Goal: Task Accomplishment & Management: Use online tool/utility

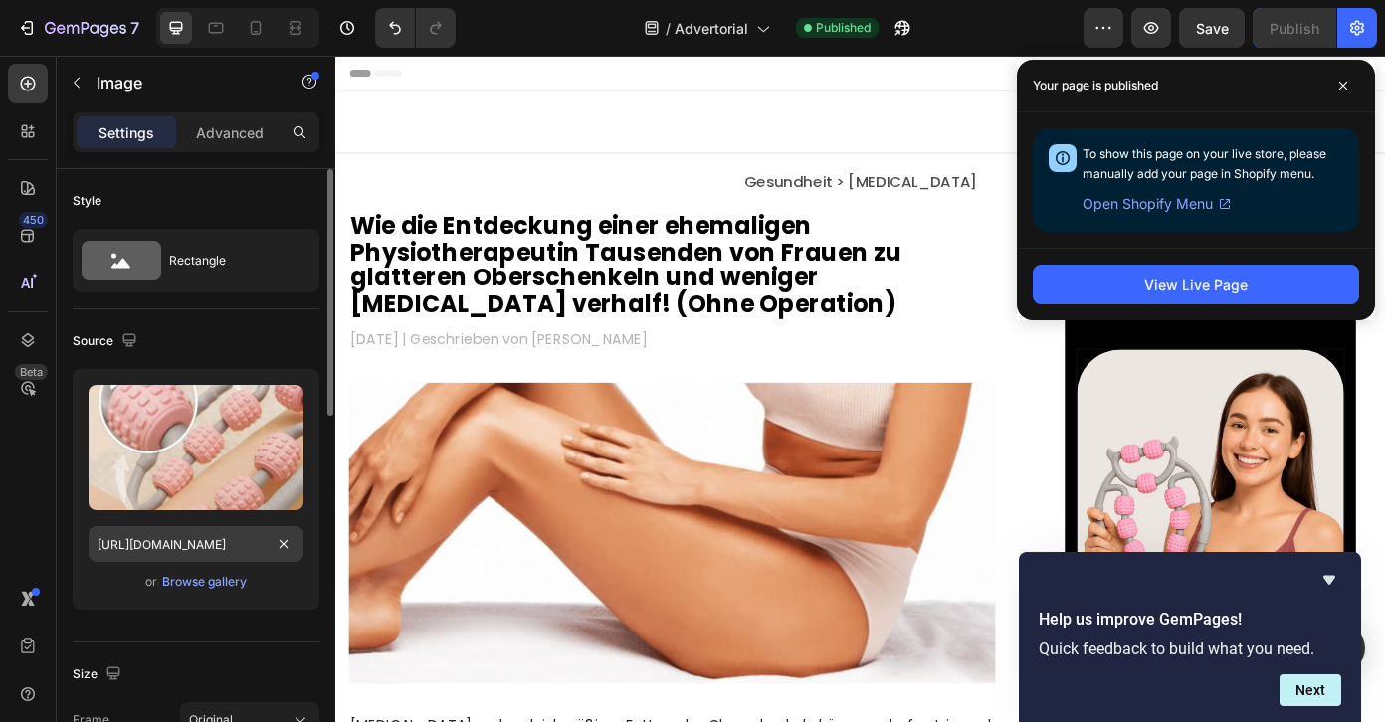
scroll to position [3216, 0]
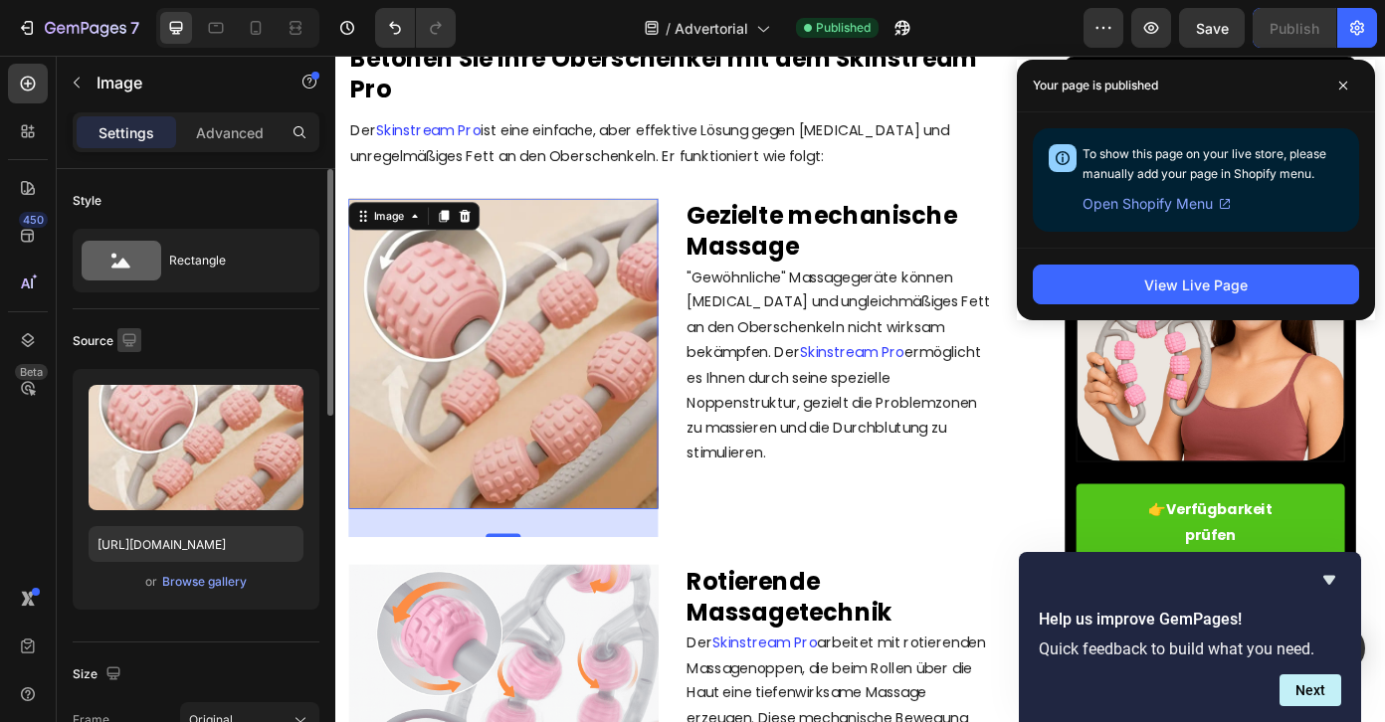
click at [129, 339] on icon "button" at bounding box center [128, 339] width 13 height 13
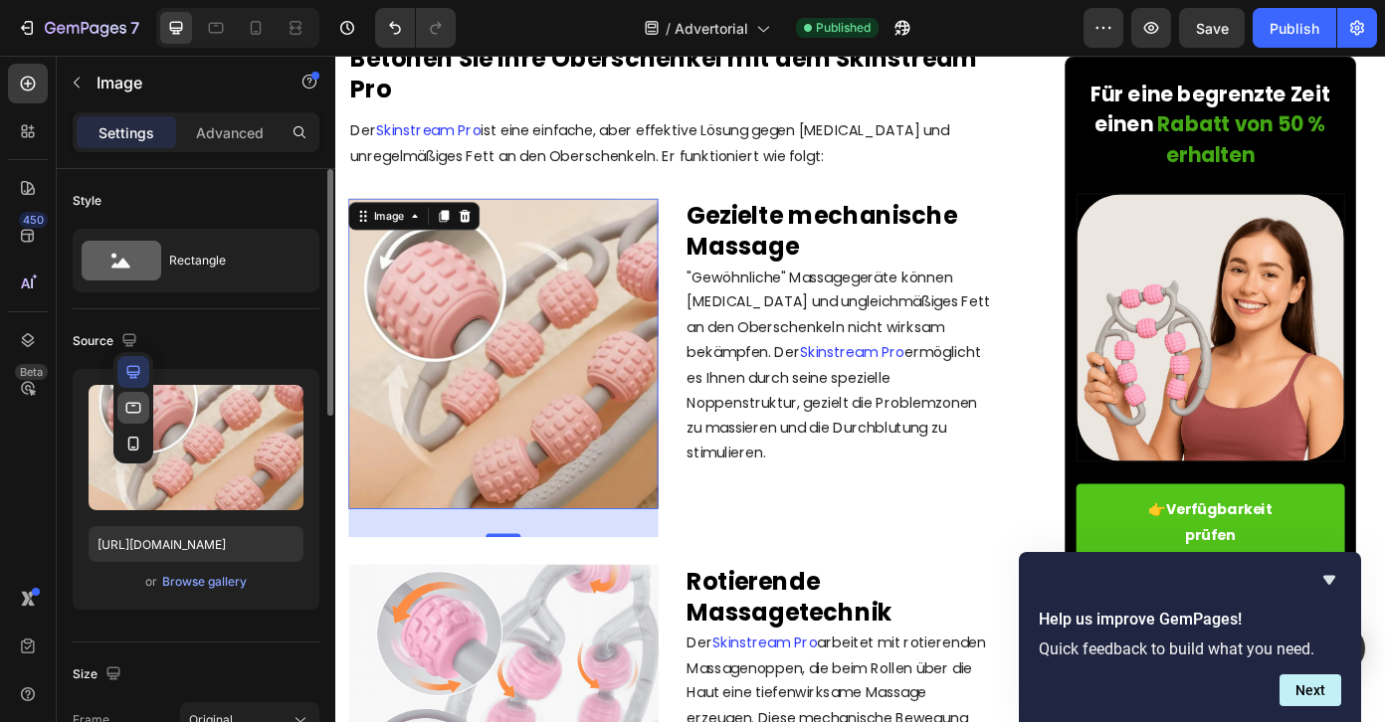
click at [137, 403] on icon "button" at bounding box center [133, 407] width 15 height 11
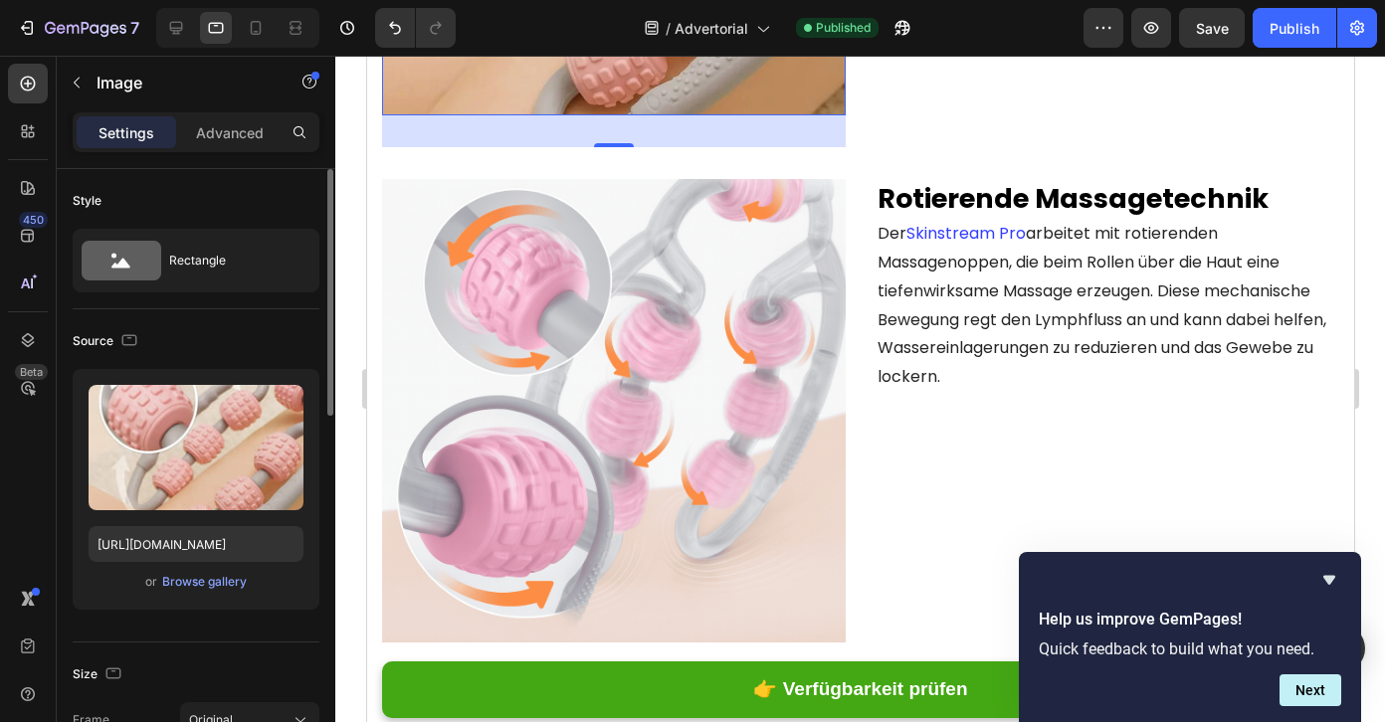
scroll to position [3360, 0]
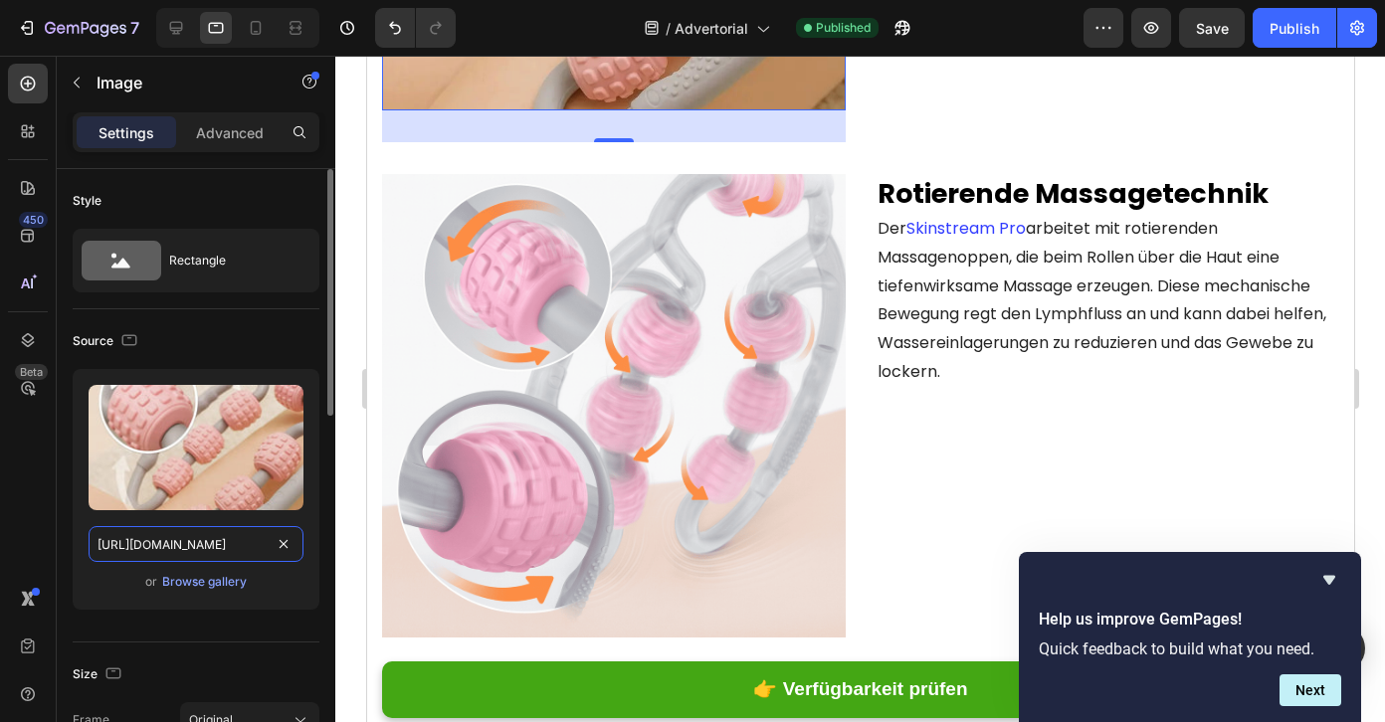
click at [227, 542] on input "[URL][DOMAIN_NAME]" at bounding box center [196, 544] width 215 height 36
click at [221, 550] on input "[URL][DOMAIN_NAME]" at bounding box center [196, 544] width 215 height 36
drag, startPoint x: 194, startPoint y: 550, endPoint x: 252, endPoint y: 548, distance: 57.7
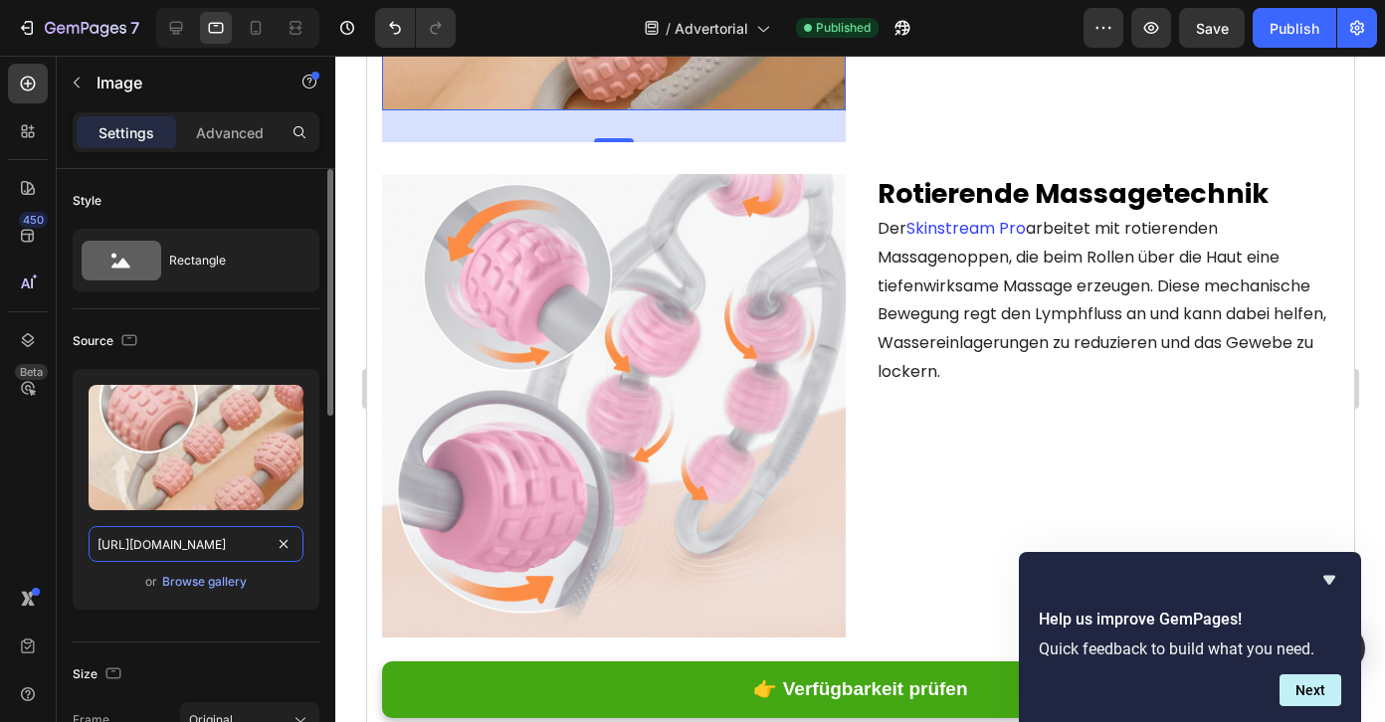
click at [256, 548] on input "[URL][DOMAIN_NAME]" at bounding box center [196, 544] width 215 height 36
click at [172, 542] on input "[URL][DOMAIN_NAME]" at bounding box center [196, 544] width 215 height 36
drag, startPoint x: 189, startPoint y: 546, endPoint x: 280, endPoint y: 544, distance: 90.6
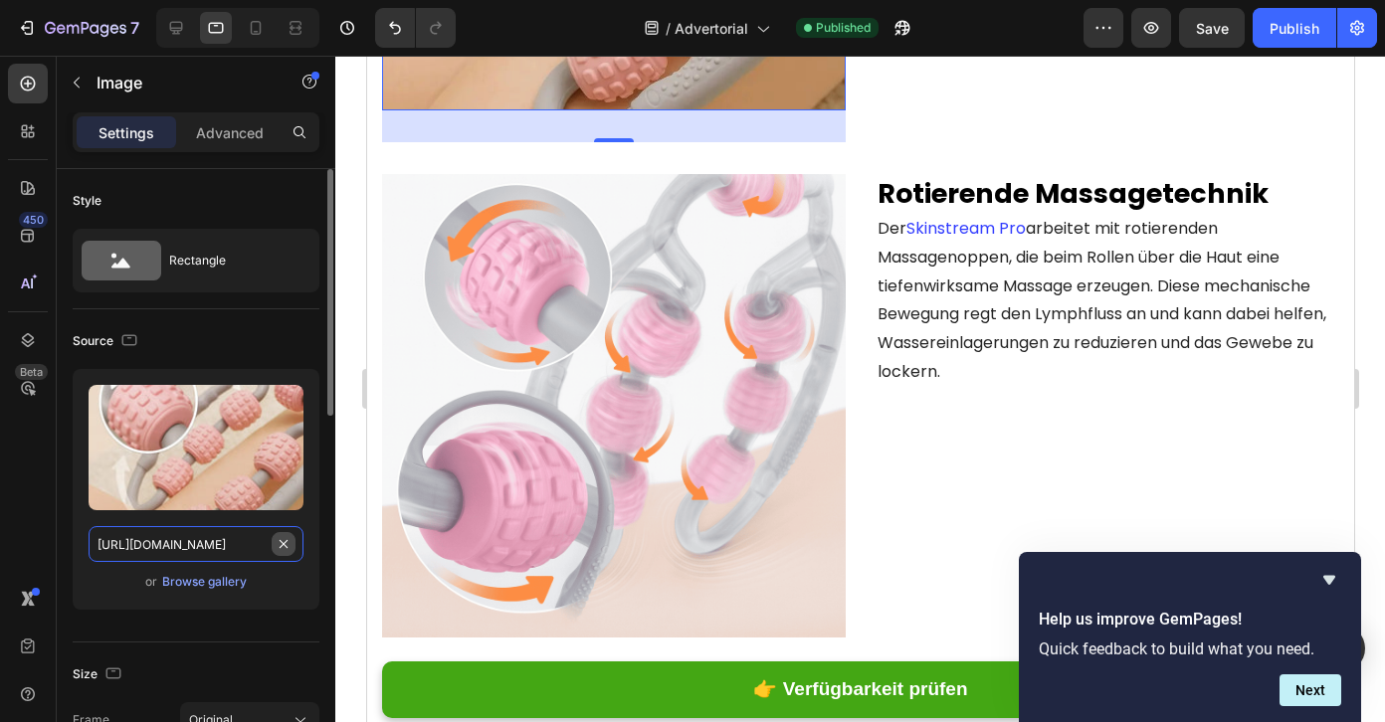
click at [282, 545] on div "[URL][DOMAIN_NAME]" at bounding box center [196, 544] width 215 height 36
click at [130, 332] on icon "button" at bounding box center [129, 340] width 20 height 20
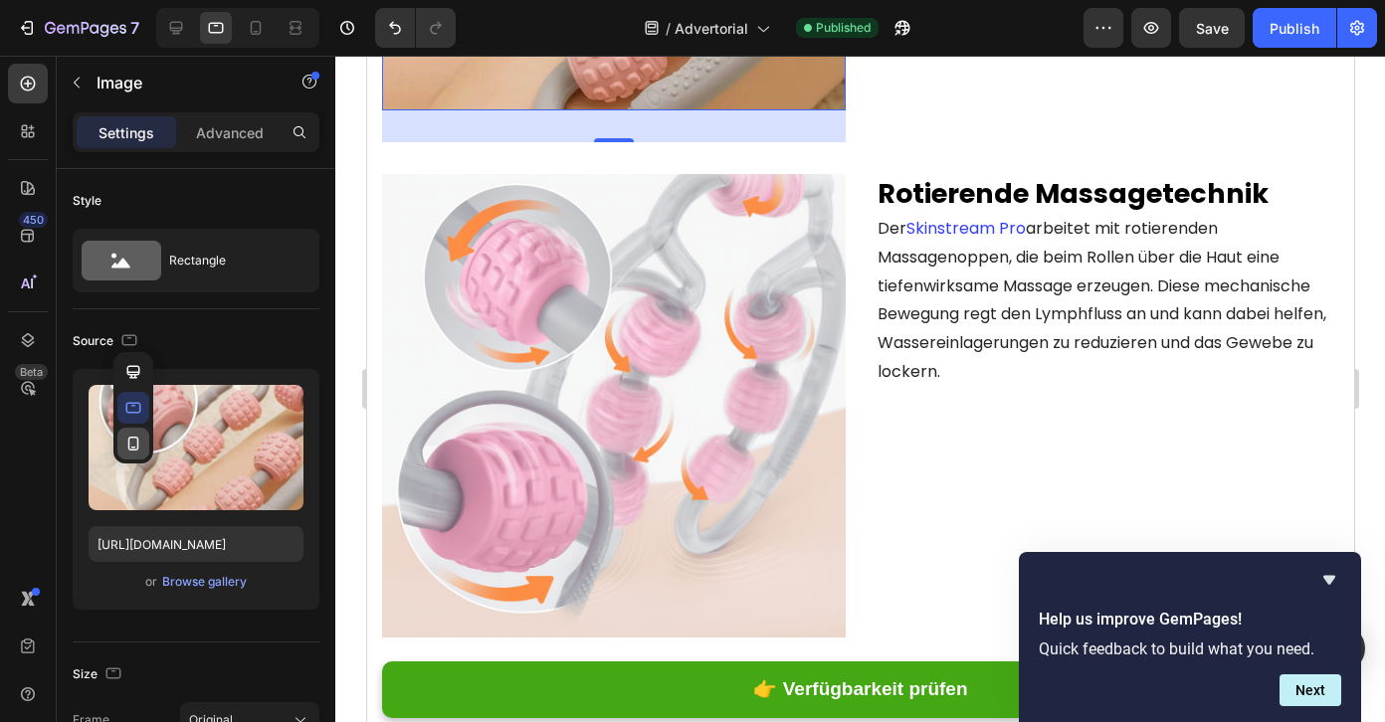
click at [133, 440] on icon "button" at bounding box center [133, 444] width 20 height 20
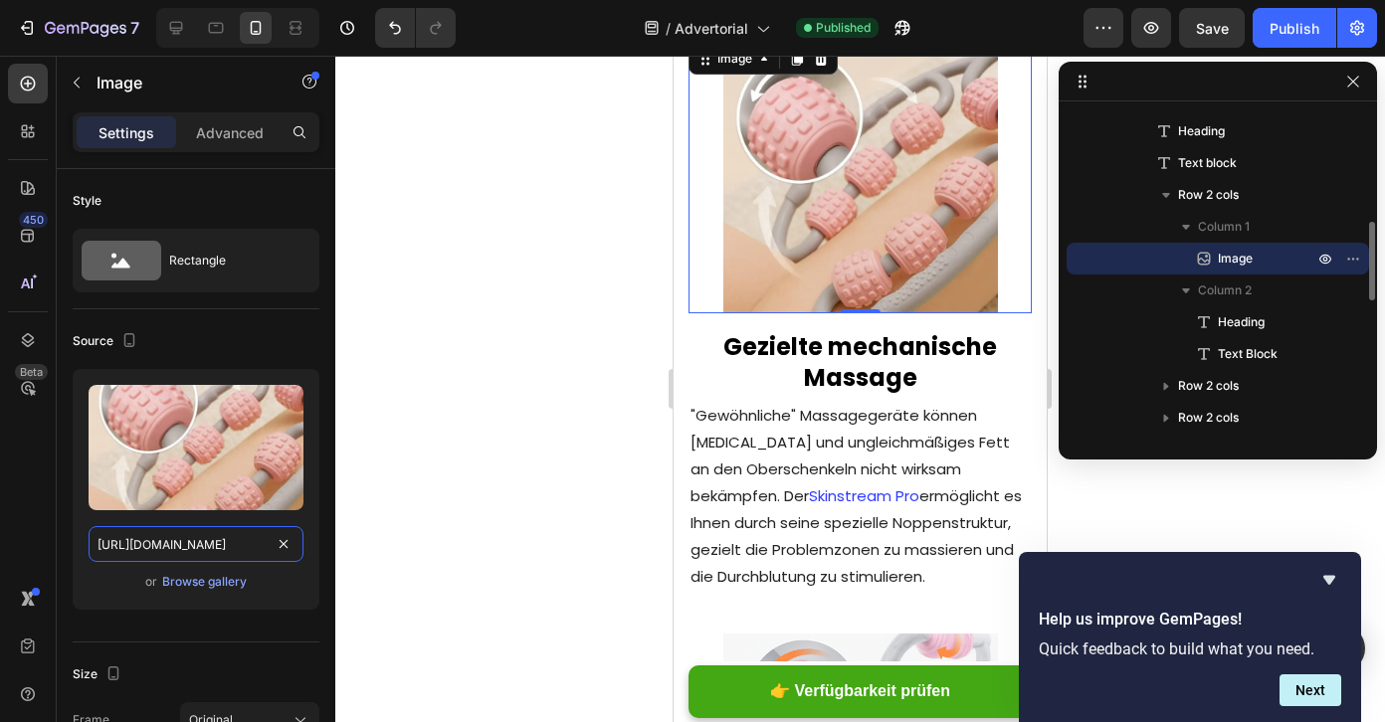
scroll to position [0, 344]
drag, startPoint x: 137, startPoint y: 553, endPoint x: 355, endPoint y: 546, distance: 218.0
click at [363, 0] on div "7 / Advertorial Published Preview Save Publish 450 Beta Sections(18) Elements(8…" at bounding box center [692, 0] width 1385 height 0
click at [124, 345] on icon "button" at bounding box center [129, 340] width 11 height 14
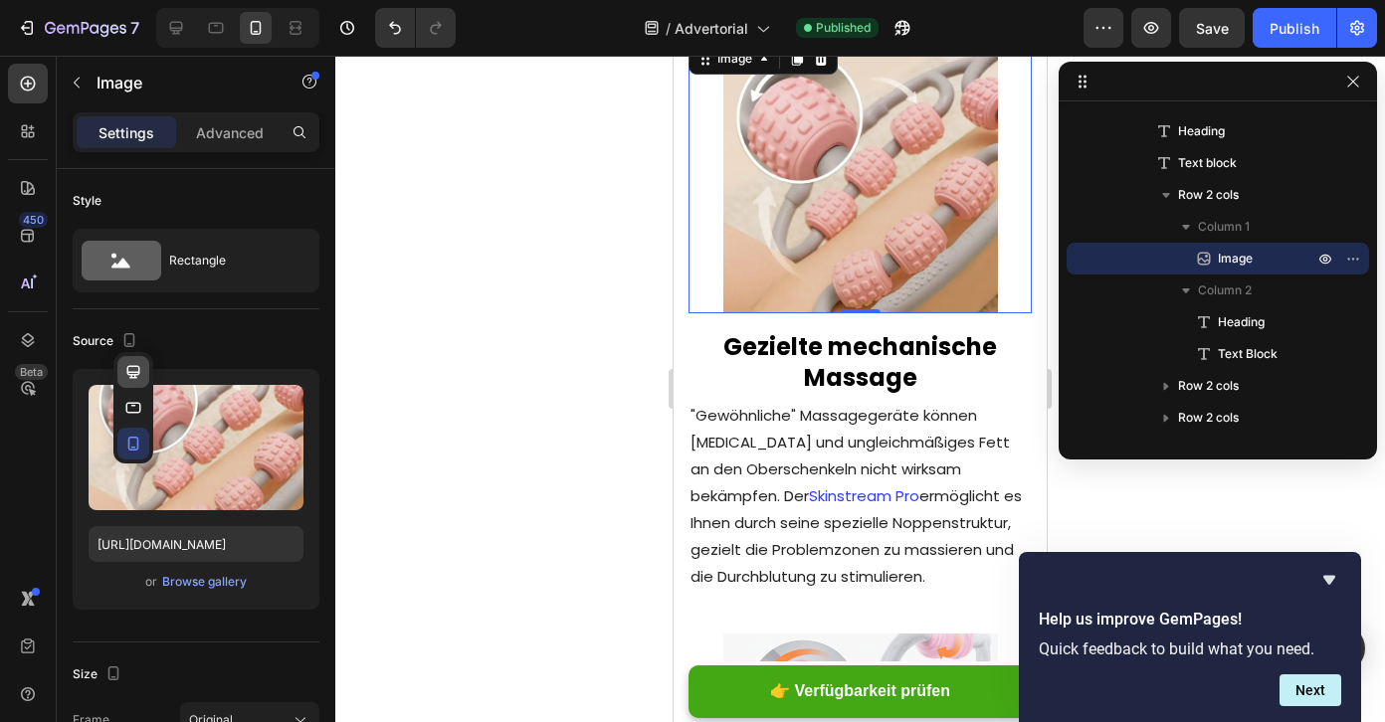
click at [130, 368] on icon "button" at bounding box center [133, 372] width 20 height 20
type input "100"
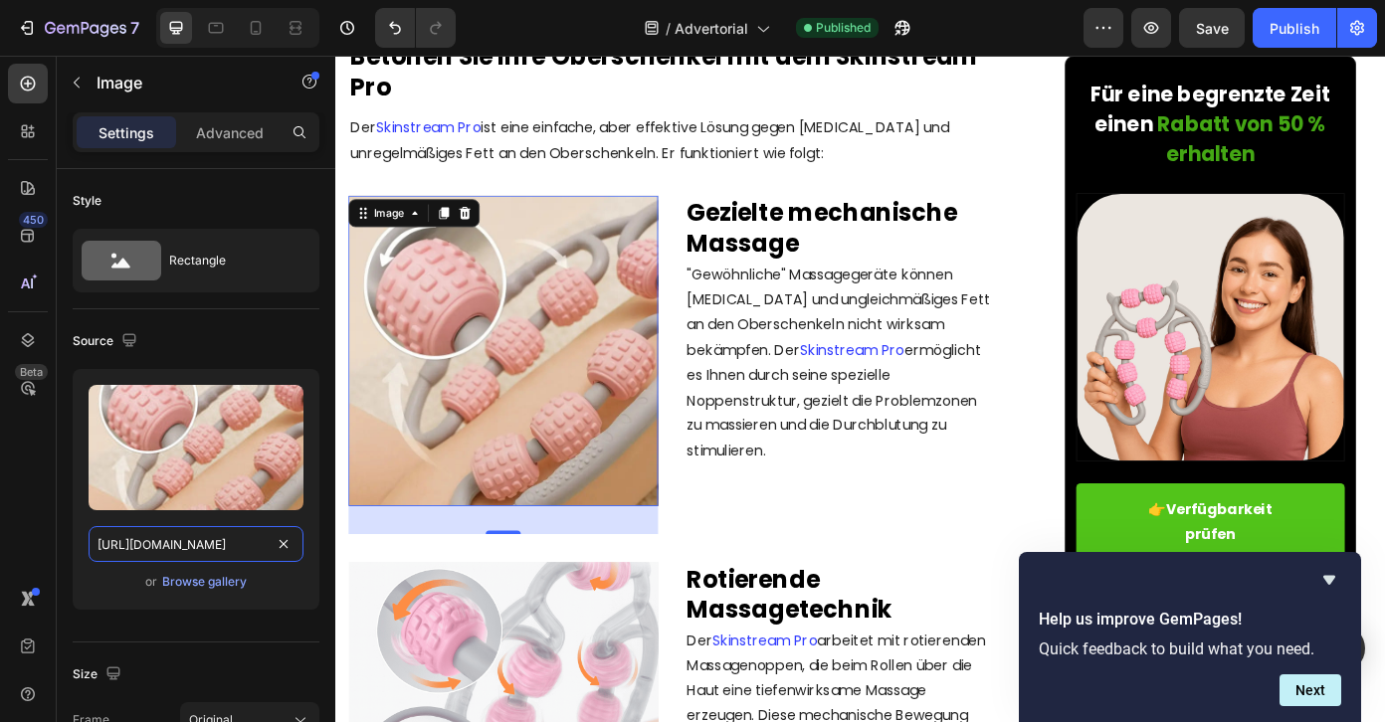
scroll to position [3216, 0]
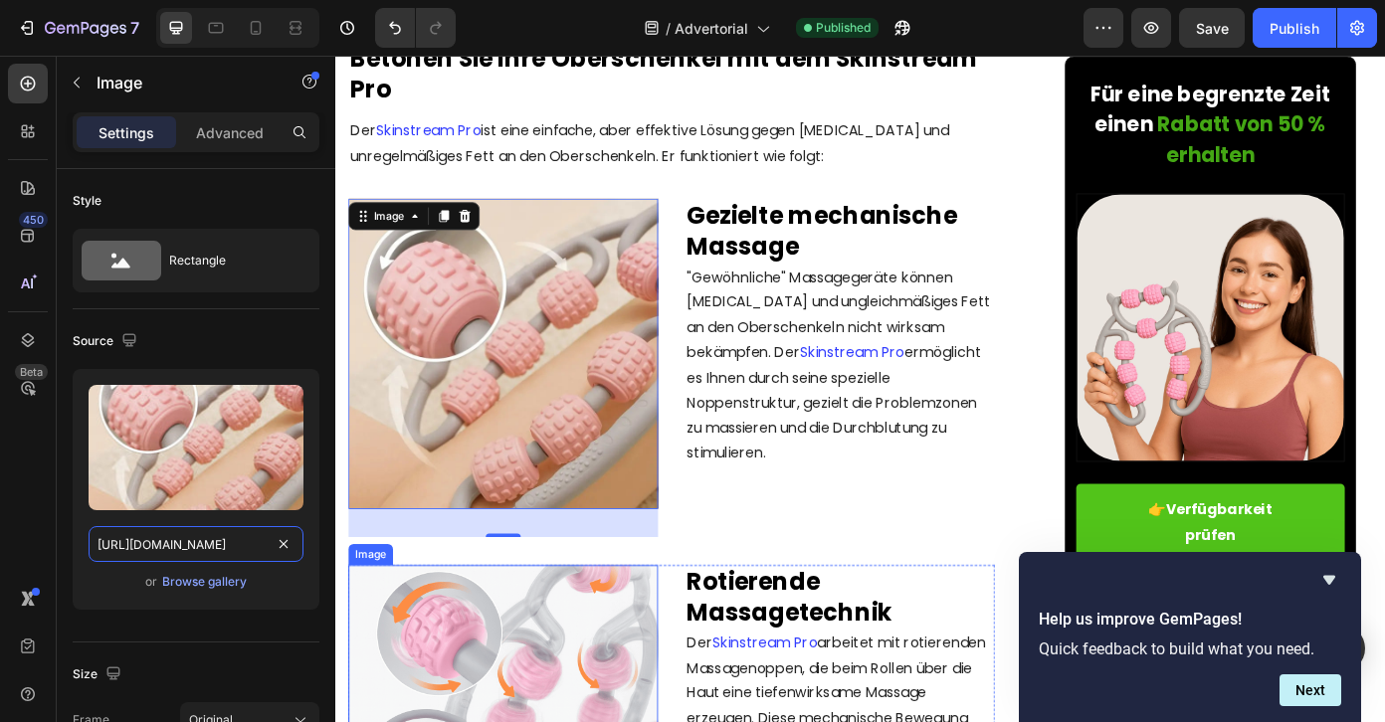
drag, startPoint x: 488, startPoint y: 593, endPoint x: 371, endPoint y: 604, distance: 116.9
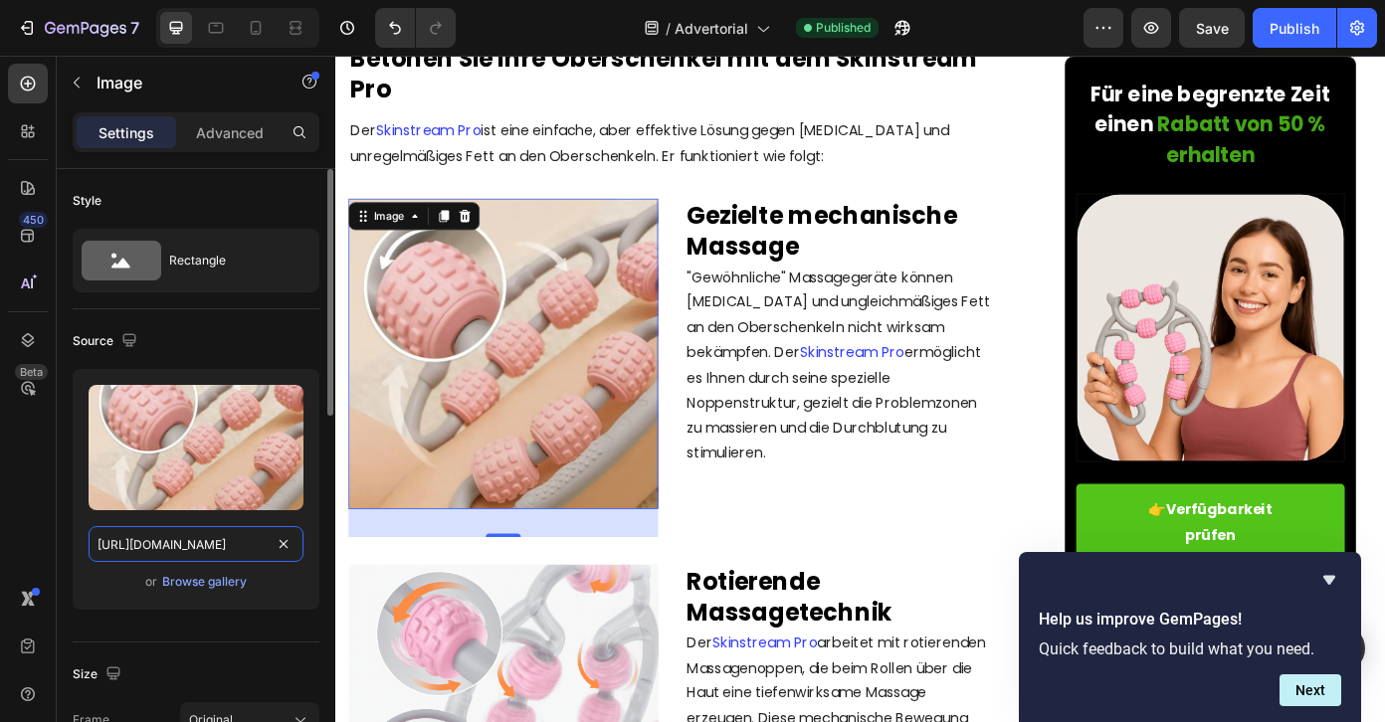
click at [157, 549] on input "[URL][DOMAIN_NAME]" at bounding box center [196, 544] width 215 height 36
click at [232, 322] on div "Source Upload Image [URL][DOMAIN_NAME] or Browse gallery" at bounding box center [196, 475] width 247 height 333
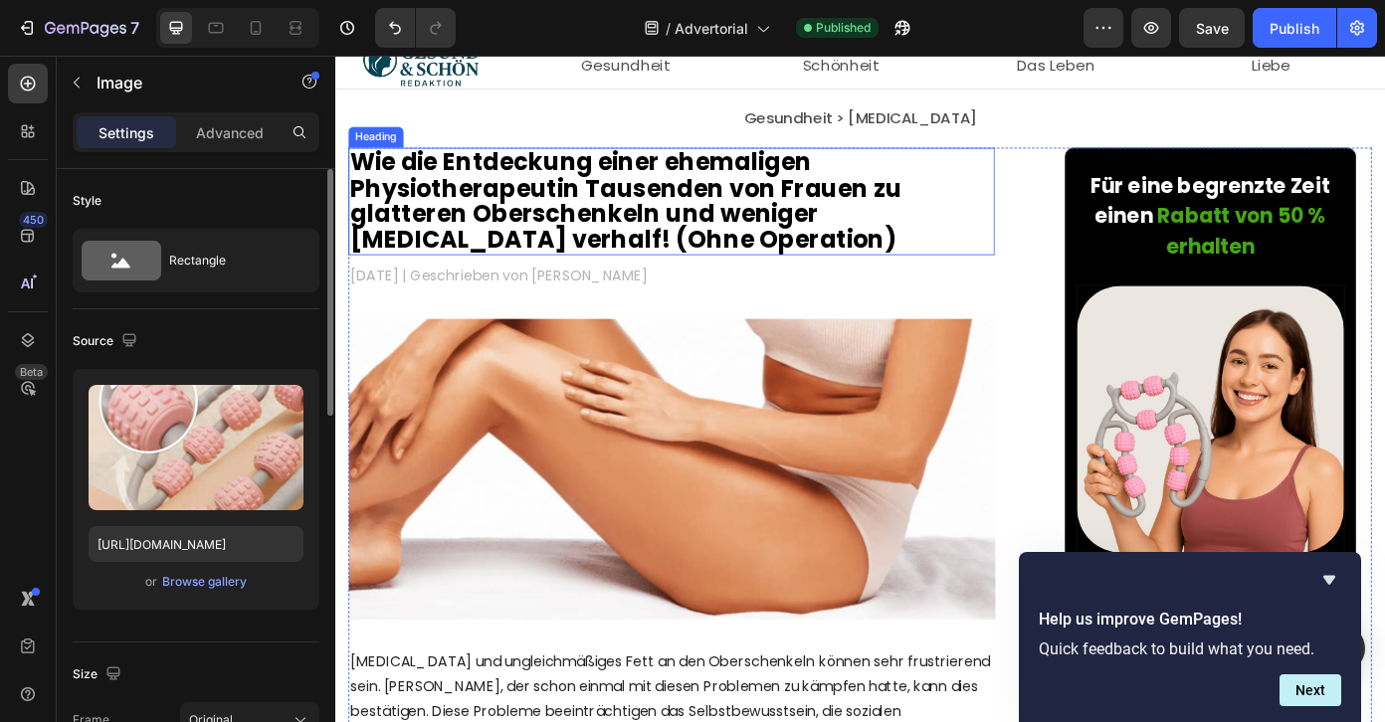
scroll to position [0, 0]
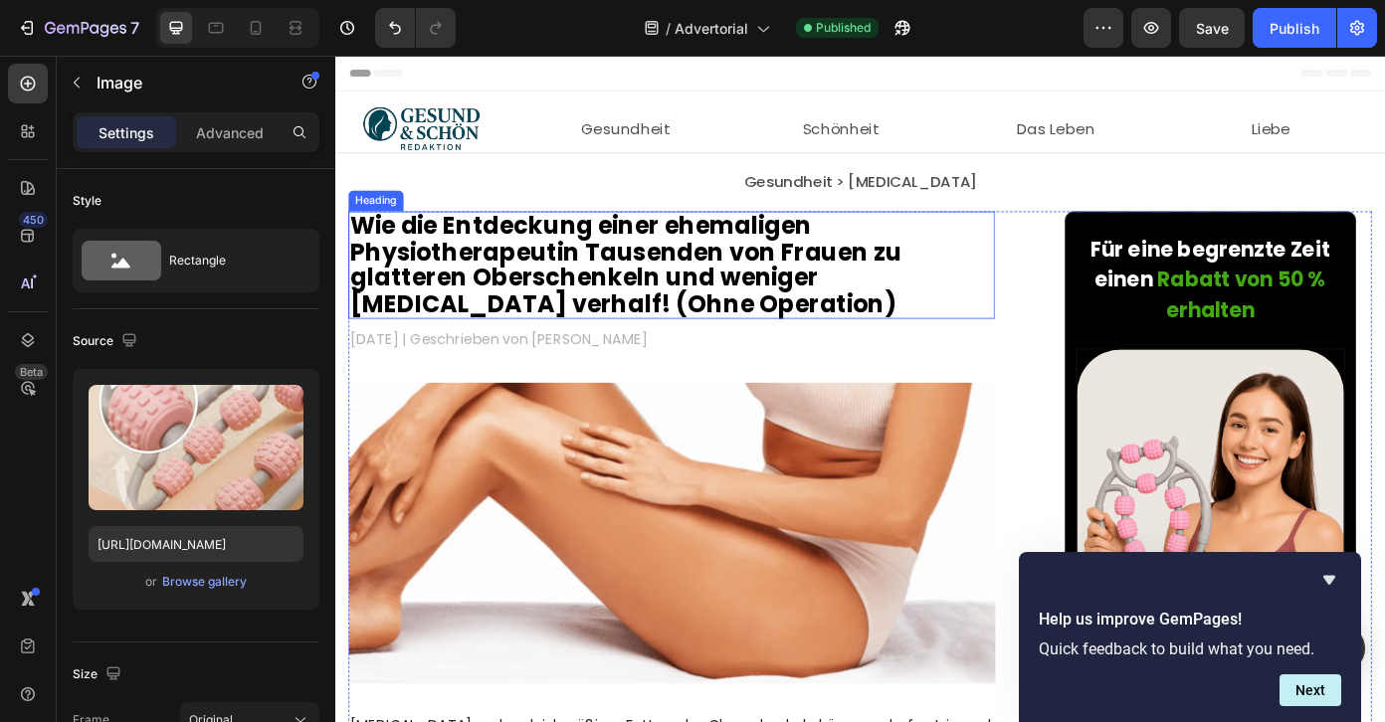
click at [755, 449] on img at bounding box center [717, 599] width 735 height 342
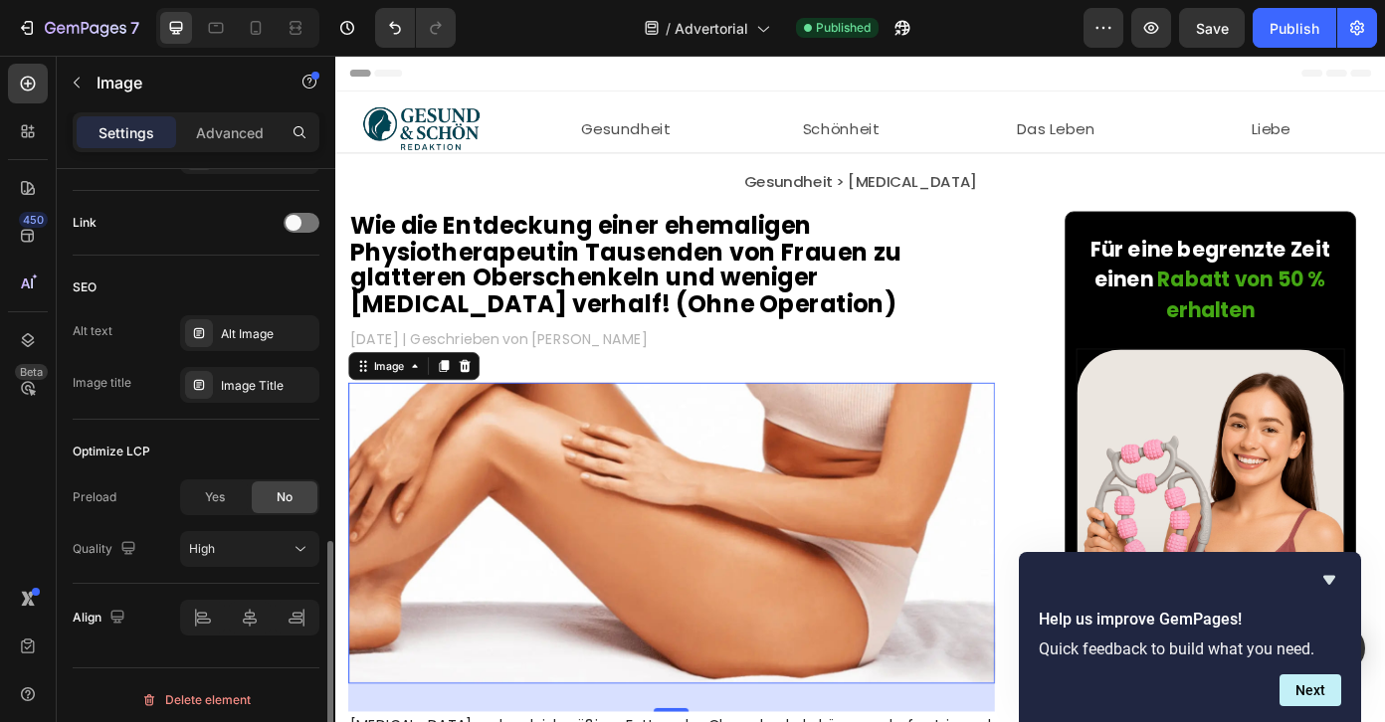
scroll to position [893, 0]
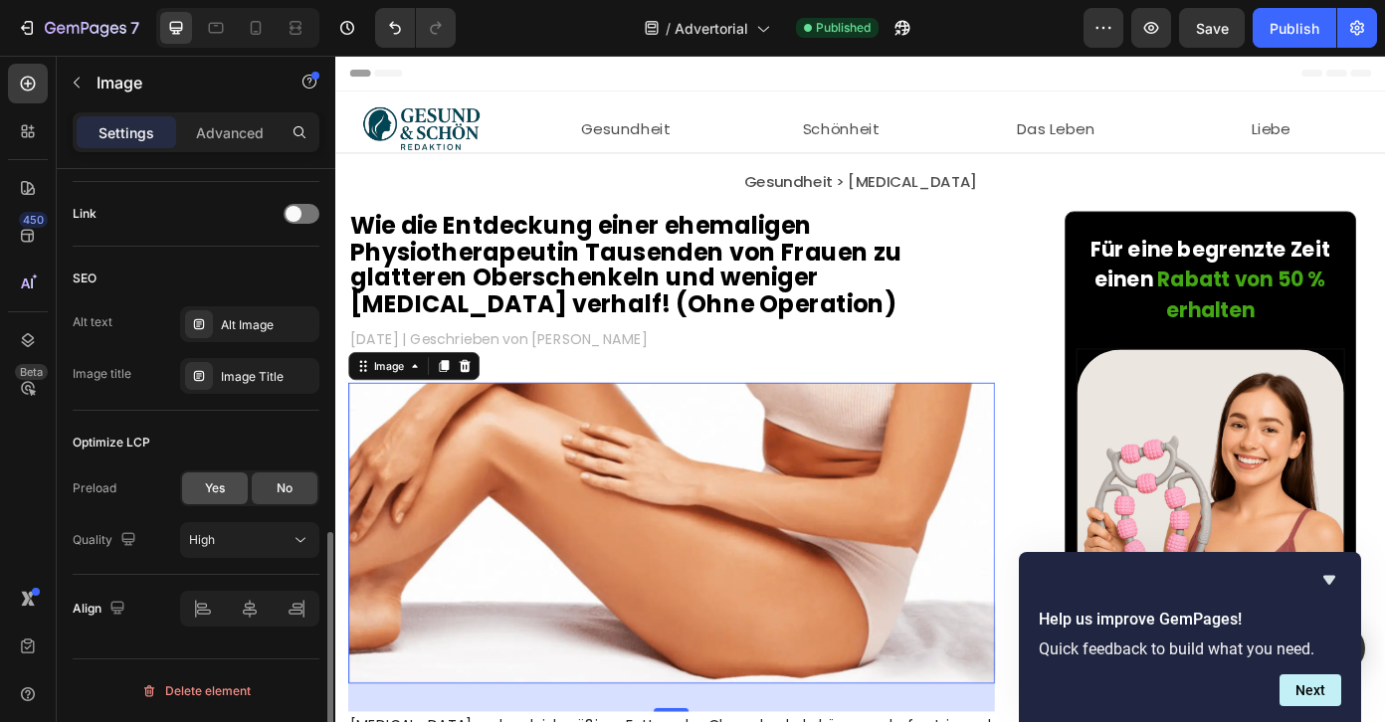
click at [201, 482] on div "Yes" at bounding box center [215, 489] width 66 height 32
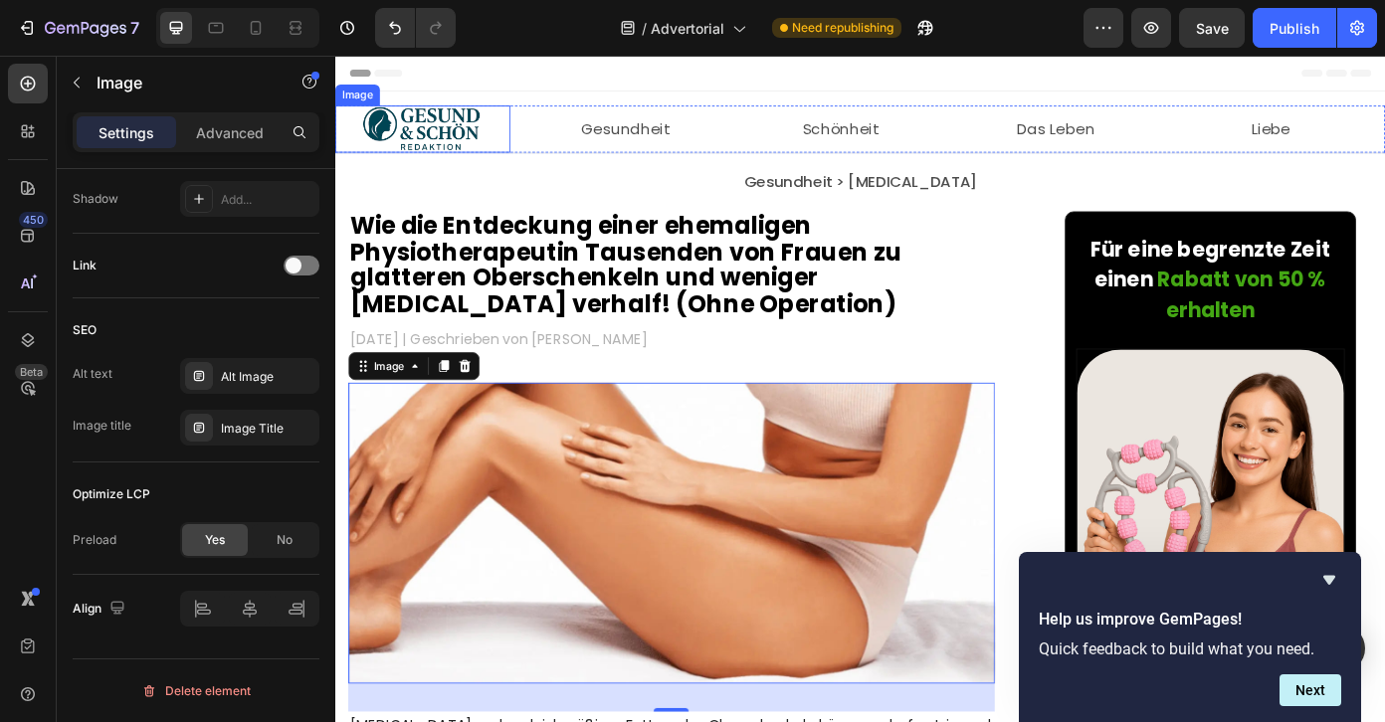
click at [446, 157] on img at bounding box center [434, 139] width 159 height 54
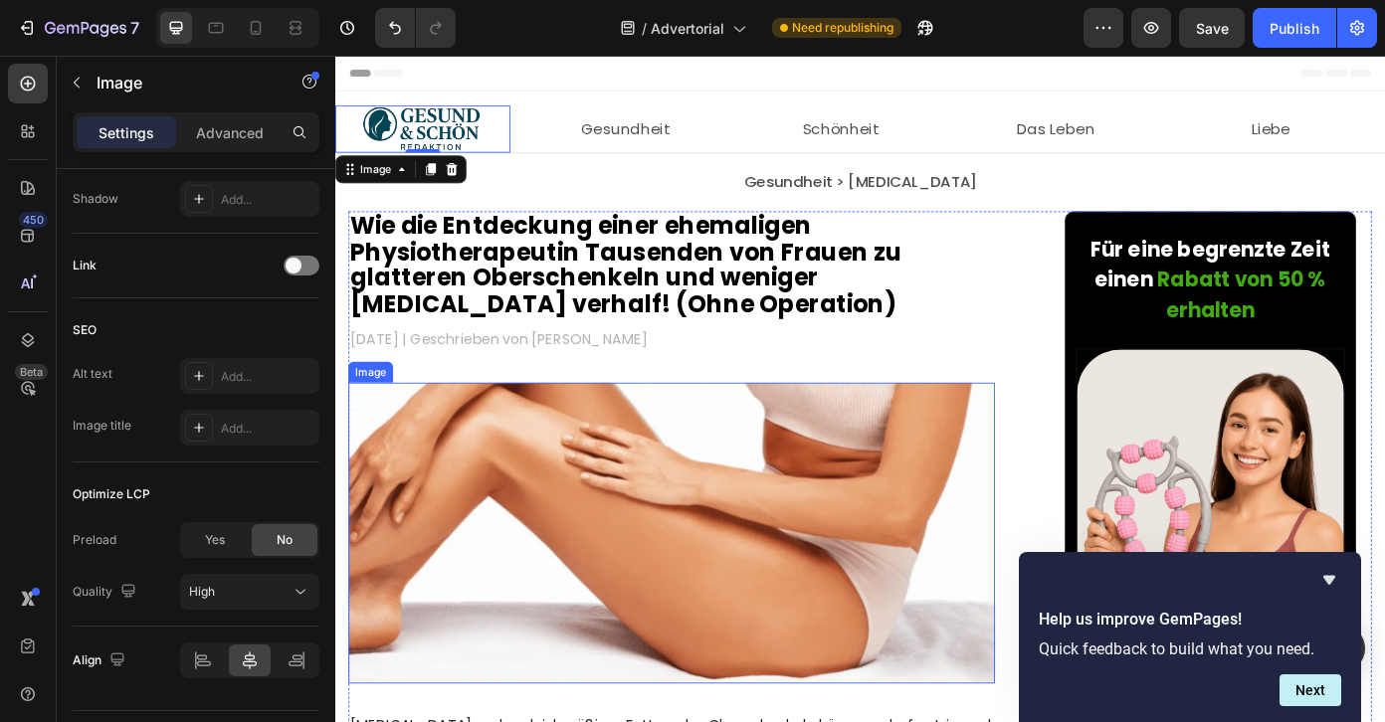
click at [596, 500] on img at bounding box center [717, 599] width 735 height 342
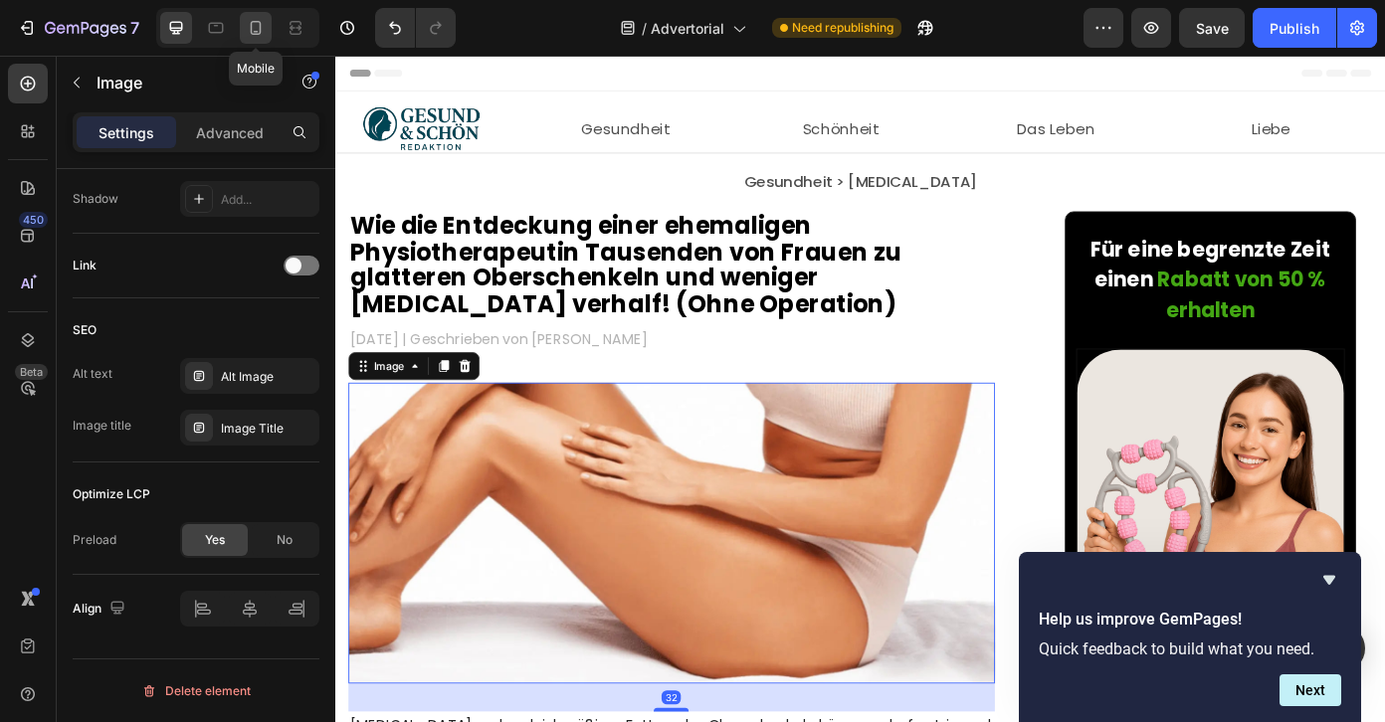
click at [253, 20] on icon at bounding box center [256, 28] width 20 height 20
type input "[URL][DOMAIN_NAME]"
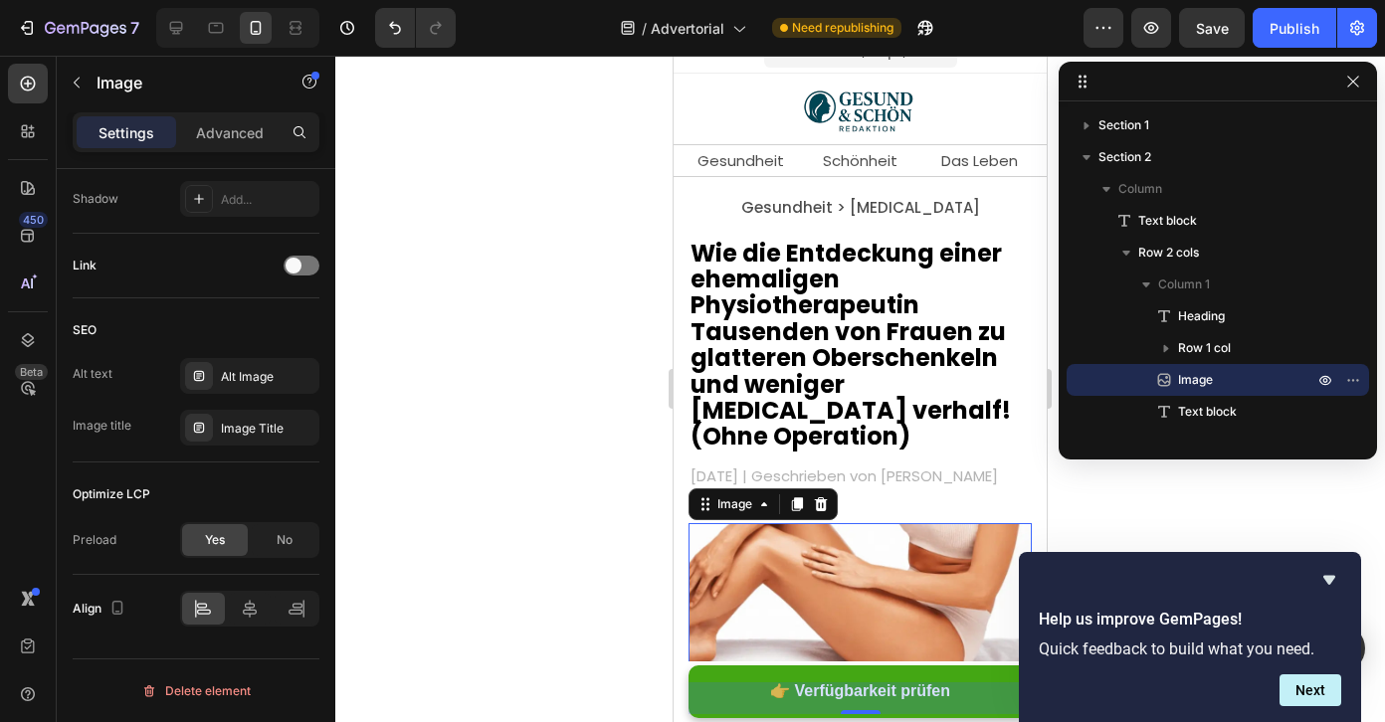
scroll to position [0, 0]
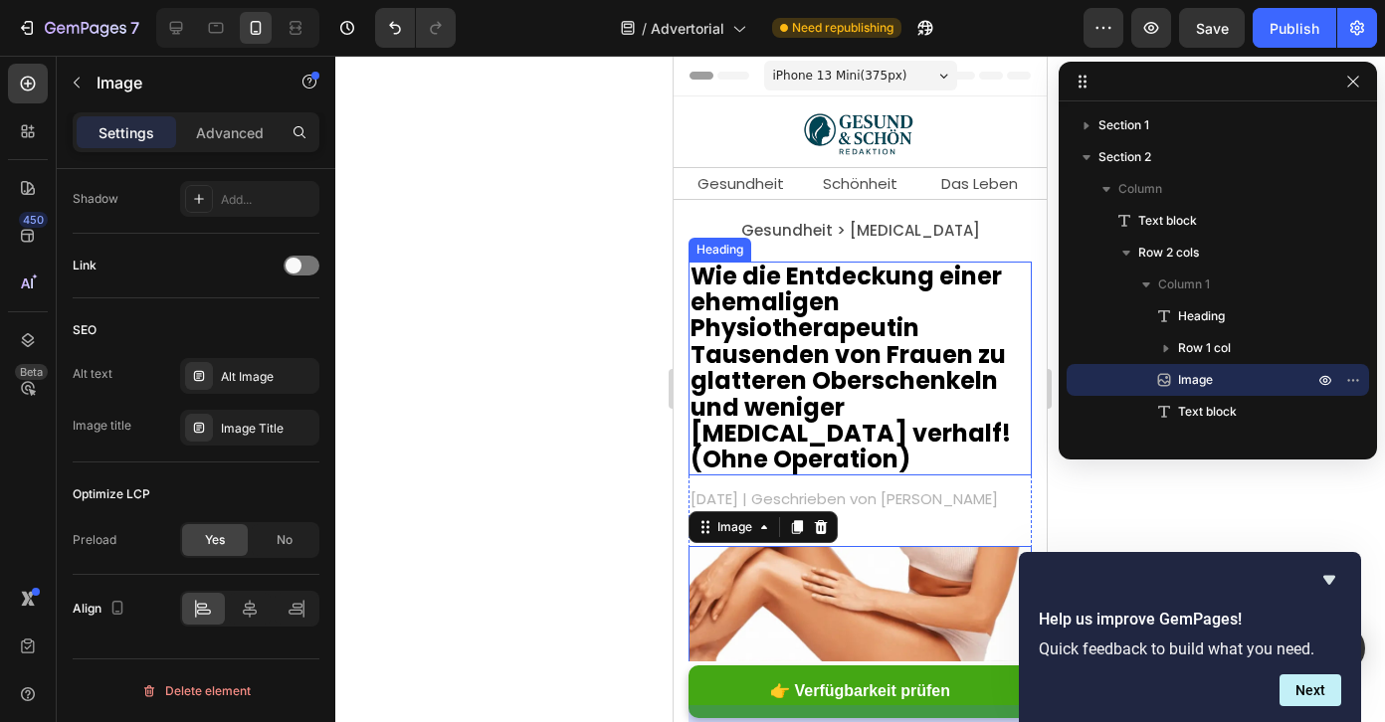
click at [824, 365] on h2 "Wie die Entdeckung einer ehemaligen Physiotherapeutin Tausenden von Frauen zu g…" at bounding box center [860, 369] width 343 height 214
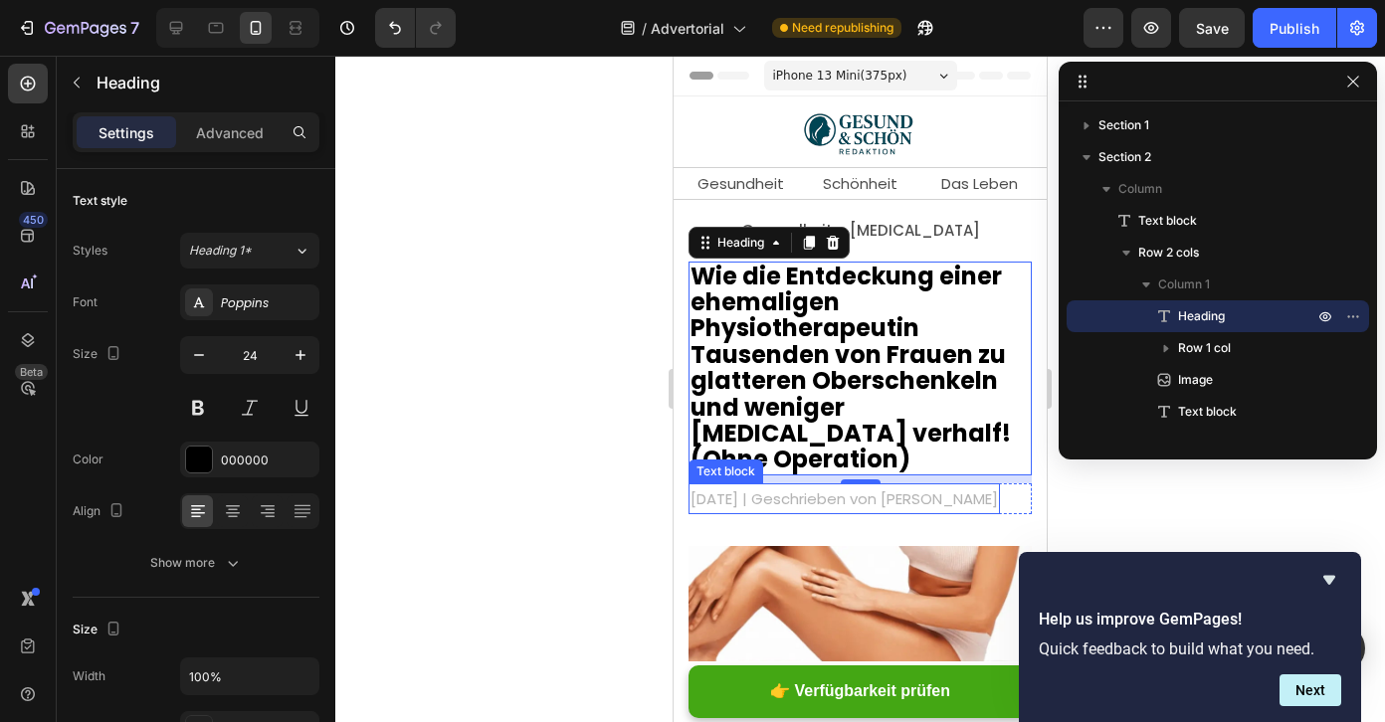
click at [824, 486] on p "[DATE] | Geschrieben von [PERSON_NAME]" at bounding box center [844, 499] width 307 height 27
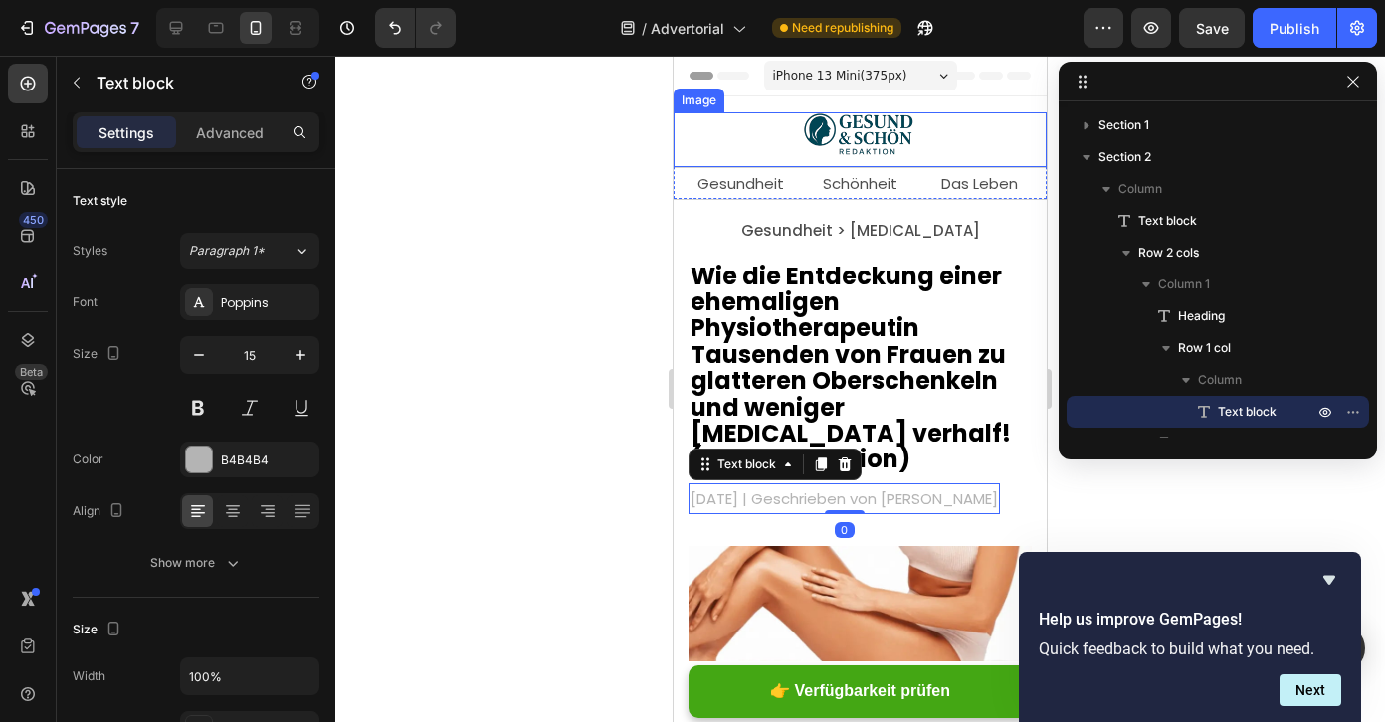
click at [838, 120] on img at bounding box center [860, 134] width 130 height 45
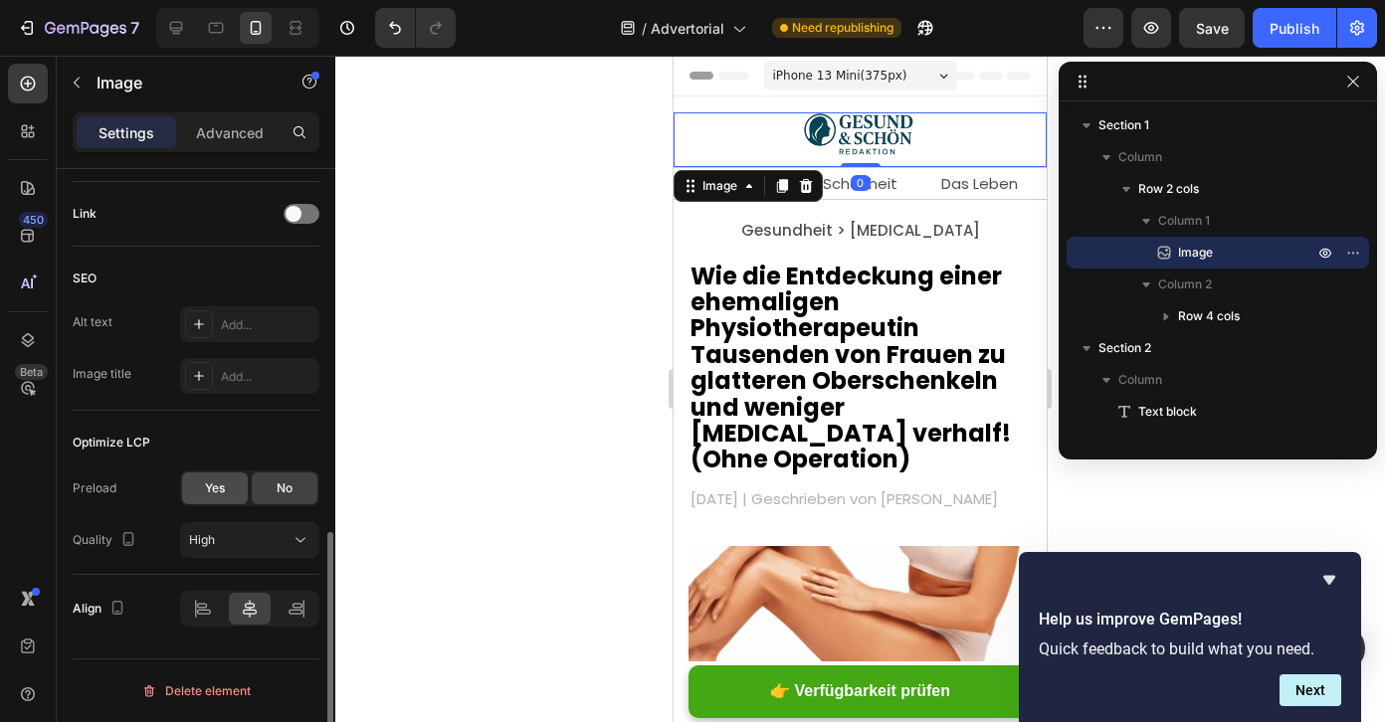
click at [202, 488] on div "Yes" at bounding box center [215, 489] width 66 height 32
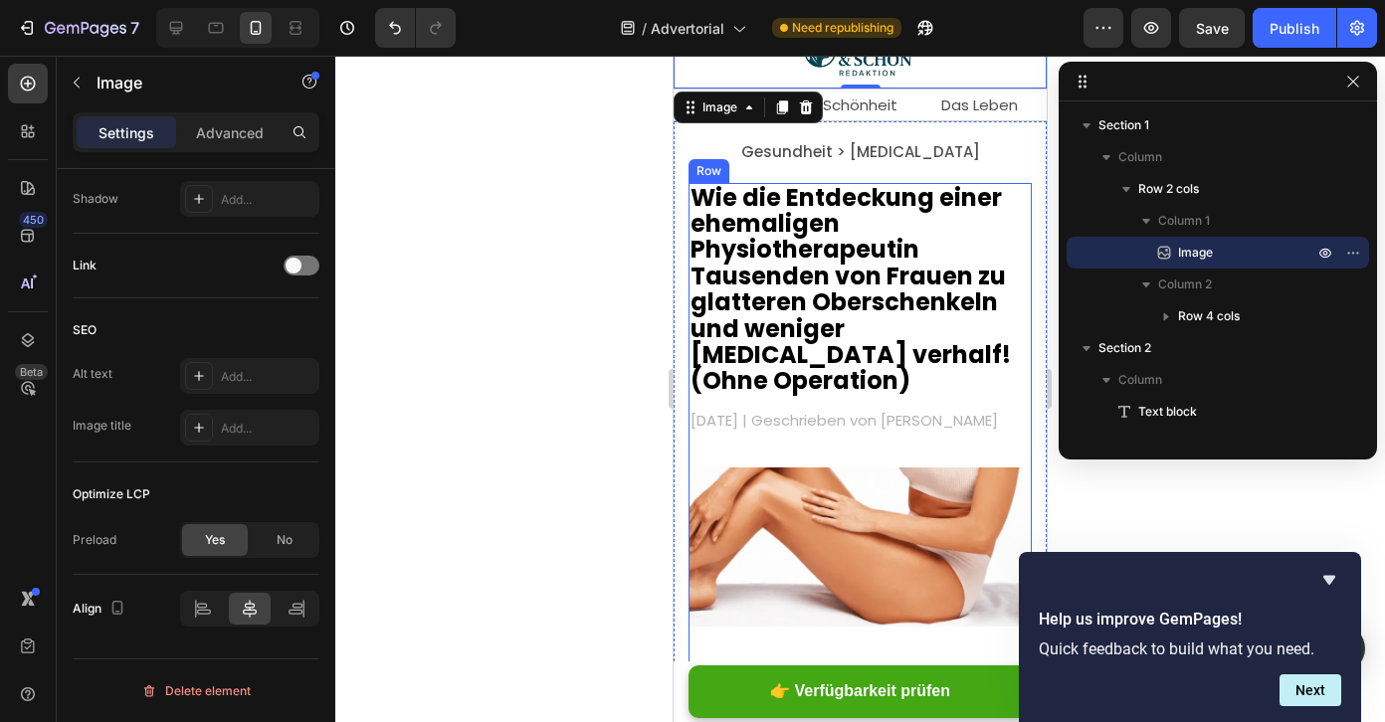
scroll to position [98, 0]
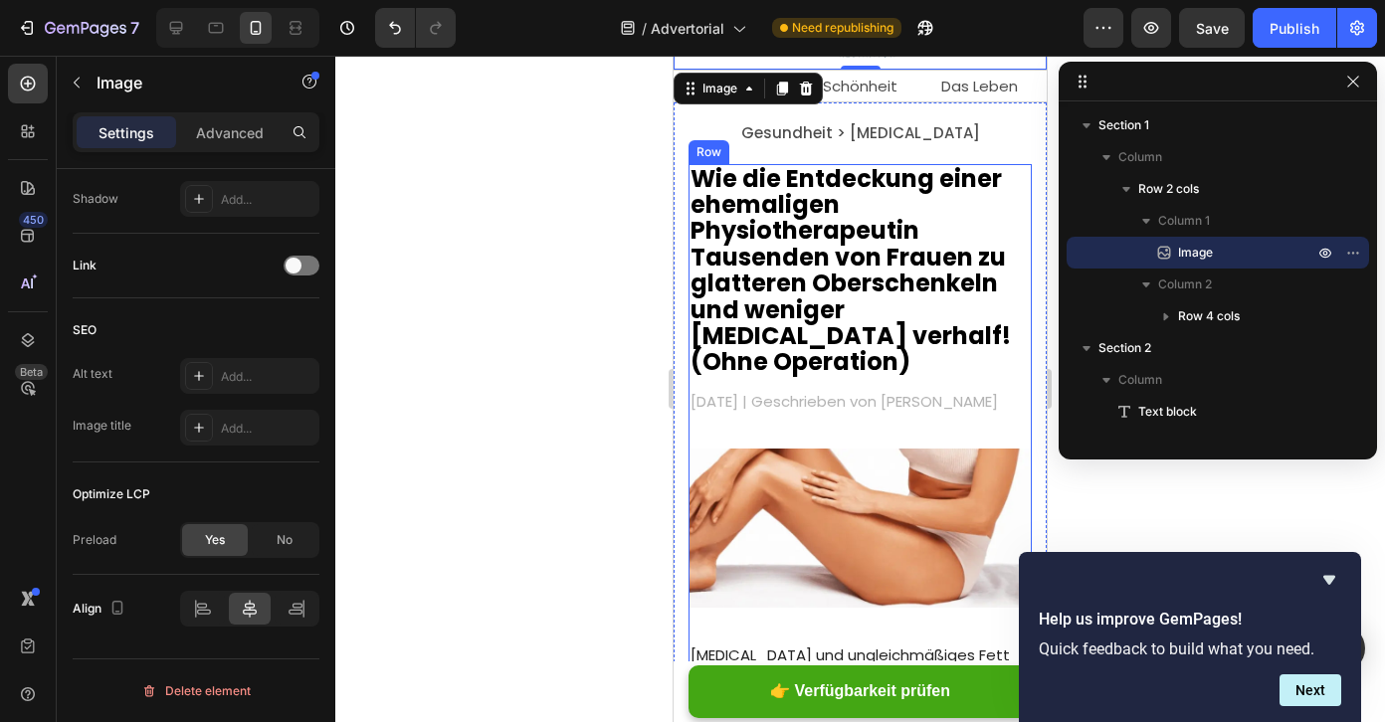
click at [844, 329] on h2 "Wie die Entdeckung einer ehemaligen Physiotherapeutin Tausenden von Frauen zu g…" at bounding box center [860, 271] width 343 height 214
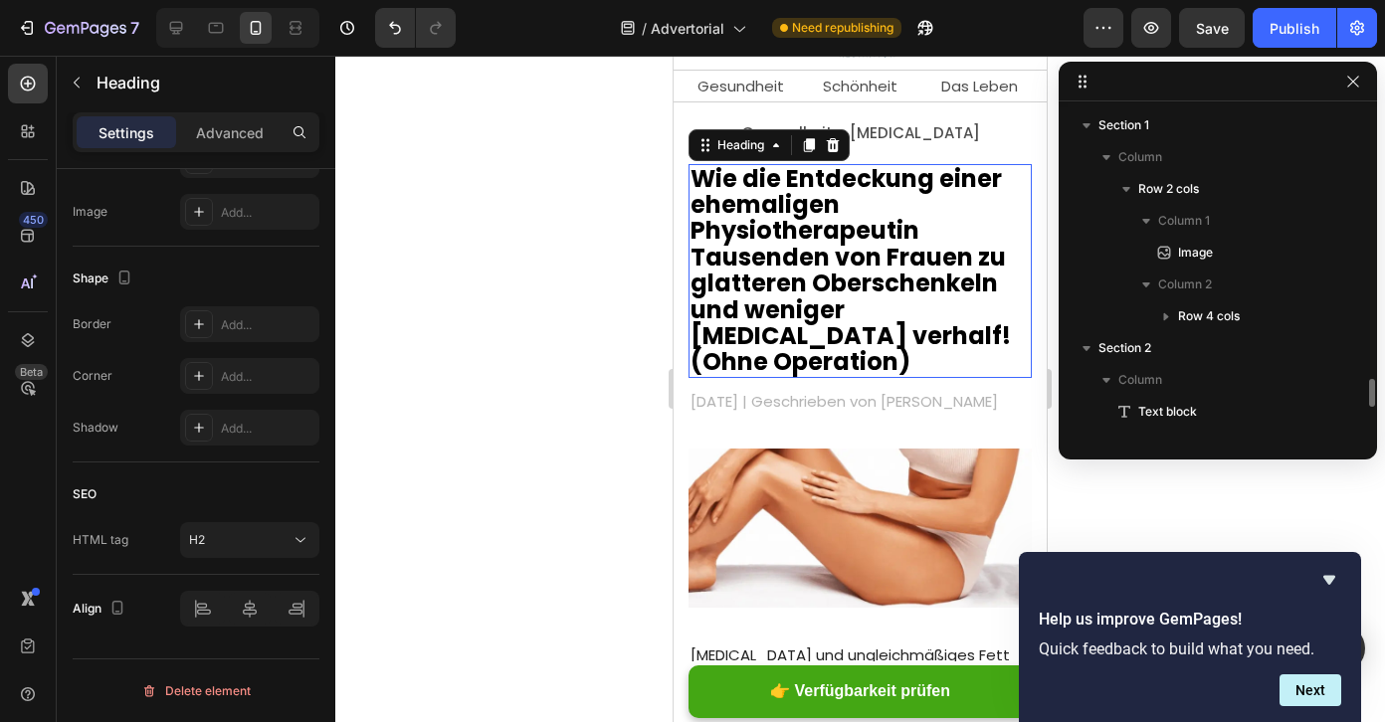
scroll to position [0, 0]
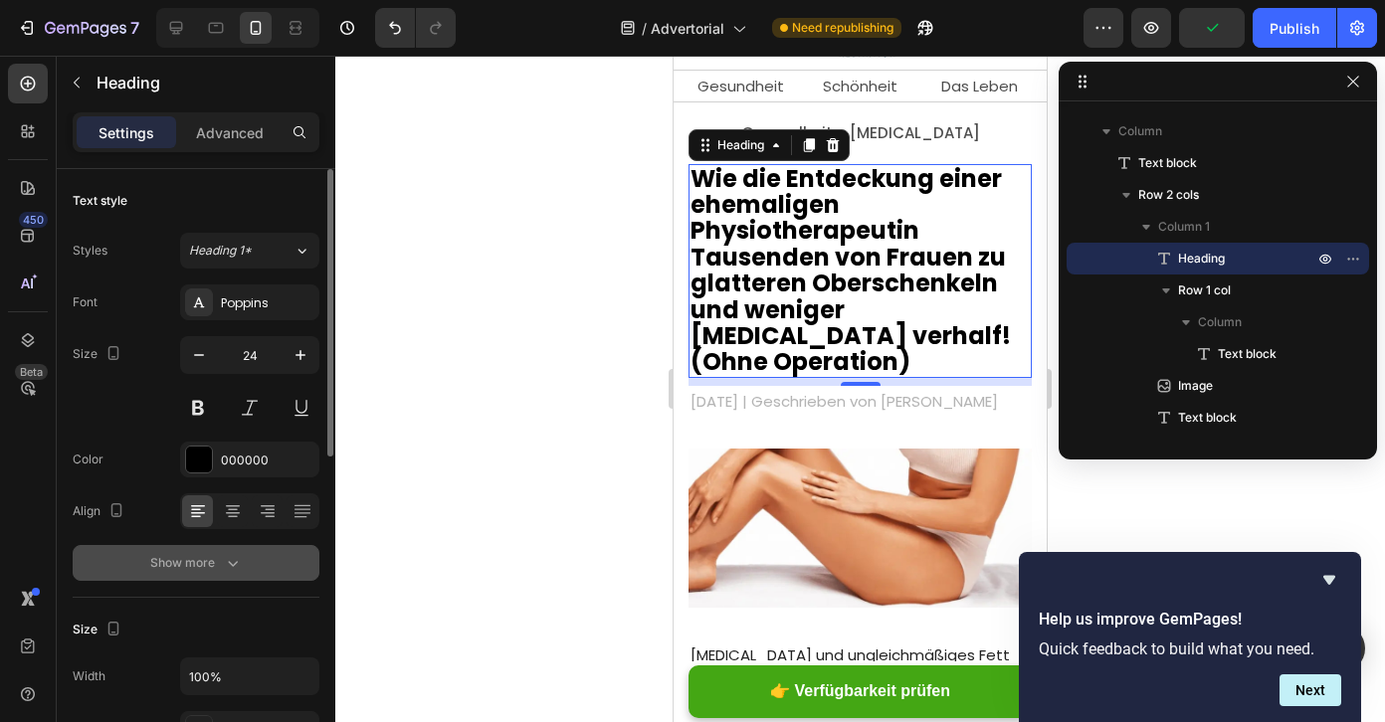
click at [171, 563] on div "Show more" at bounding box center [196, 563] width 93 height 20
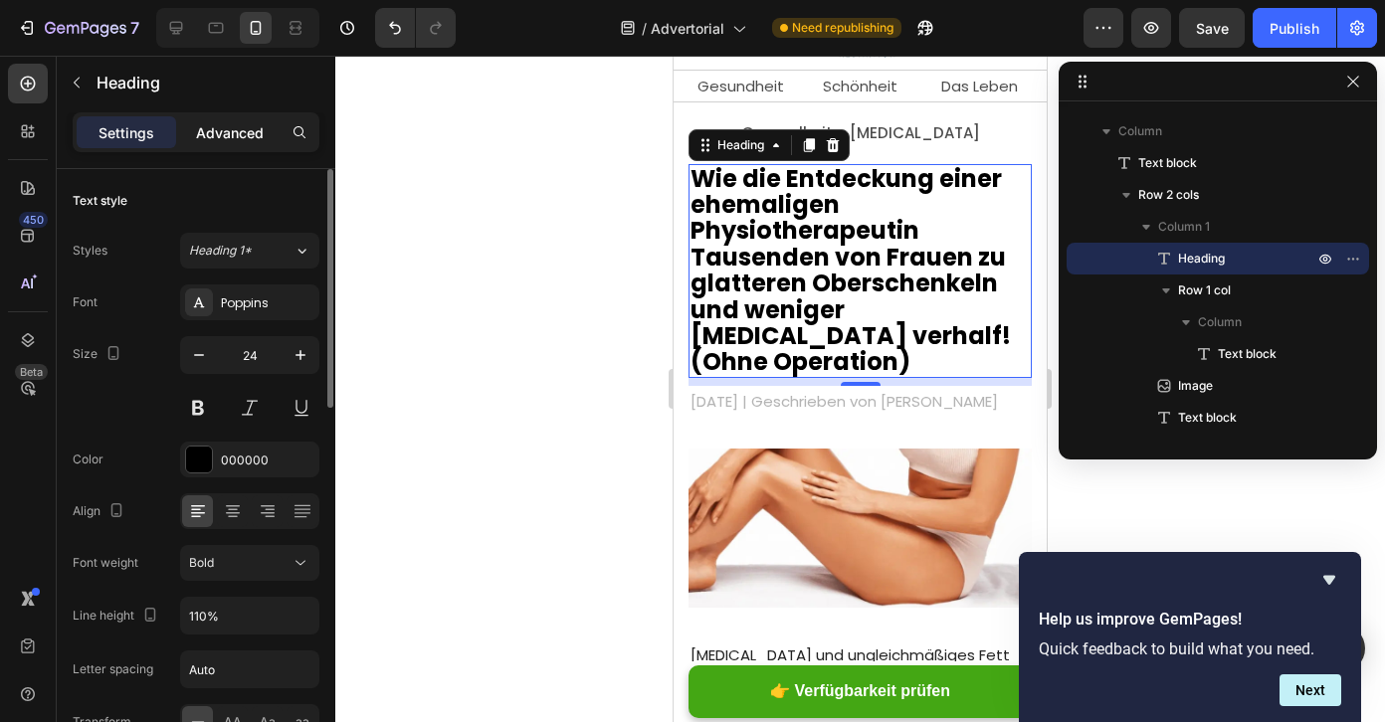
click at [215, 127] on p "Advanced" at bounding box center [230, 132] width 68 height 21
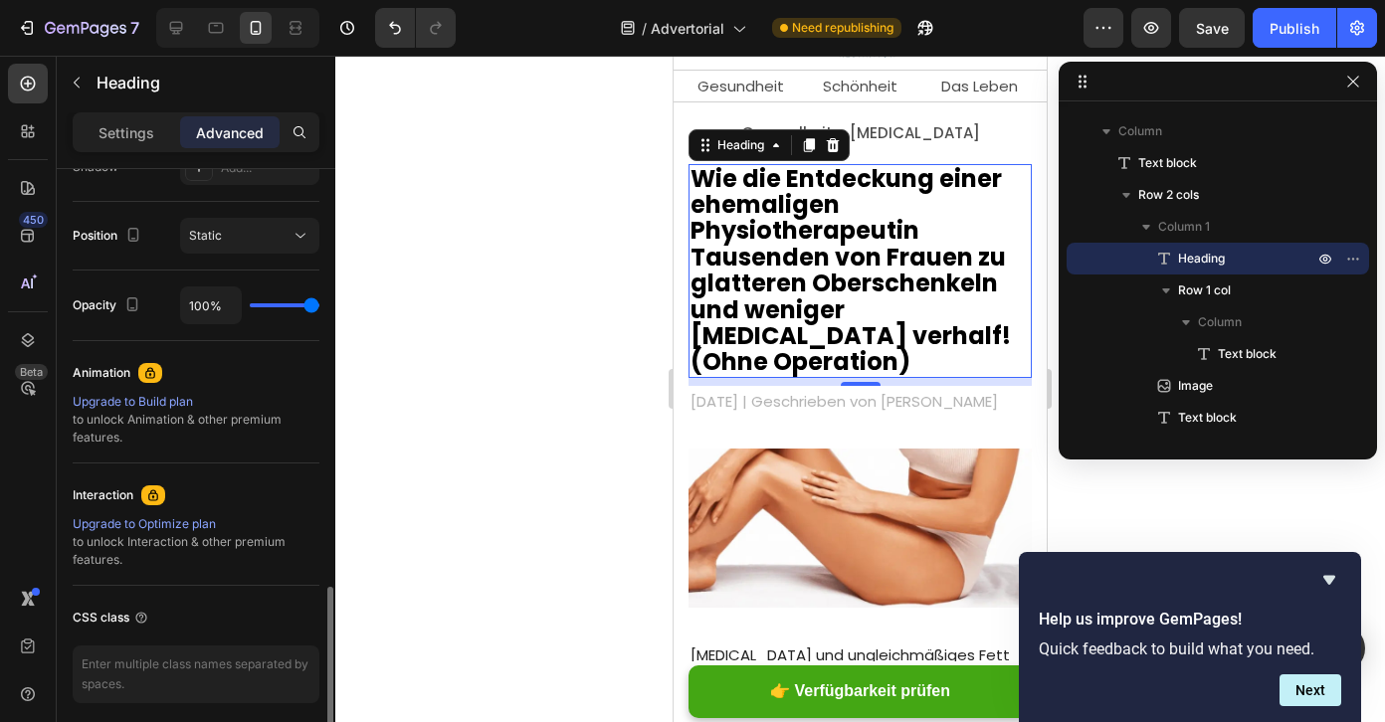
scroll to position [771, 0]
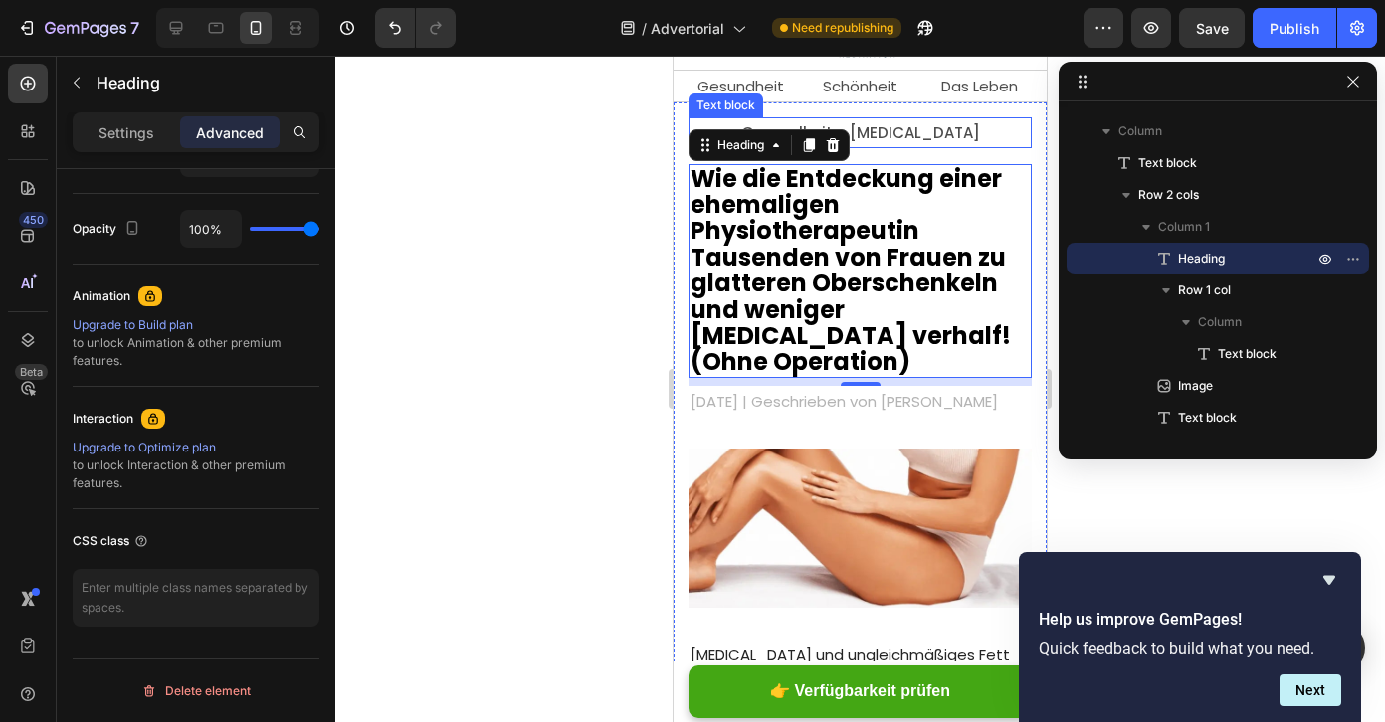
click at [898, 128] on p "Gesundheit > [MEDICAL_DATA]" at bounding box center [860, 132] width 339 height 27
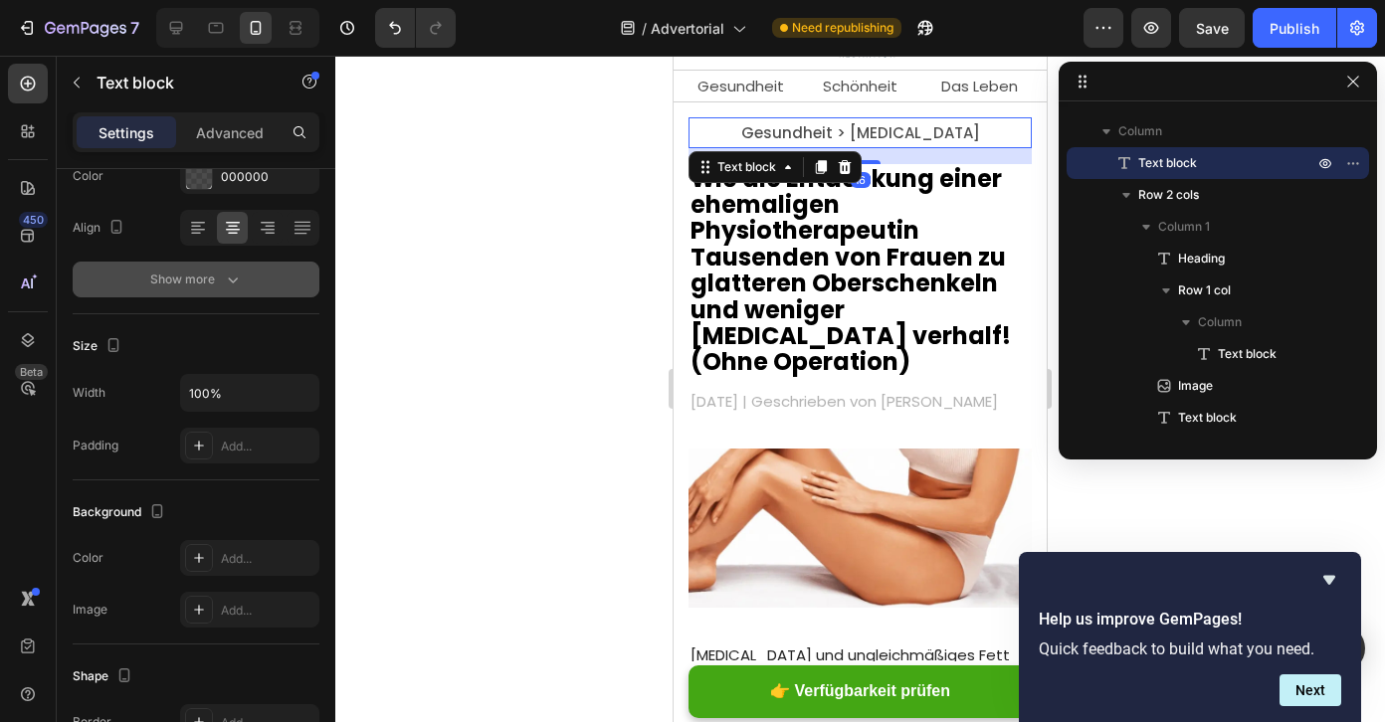
scroll to position [569, 0]
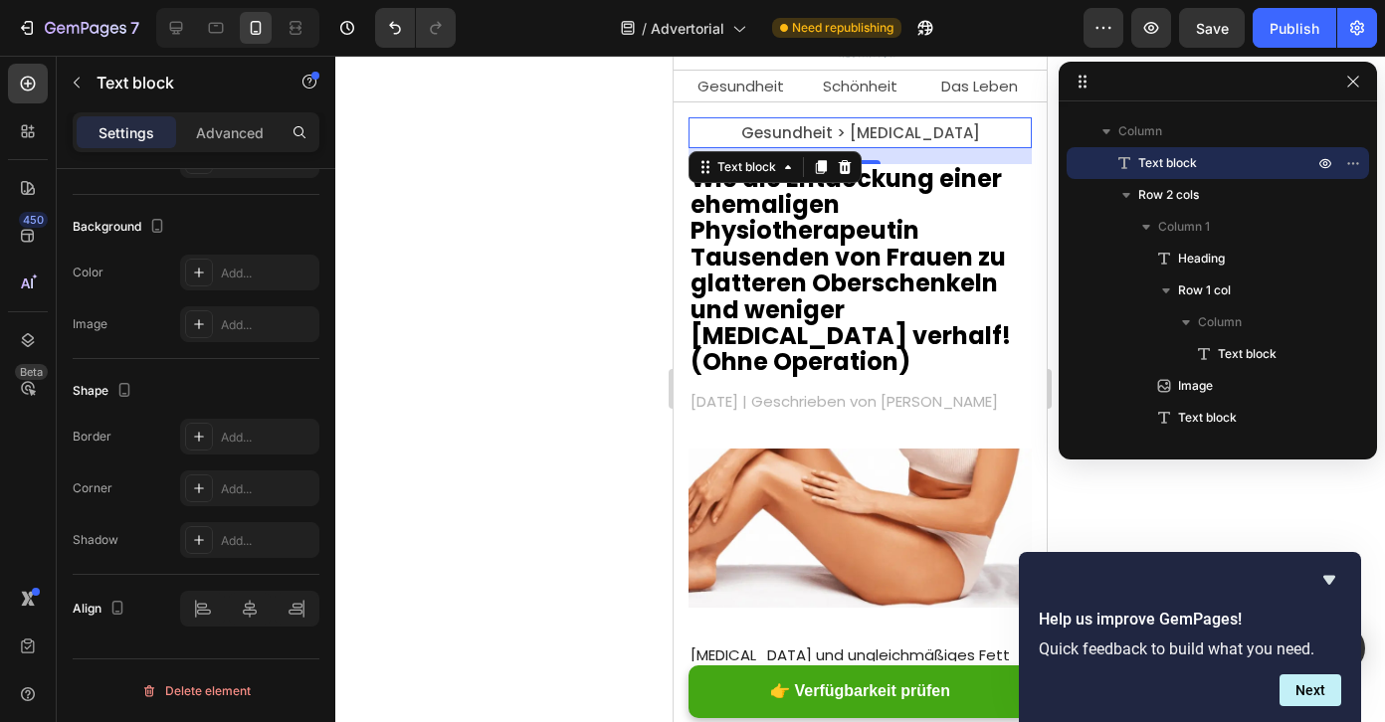
click at [128, 131] on p "Settings" at bounding box center [127, 132] width 56 height 21
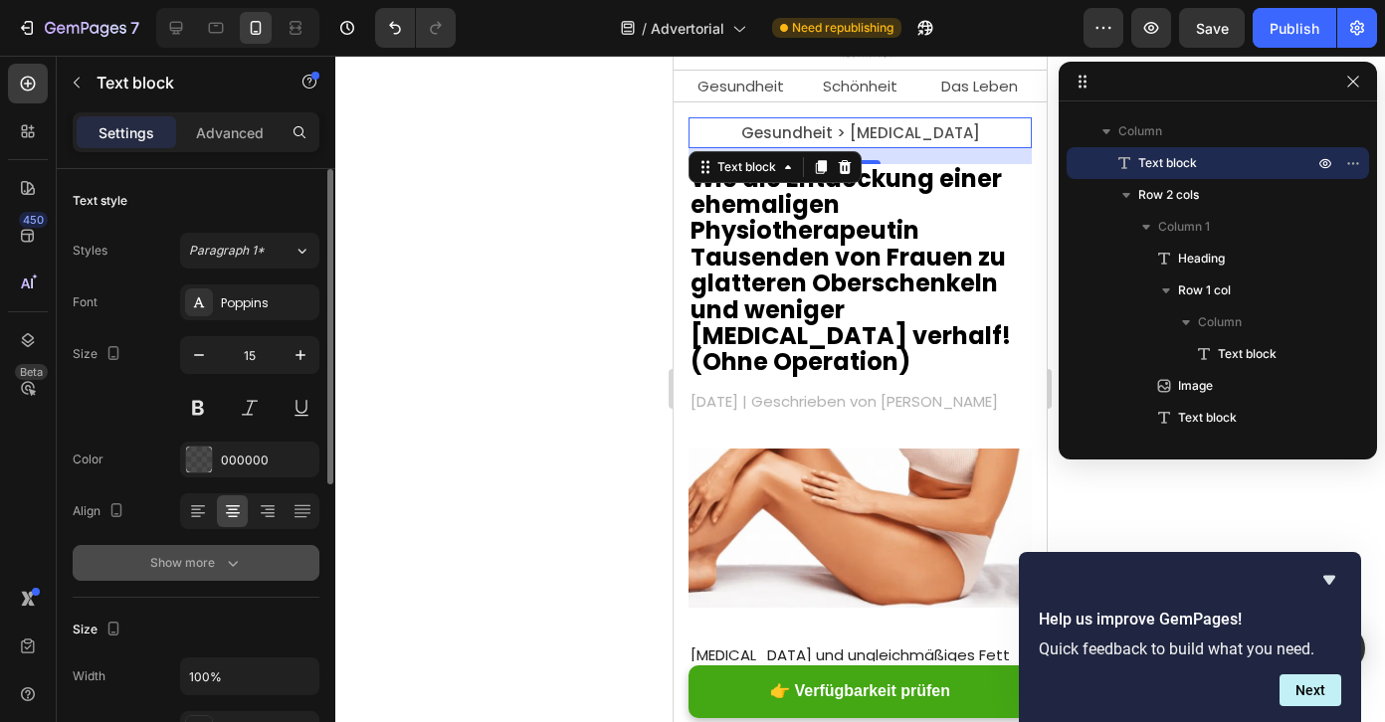
click at [189, 568] on div "Show more" at bounding box center [196, 563] width 93 height 20
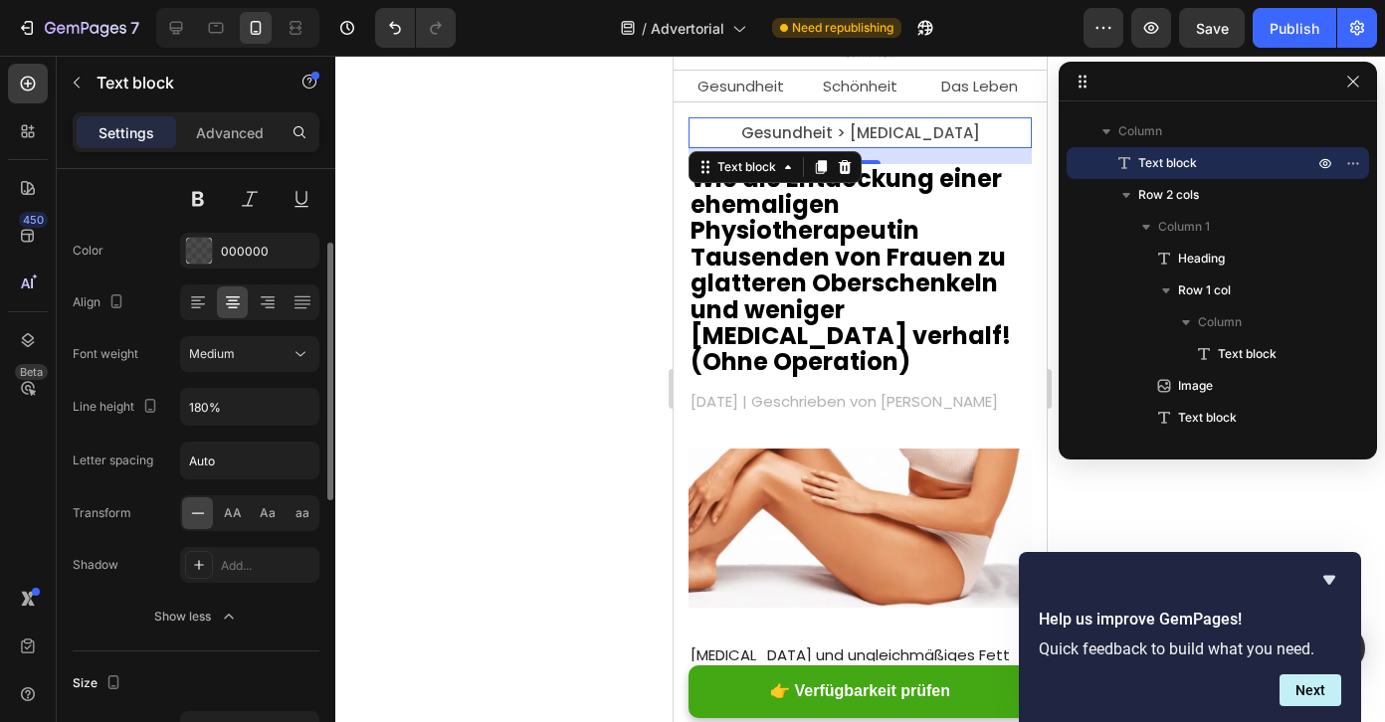
scroll to position [214, 0]
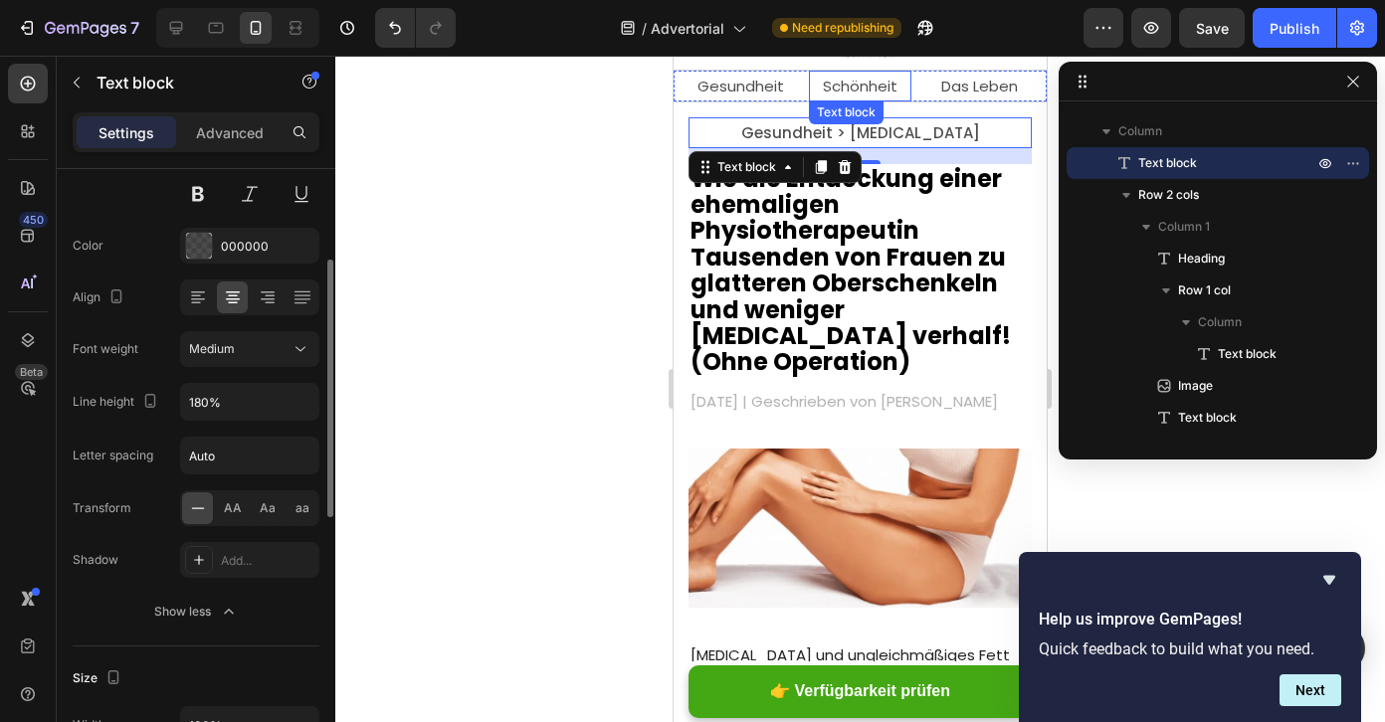
click at [872, 92] on p "Schönheit" at bounding box center [861, 86] width 100 height 27
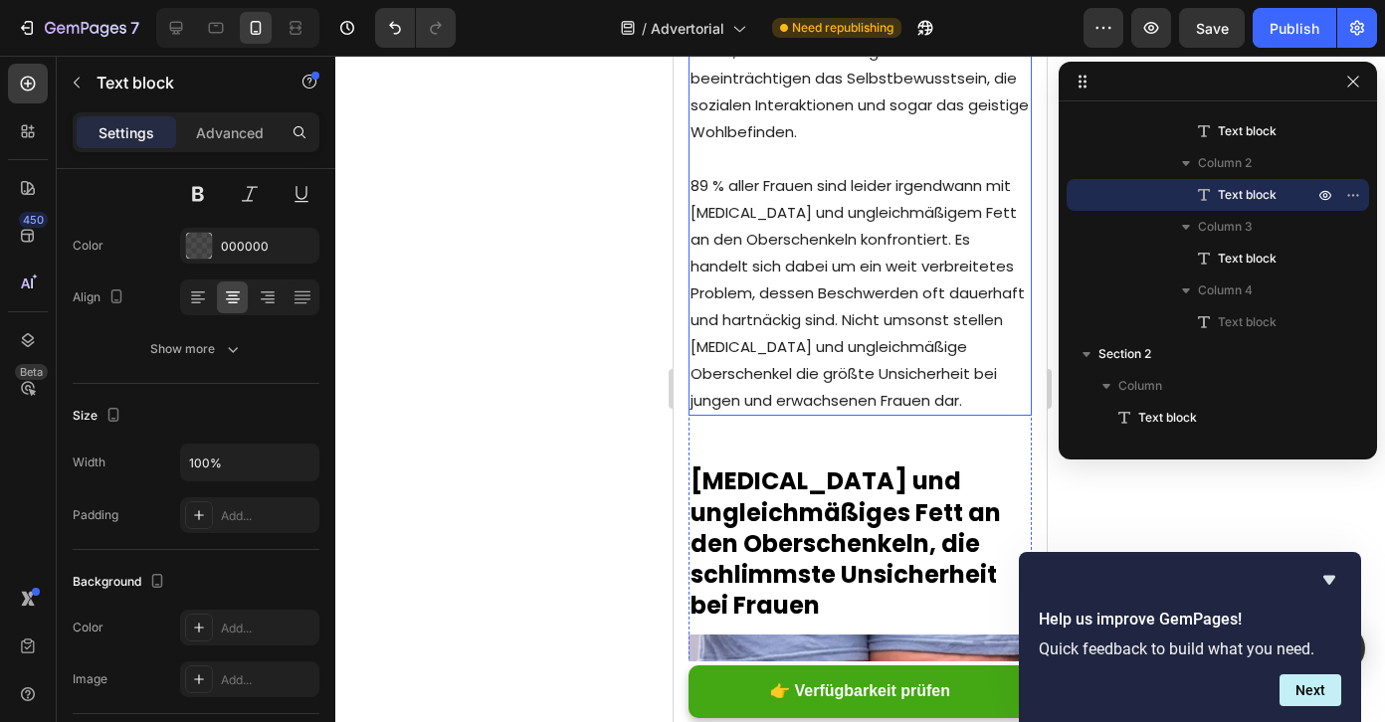
scroll to position [374, 0]
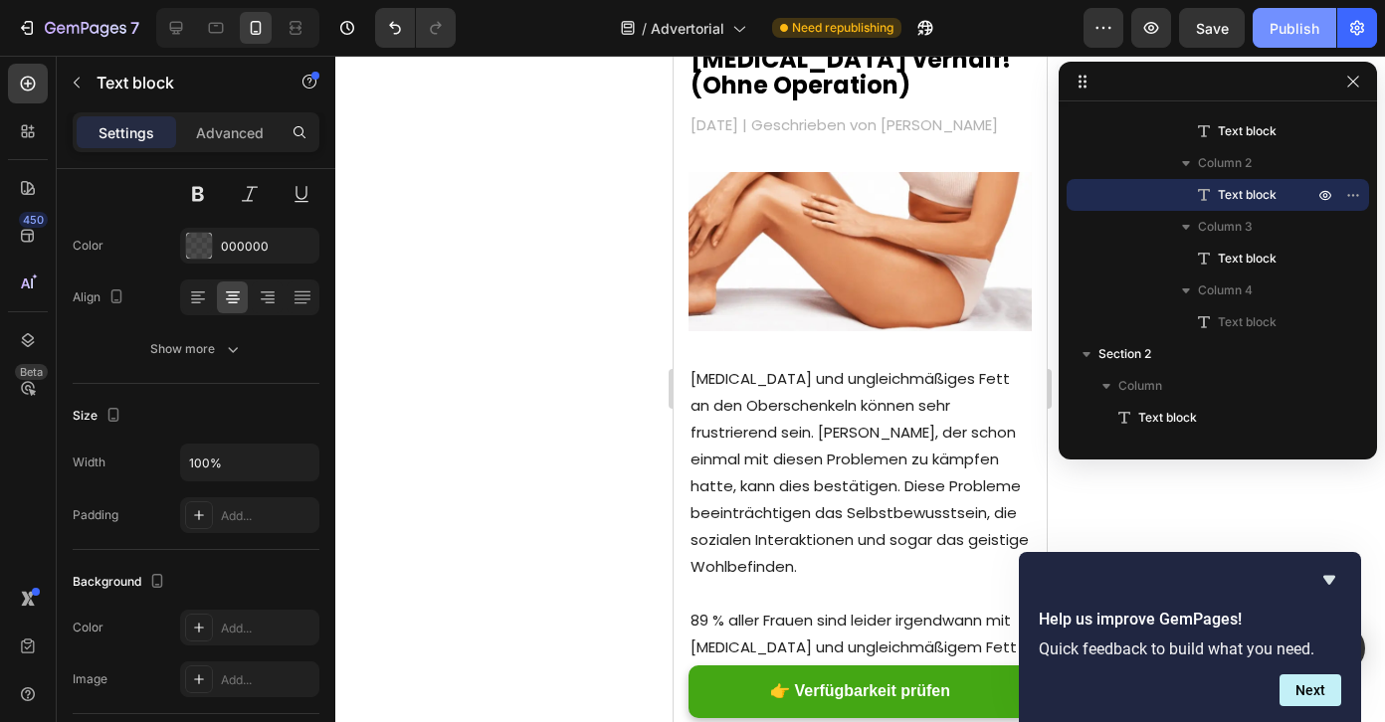
click at [1266, 24] on button "Publish" at bounding box center [1295, 28] width 84 height 40
click at [1343, 90] on button "button" at bounding box center [1353, 82] width 24 height 24
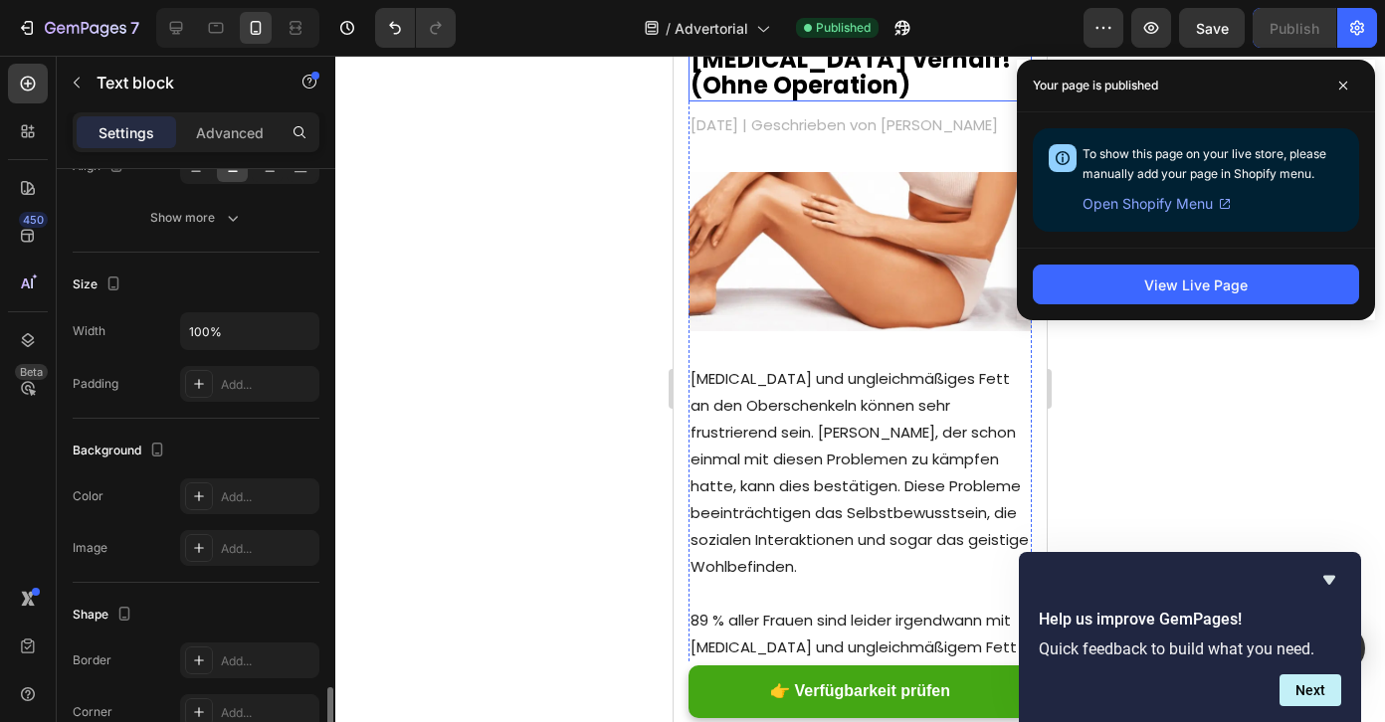
scroll to position [569, 0]
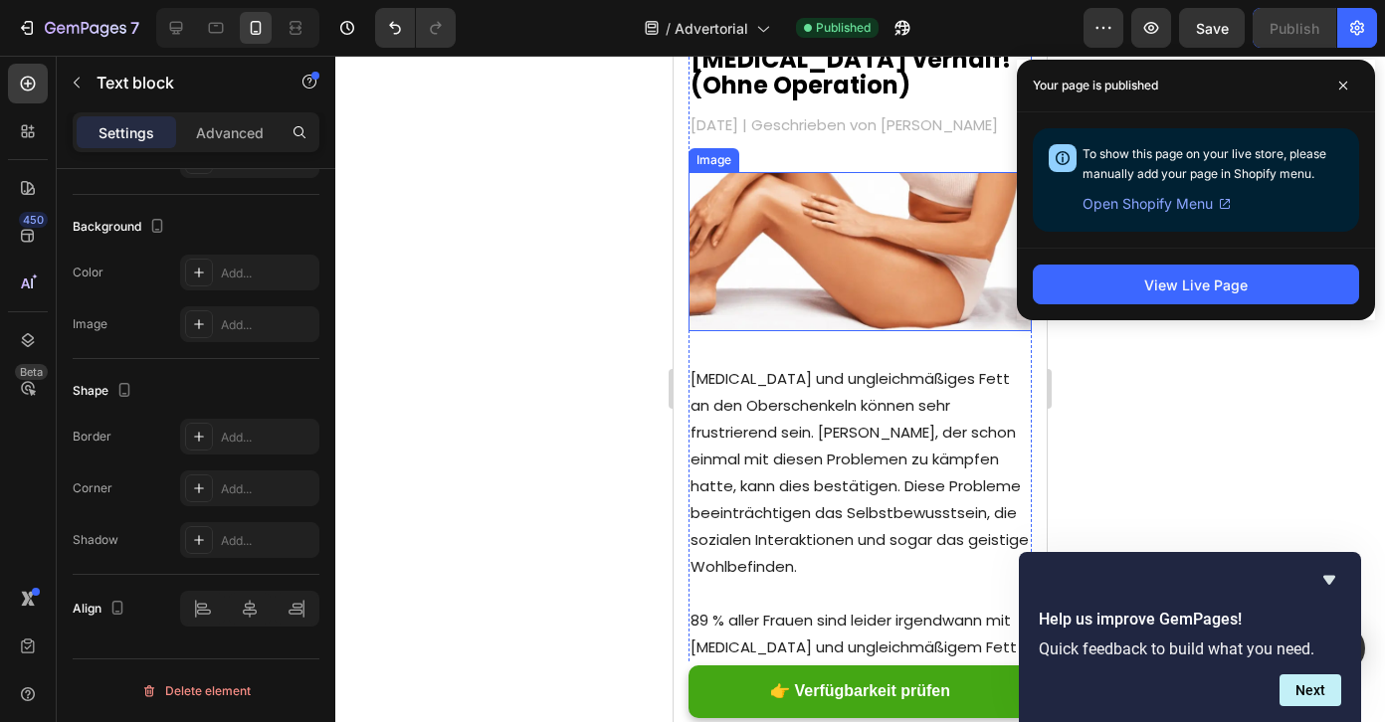
click at [866, 232] on img at bounding box center [860, 252] width 343 height 160
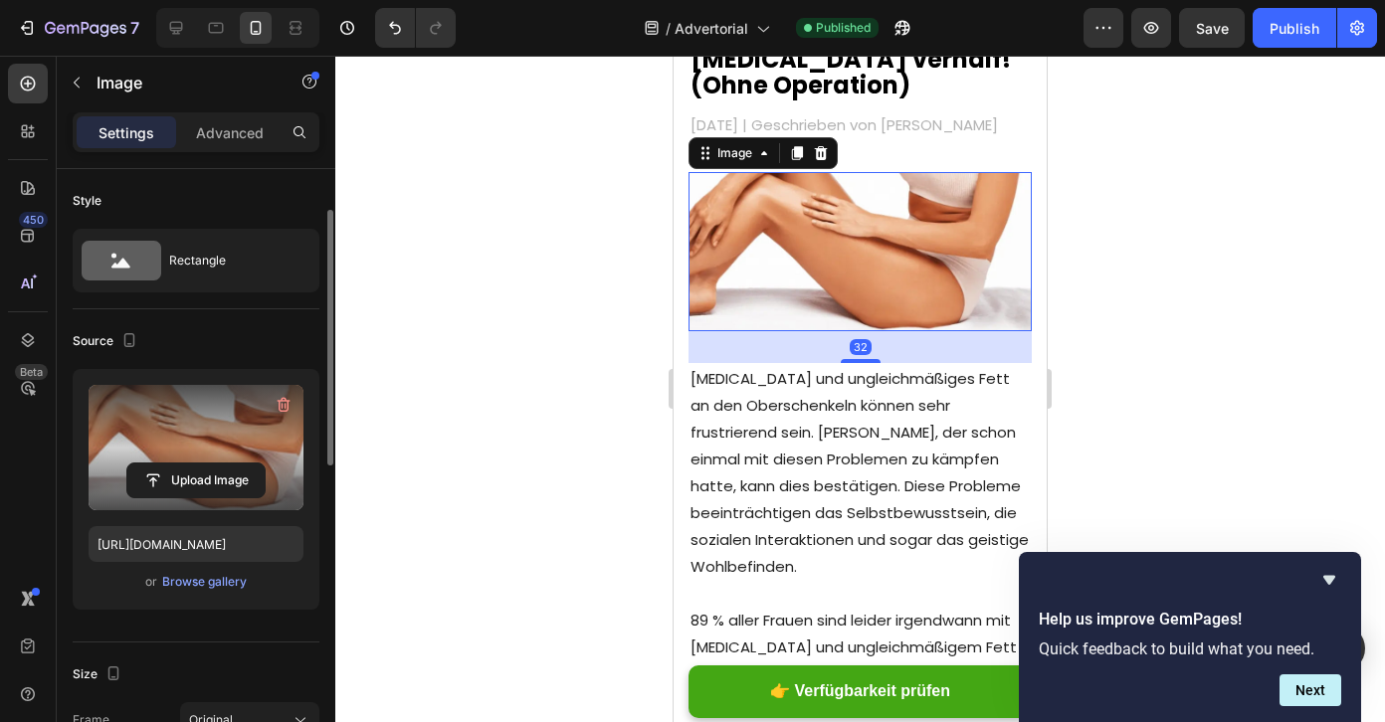
scroll to position [841, 0]
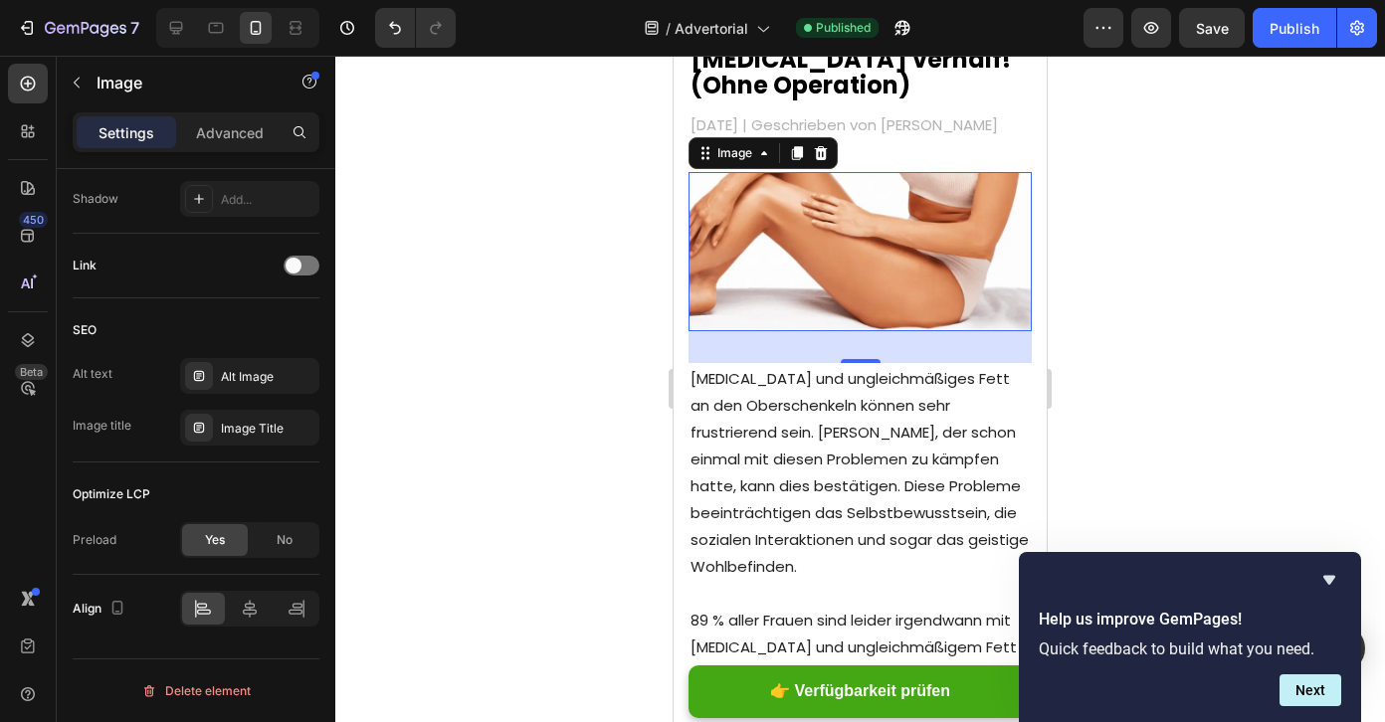
click at [639, 265] on div at bounding box center [860, 389] width 1050 height 667
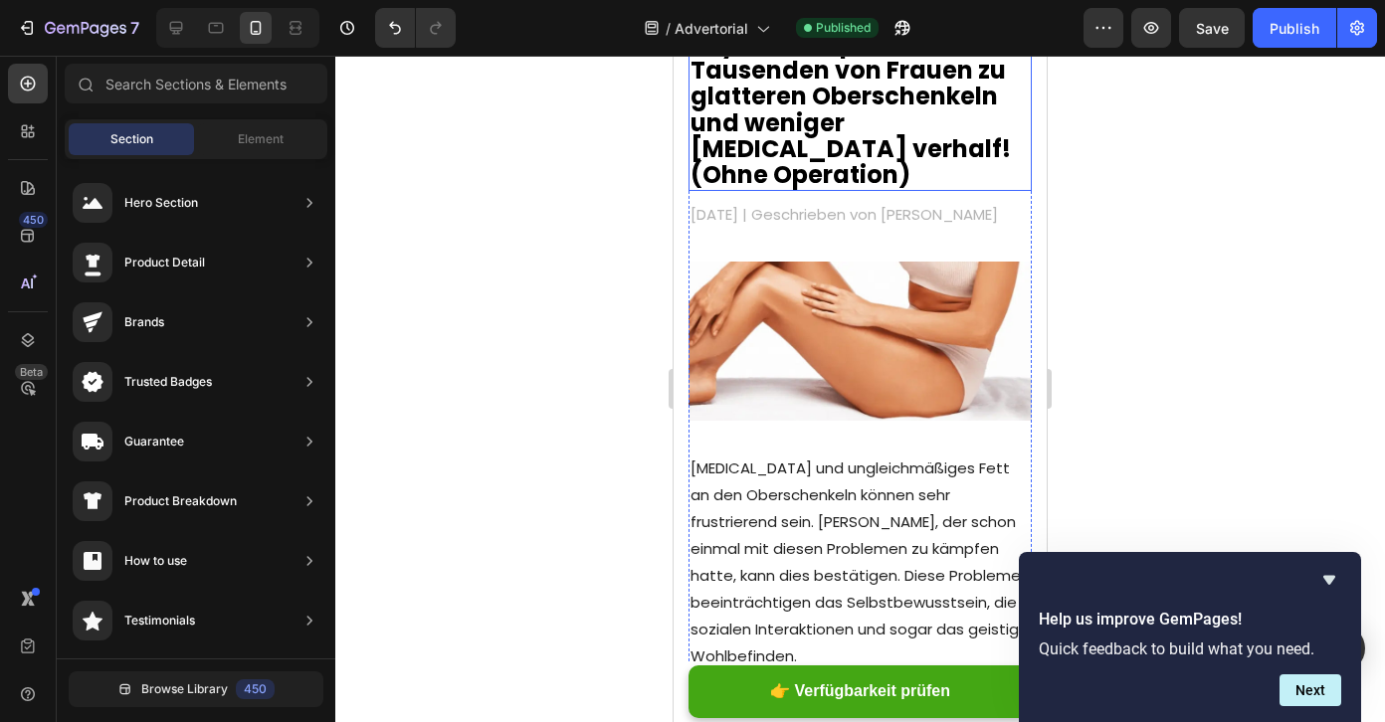
scroll to position [112, 0]
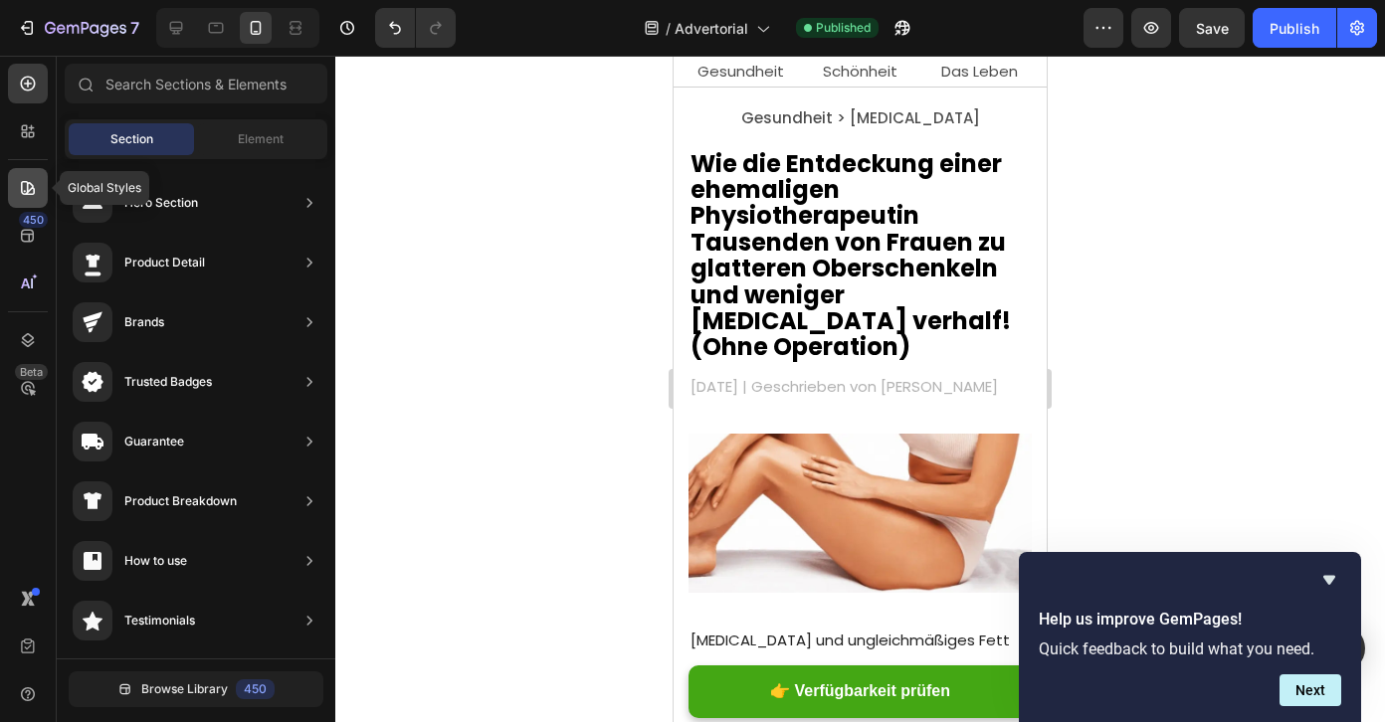
click at [30, 176] on div at bounding box center [28, 188] width 40 height 40
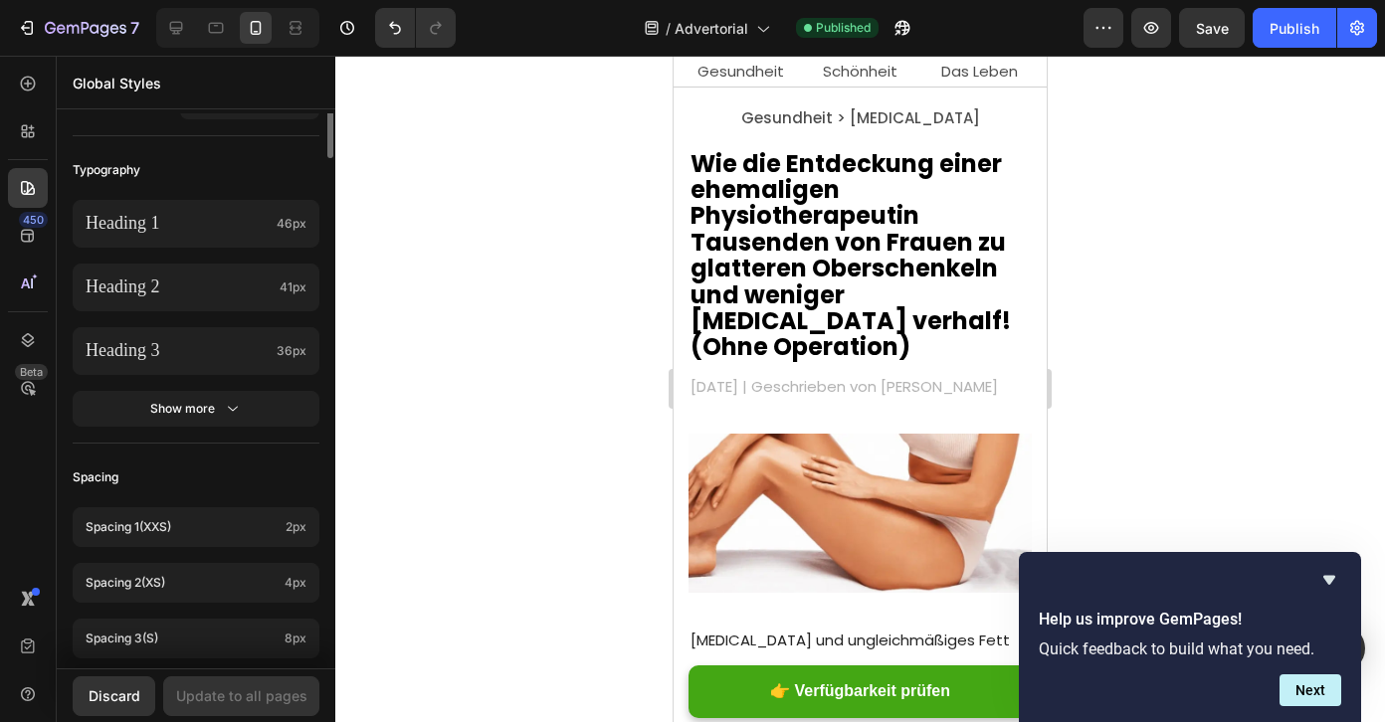
scroll to position [655, 0]
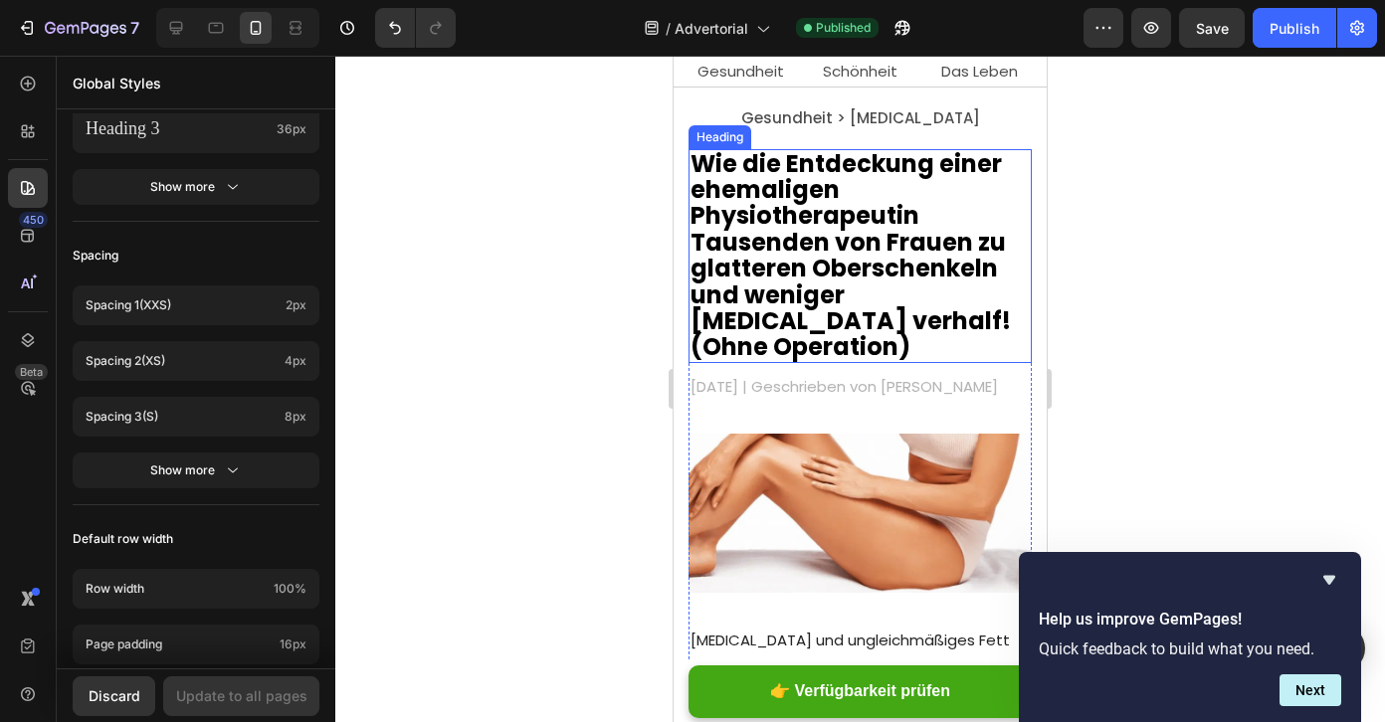
click at [834, 251] on h2 "Wie die Entdeckung einer ehemaligen Physiotherapeutin Tausenden von Frauen zu g…" at bounding box center [860, 256] width 343 height 214
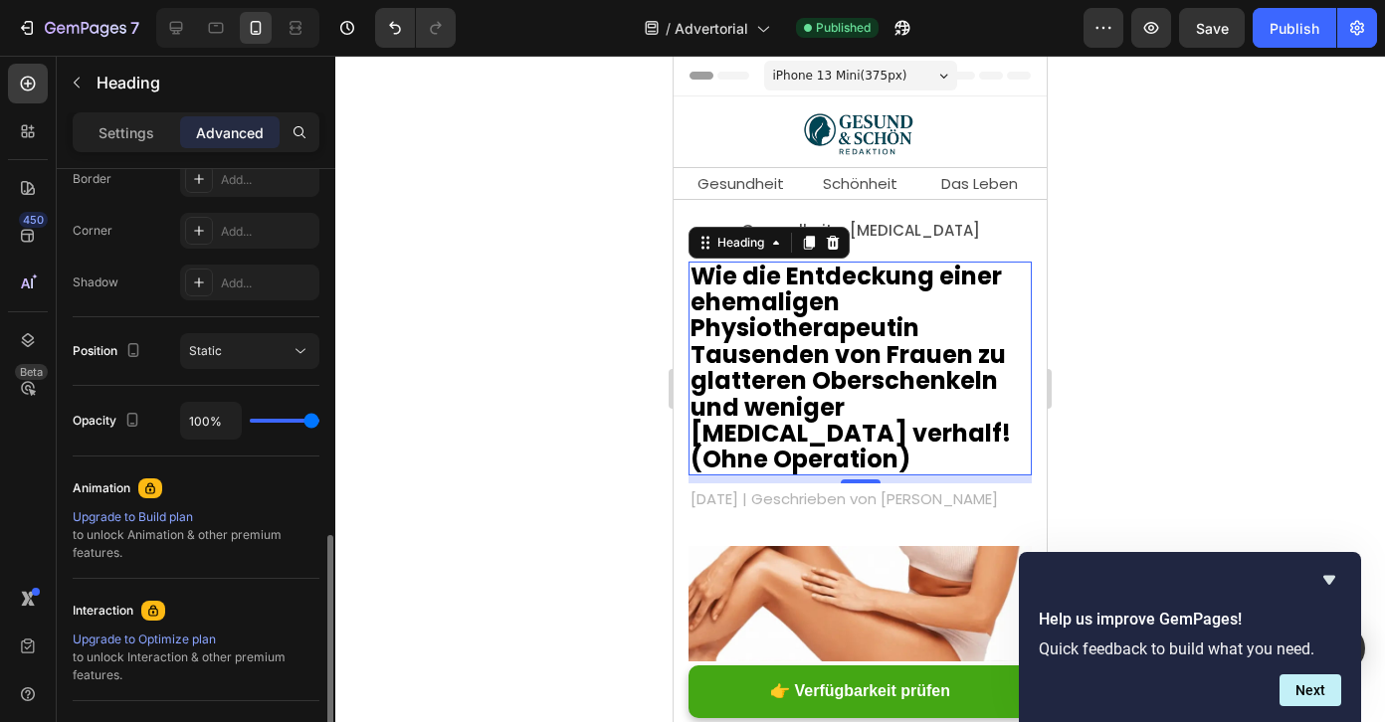
scroll to position [771, 0]
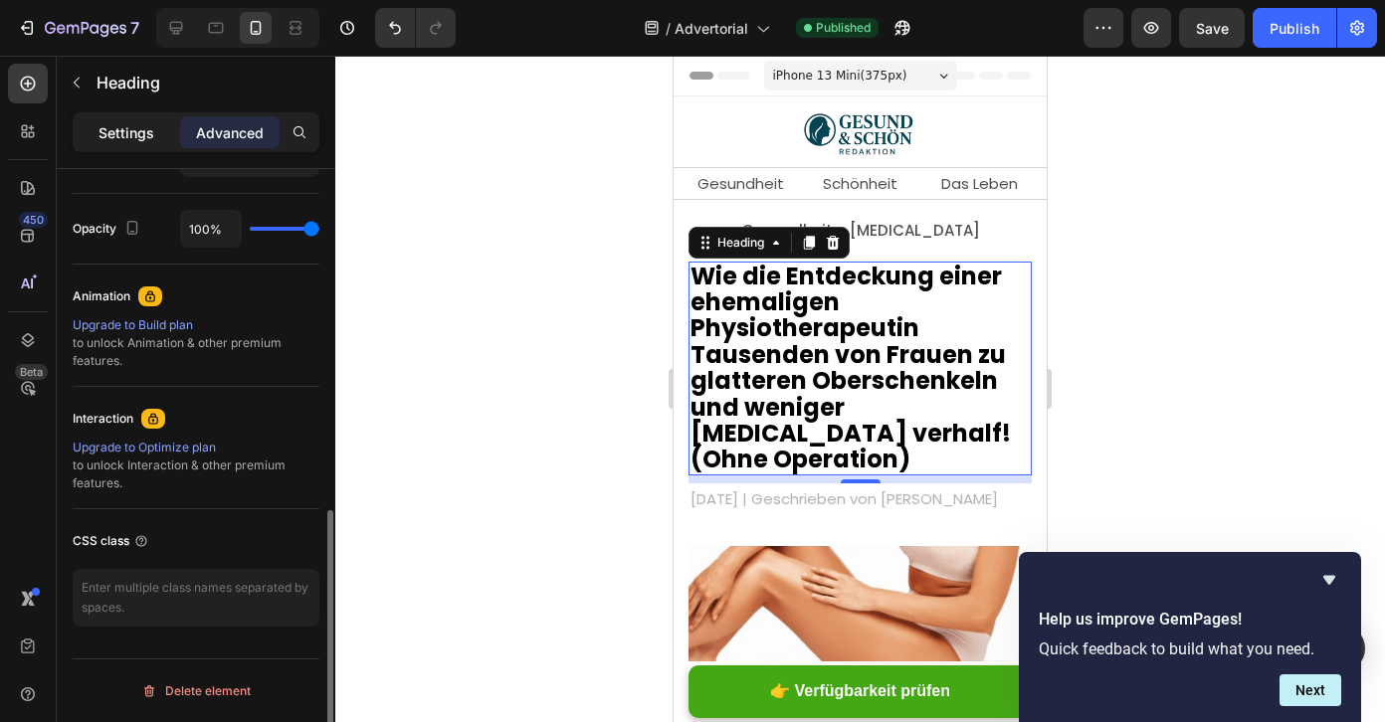
click at [135, 140] on p "Settings" at bounding box center [127, 132] width 56 height 21
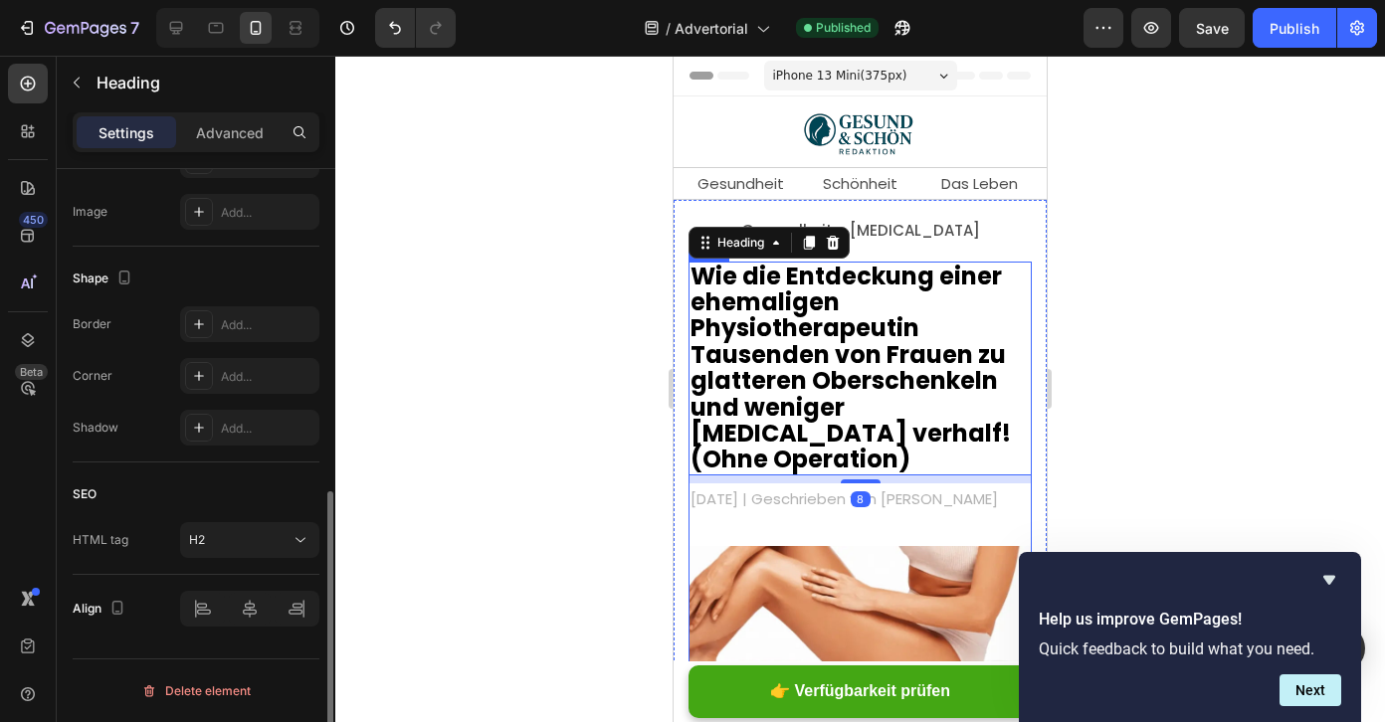
scroll to position [515, 0]
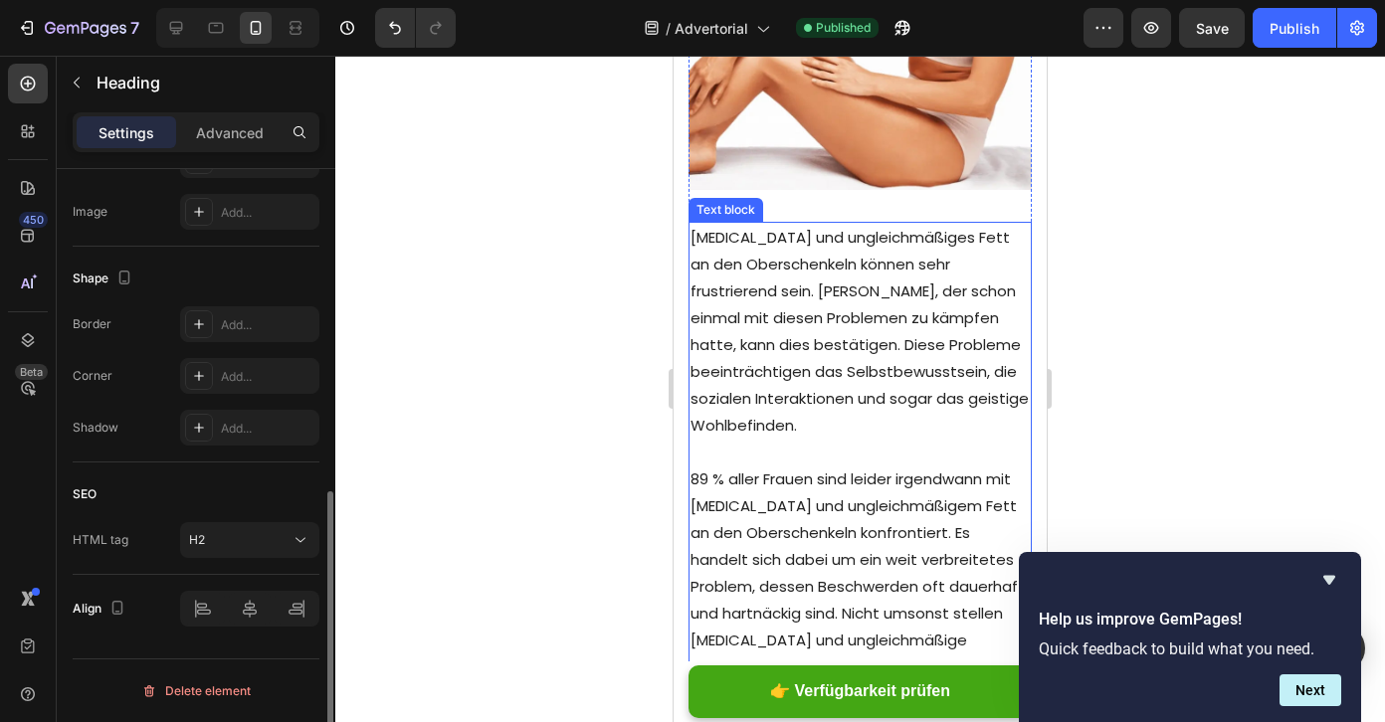
click at [870, 466] on p "89 % aller Frauen sind leider irgendwann mit [MEDICAL_DATA] und ungleichmäßigem…" at bounding box center [860, 587] width 339 height 242
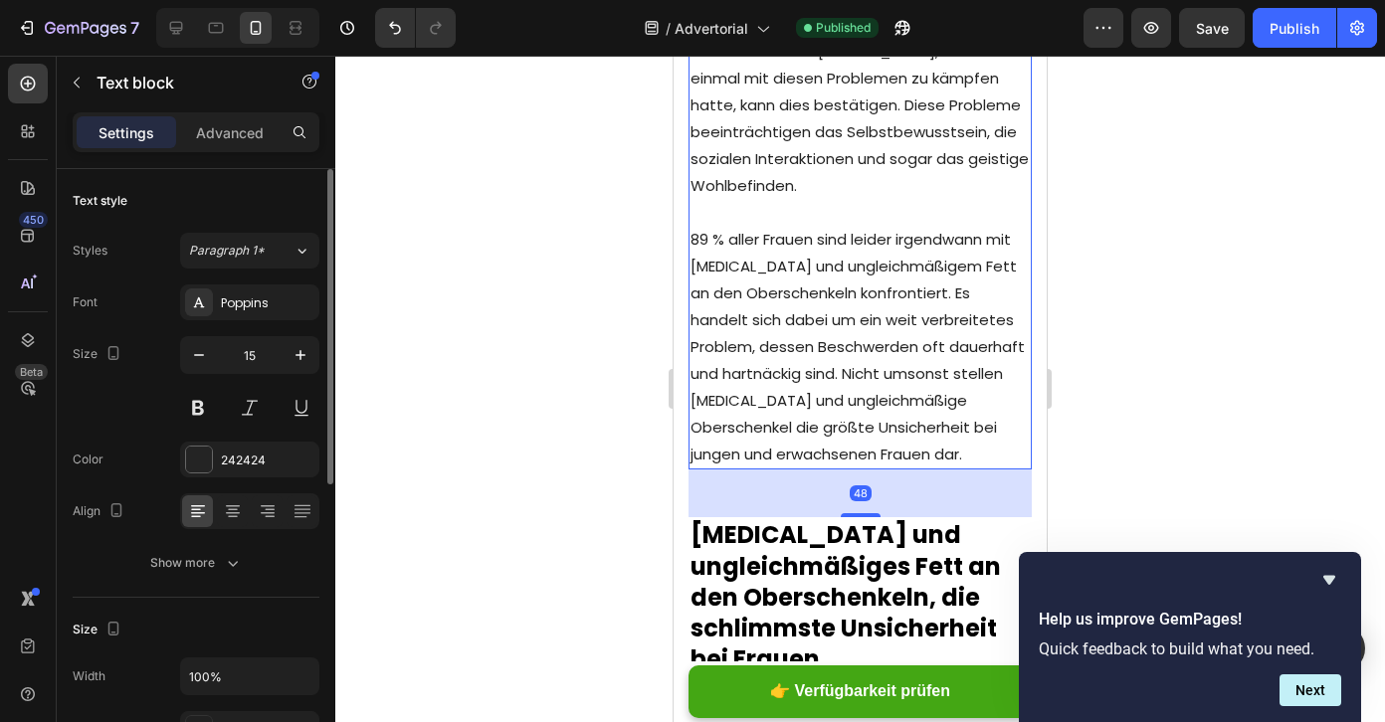
scroll to position [1050, 0]
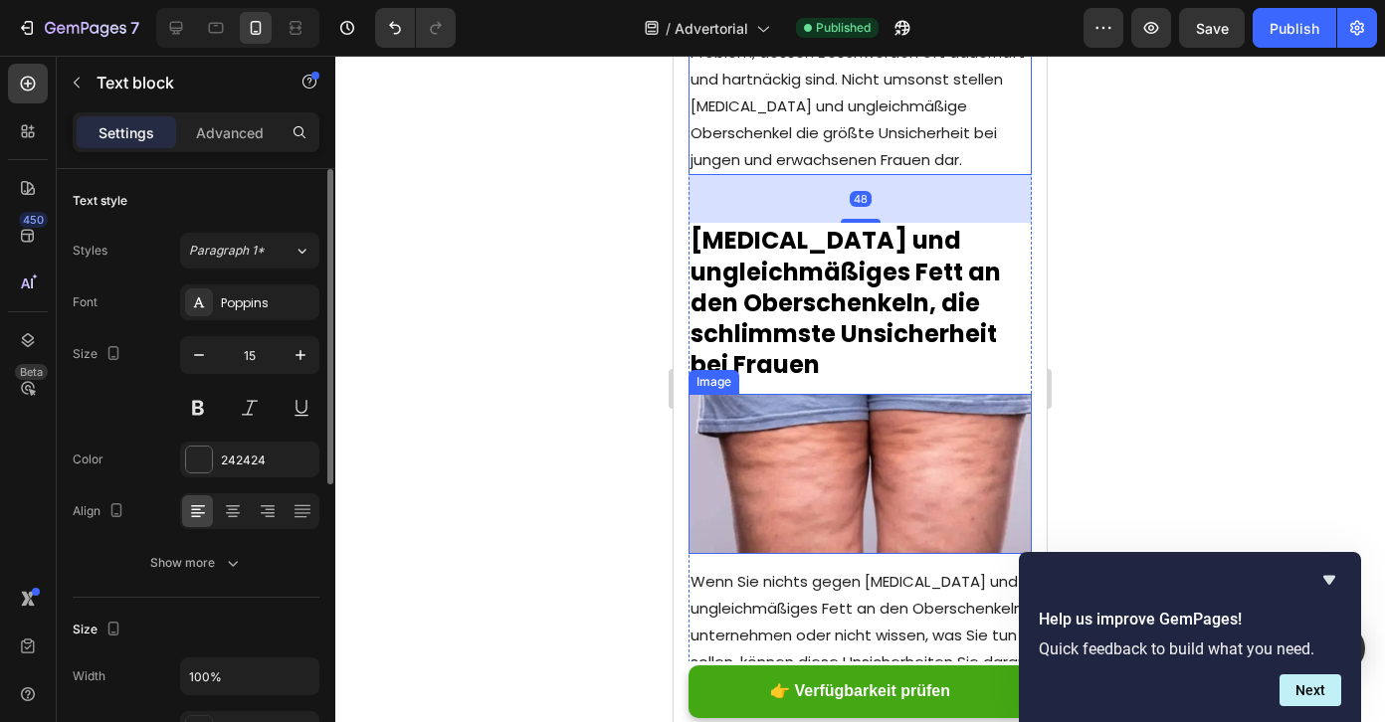
click at [863, 403] on img at bounding box center [860, 474] width 343 height 160
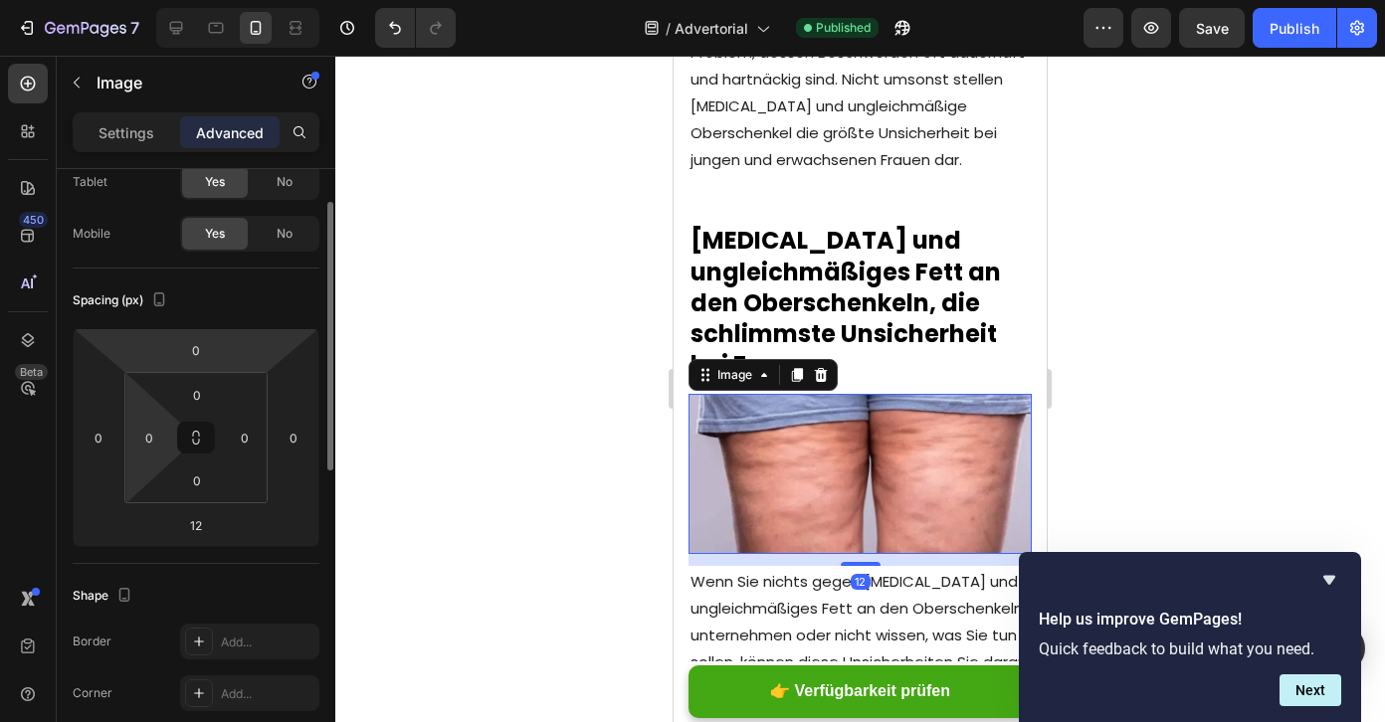
scroll to position [771, 0]
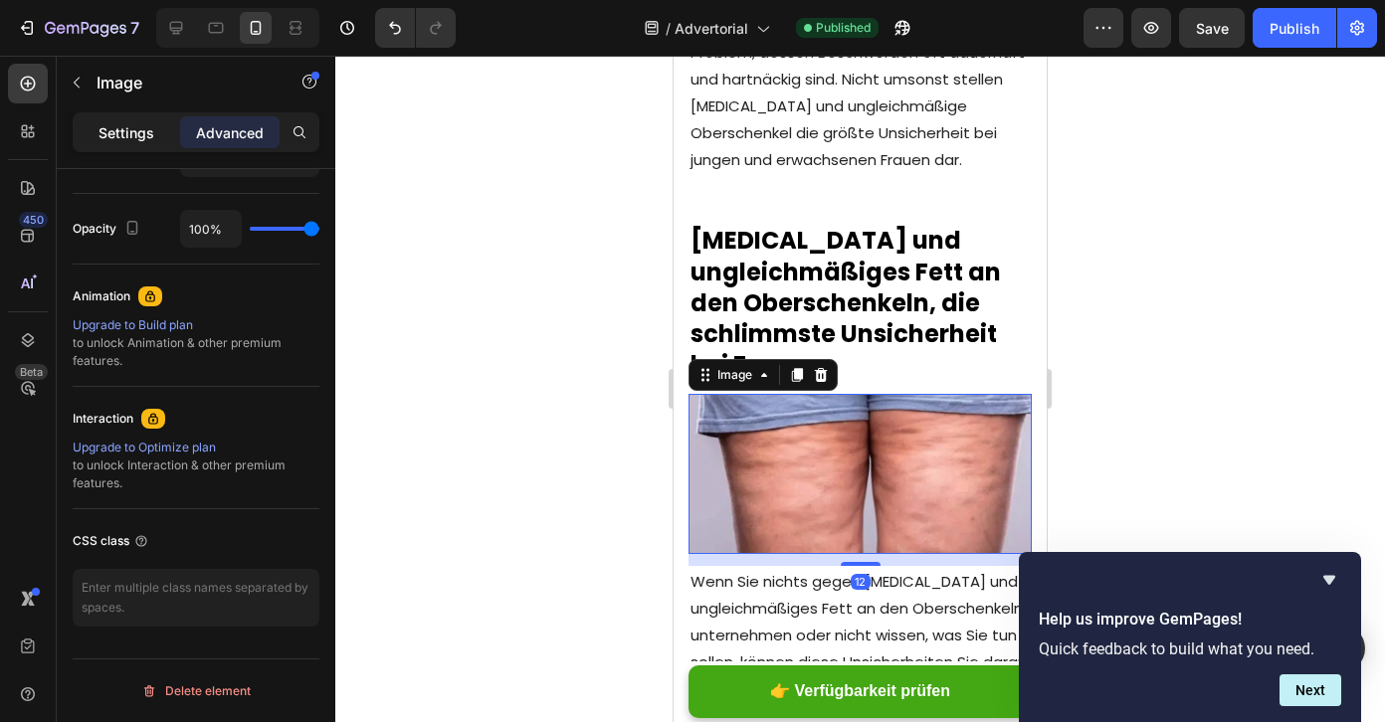
click at [136, 134] on p "Settings" at bounding box center [127, 132] width 56 height 21
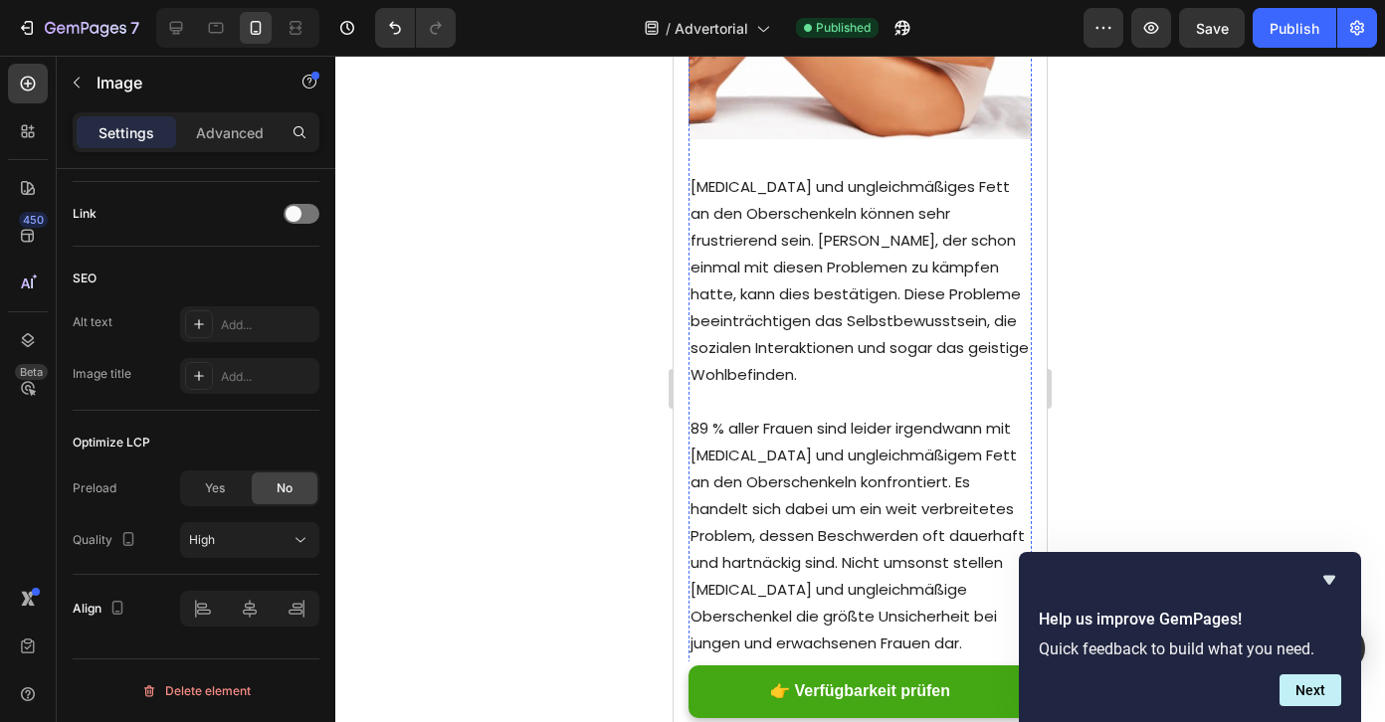
scroll to position [0, 0]
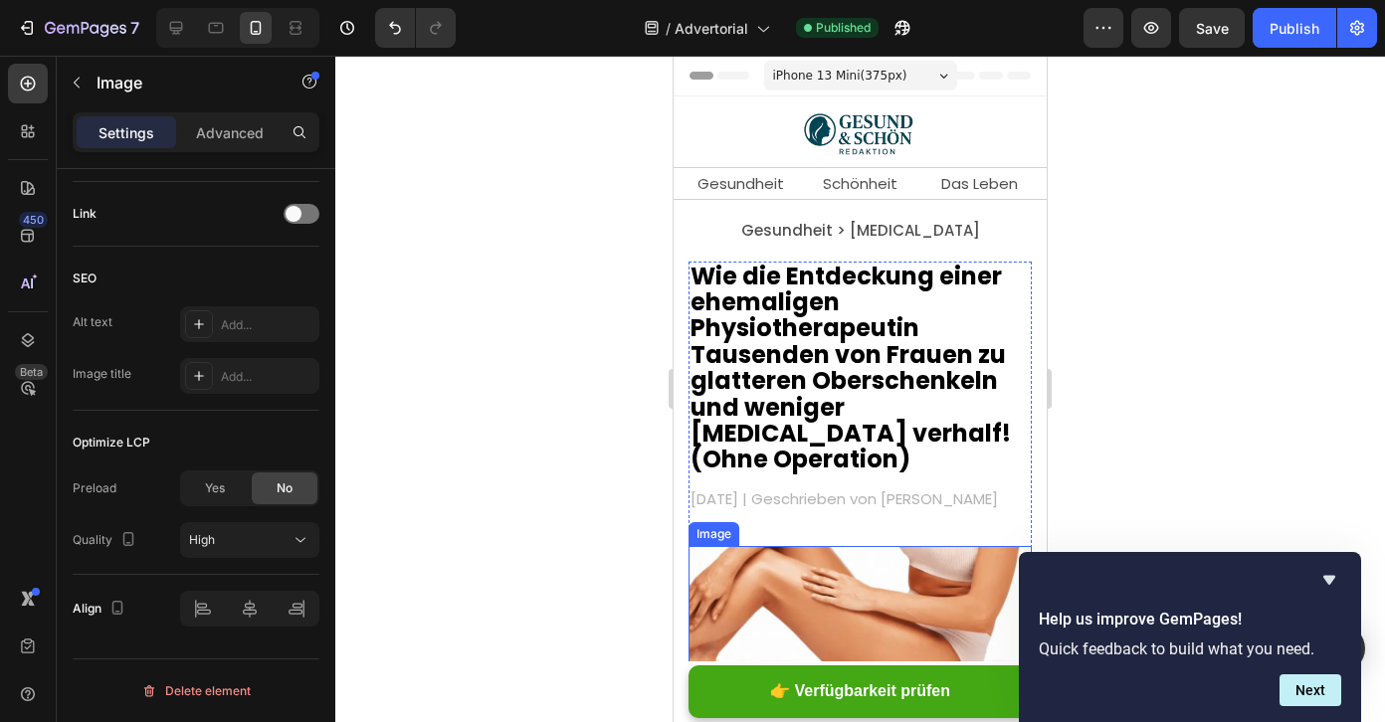
click at [800, 546] on img at bounding box center [860, 626] width 343 height 160
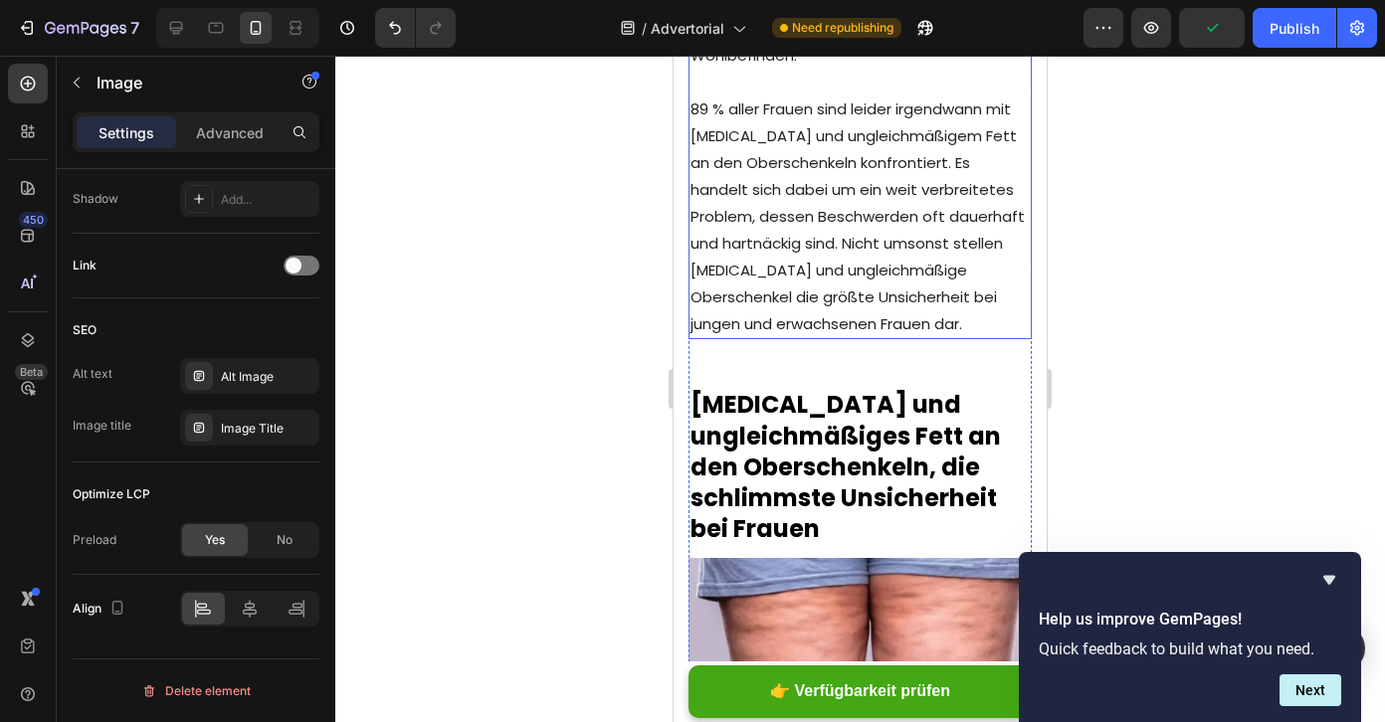
scroll to position [1305, 0]
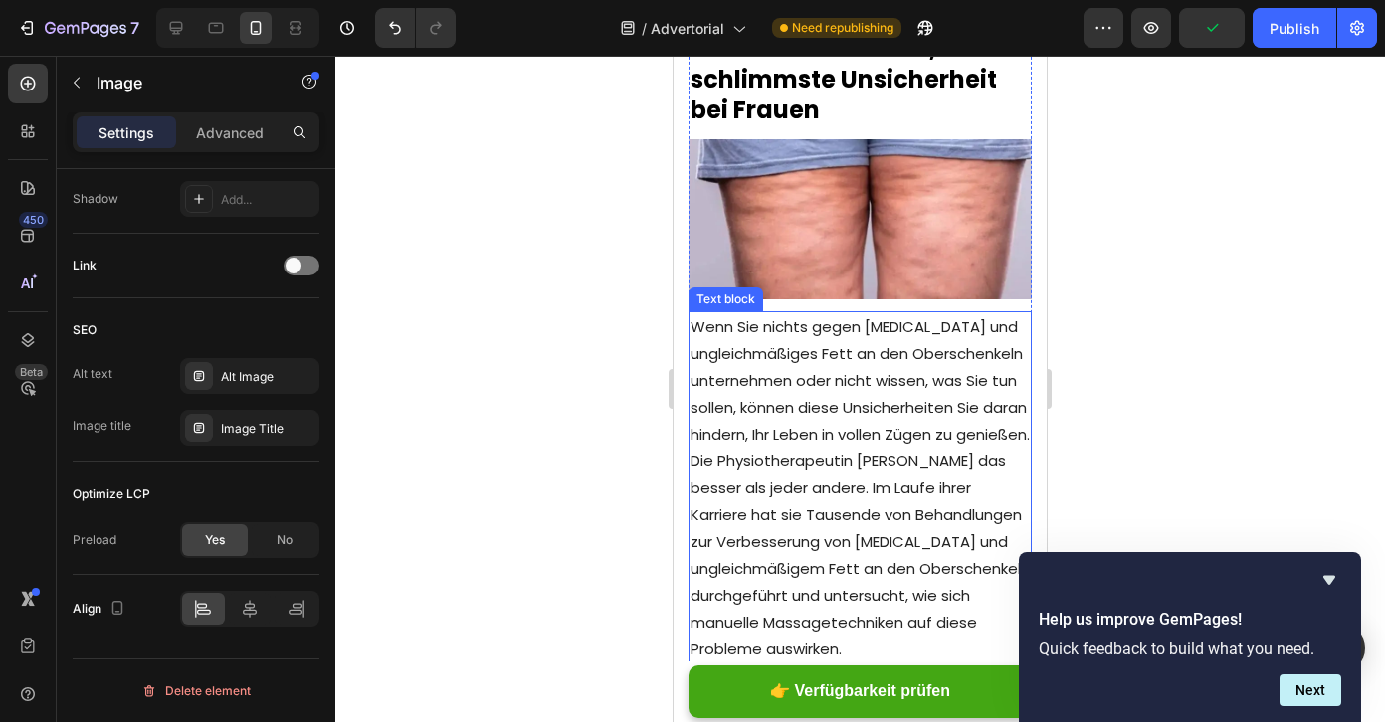
click at [791, 160] on img at bounding box center [860, 219] width 343 height 160
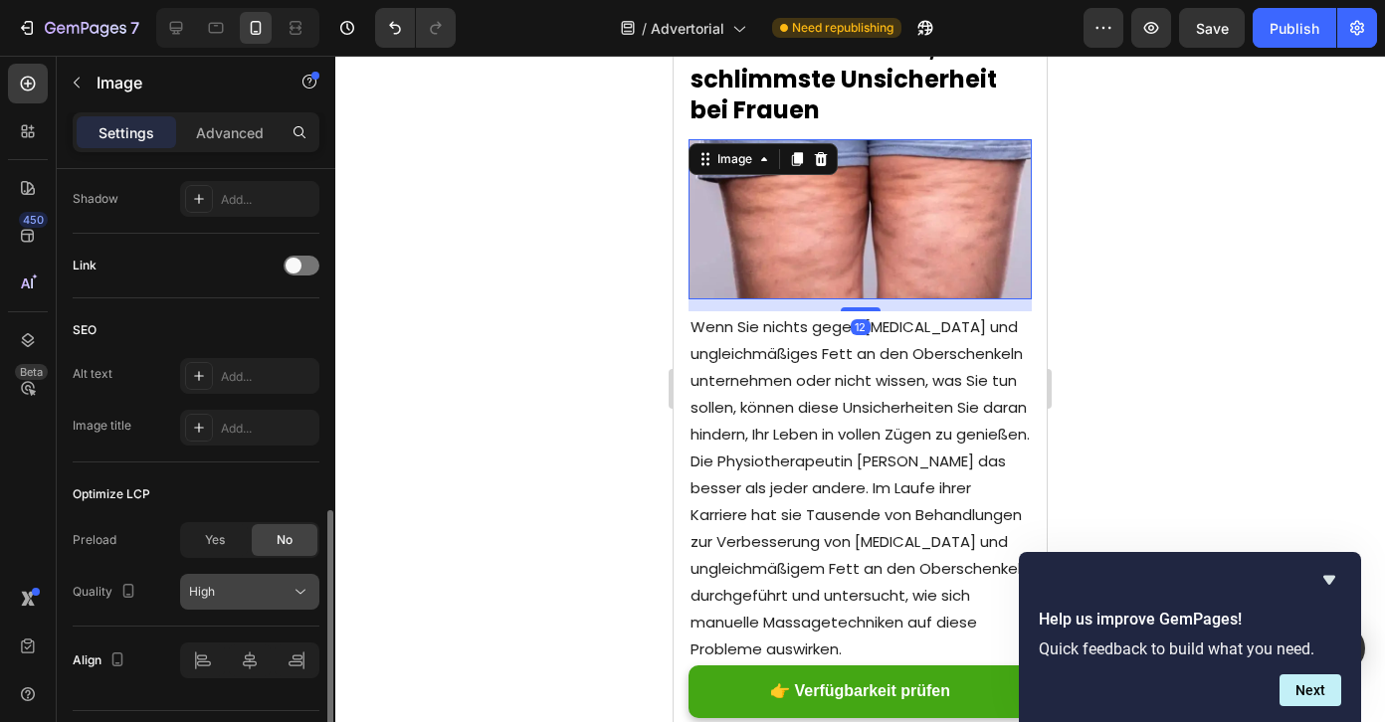
click at [260, 593] on div "High" at bounding box center [239, 592] width 101 height 18
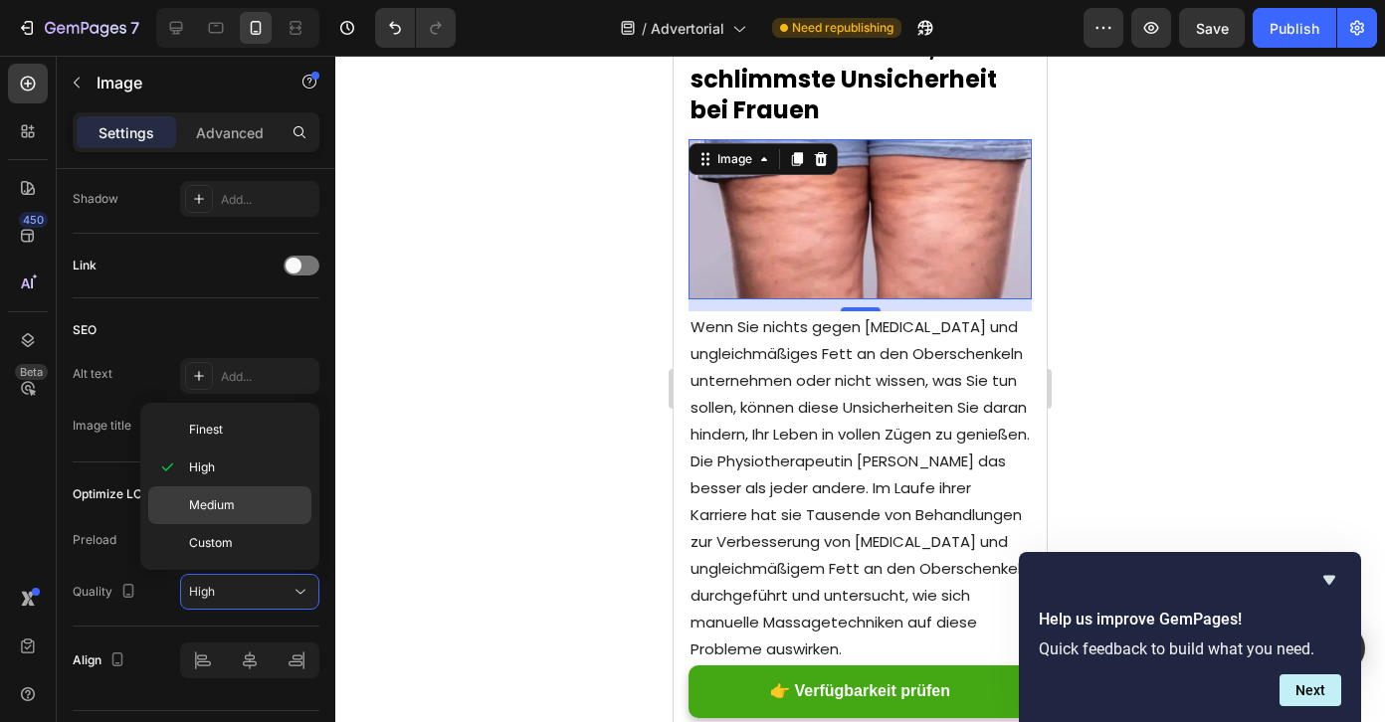
click at [230, 517] on div "Medium" at bounding box center [229, 506] width 163 height 38
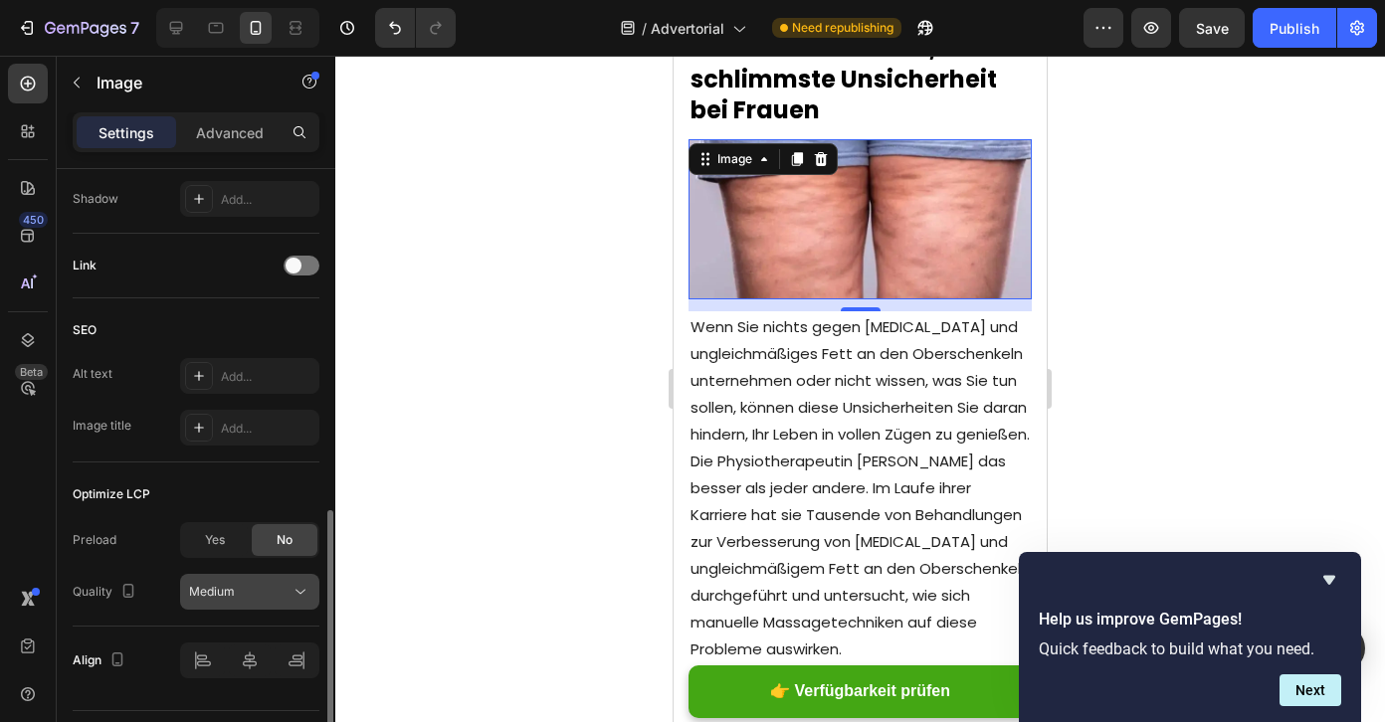
click at [247, 598] on div "Medium" at bounding box center [239, 592] width 101 height 18
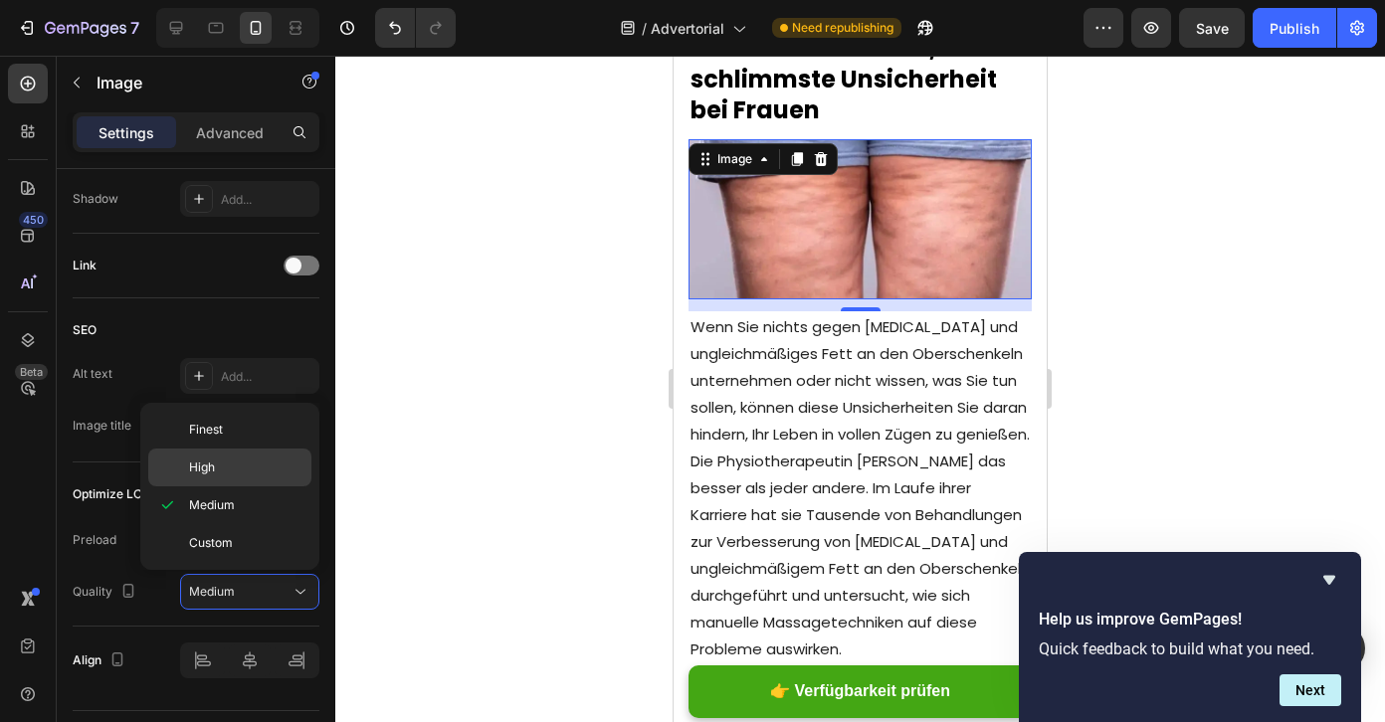
click at [202, 479] on div "High" at bounding box center [229, 468] width 163 height 38
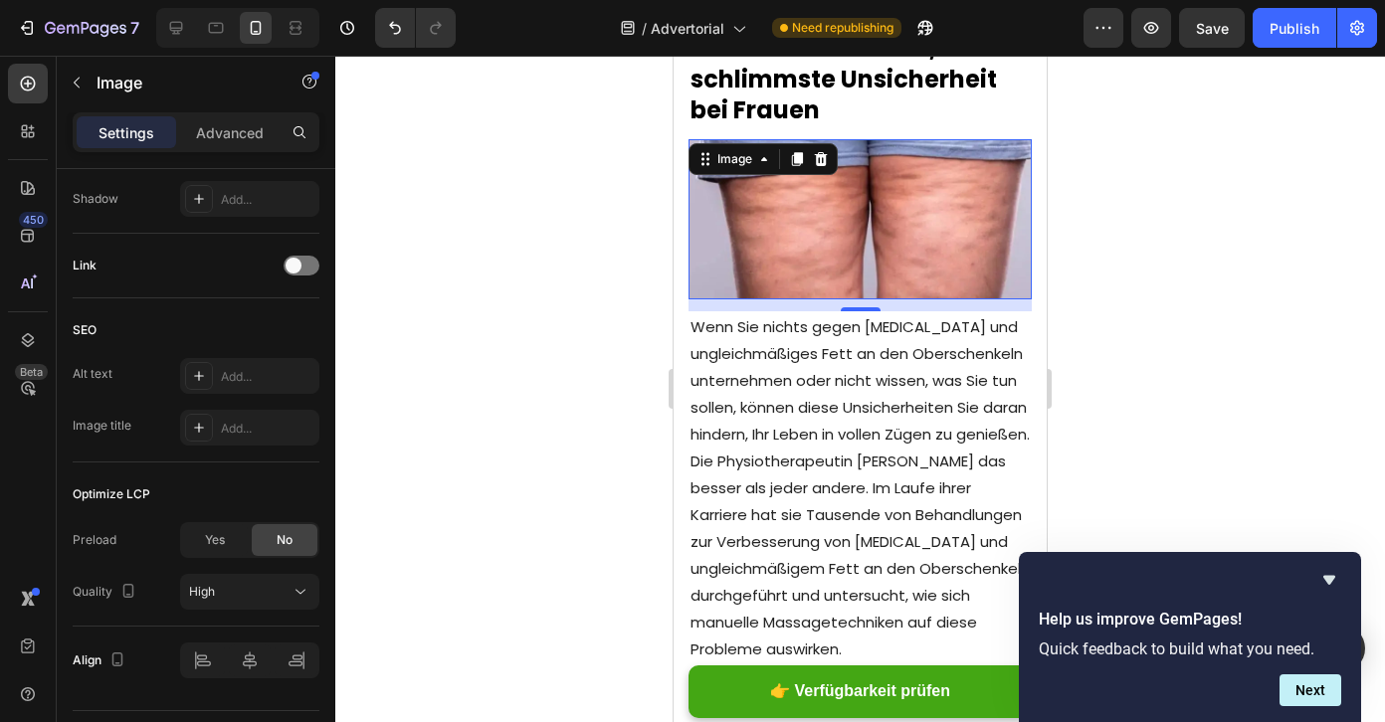
click at [412, 439] on div at bounding box center [860, 389] width 1050 height 667
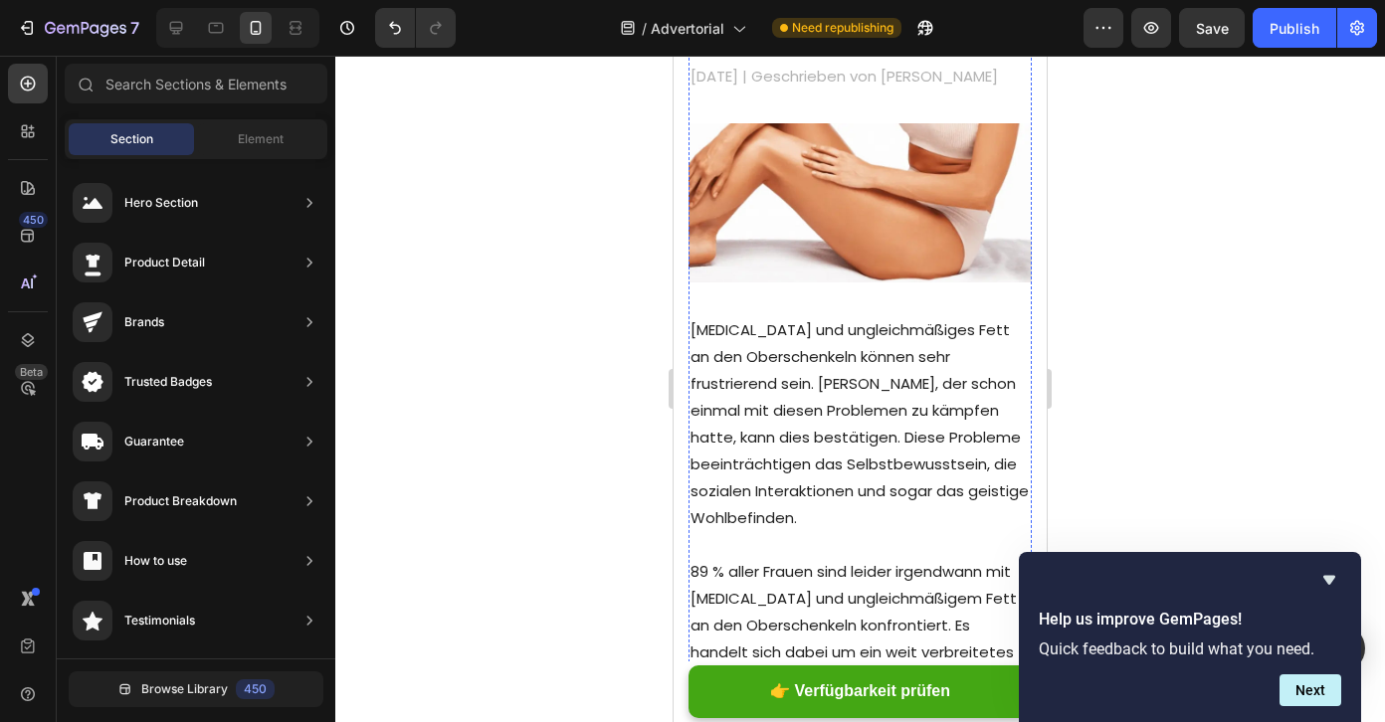
scroll to position [0, 0]
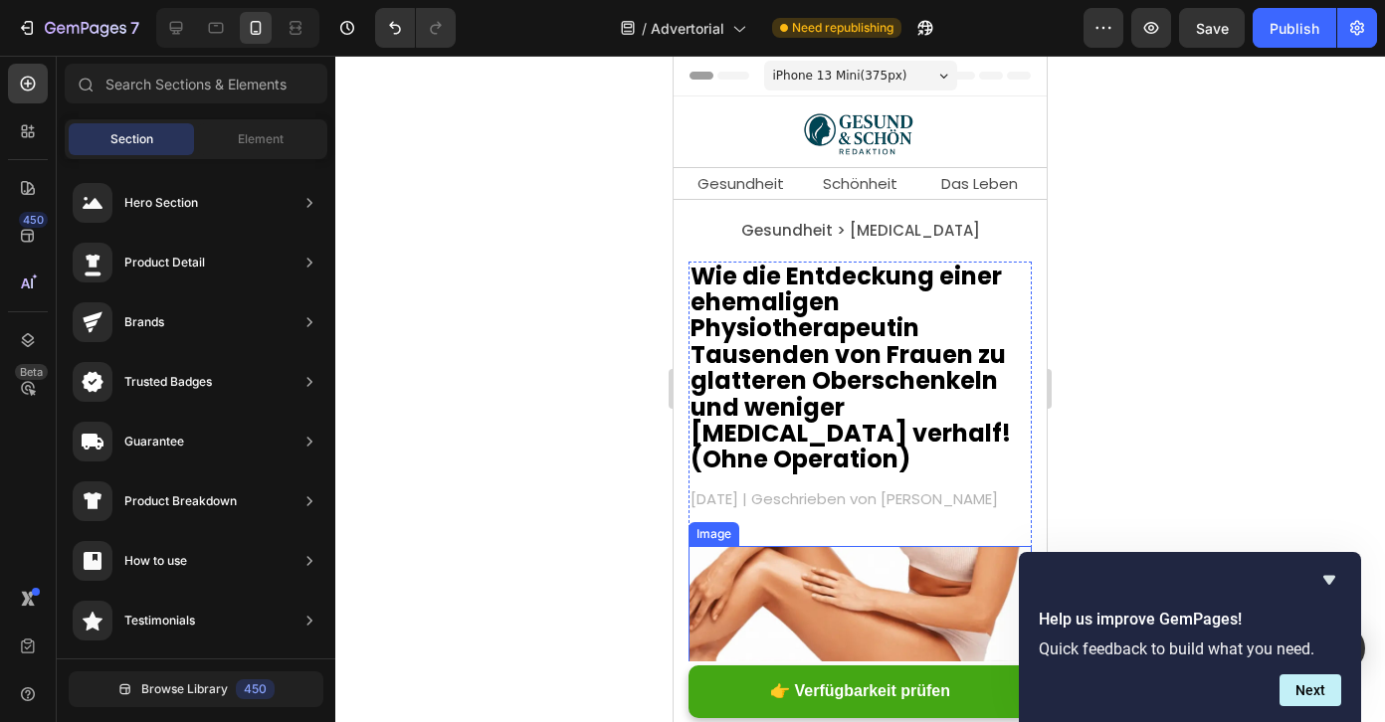
click at [824, 575] on img at bounding box center [860, 626] width 343 height 160
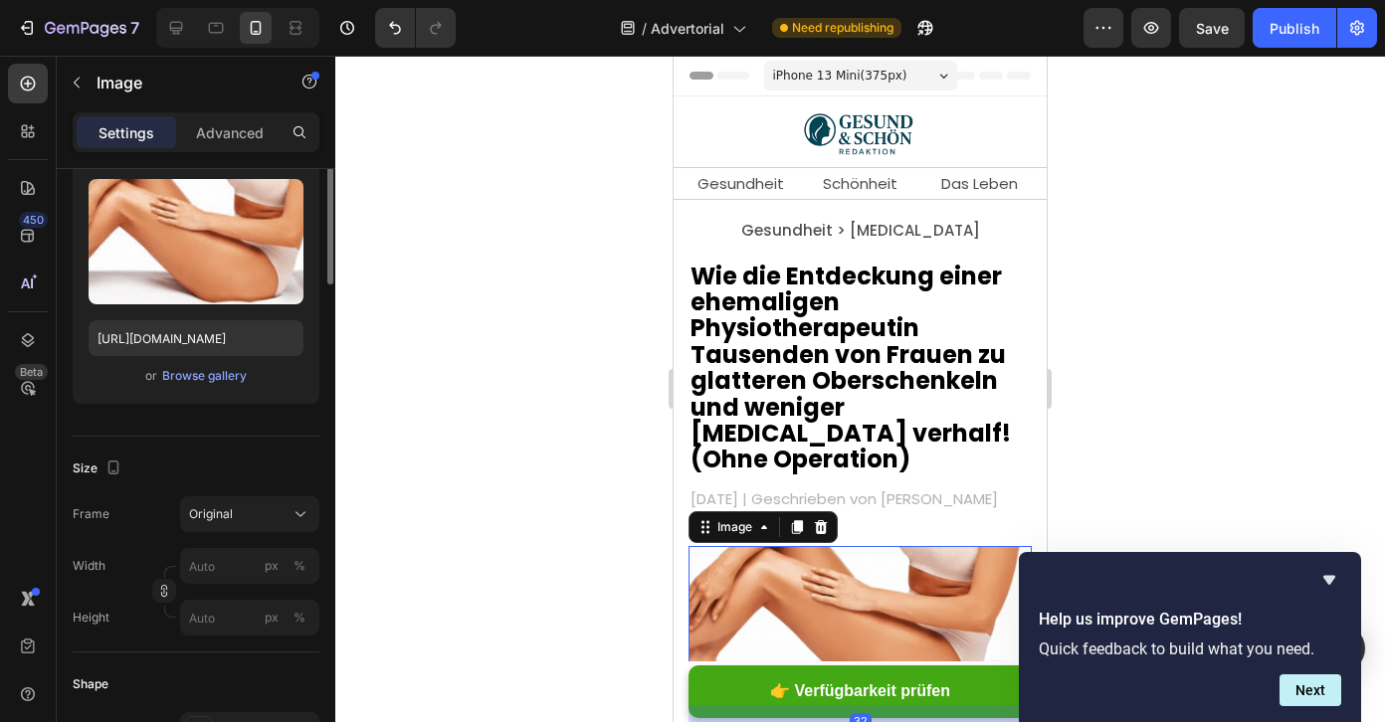
scroll to position [841, 0]
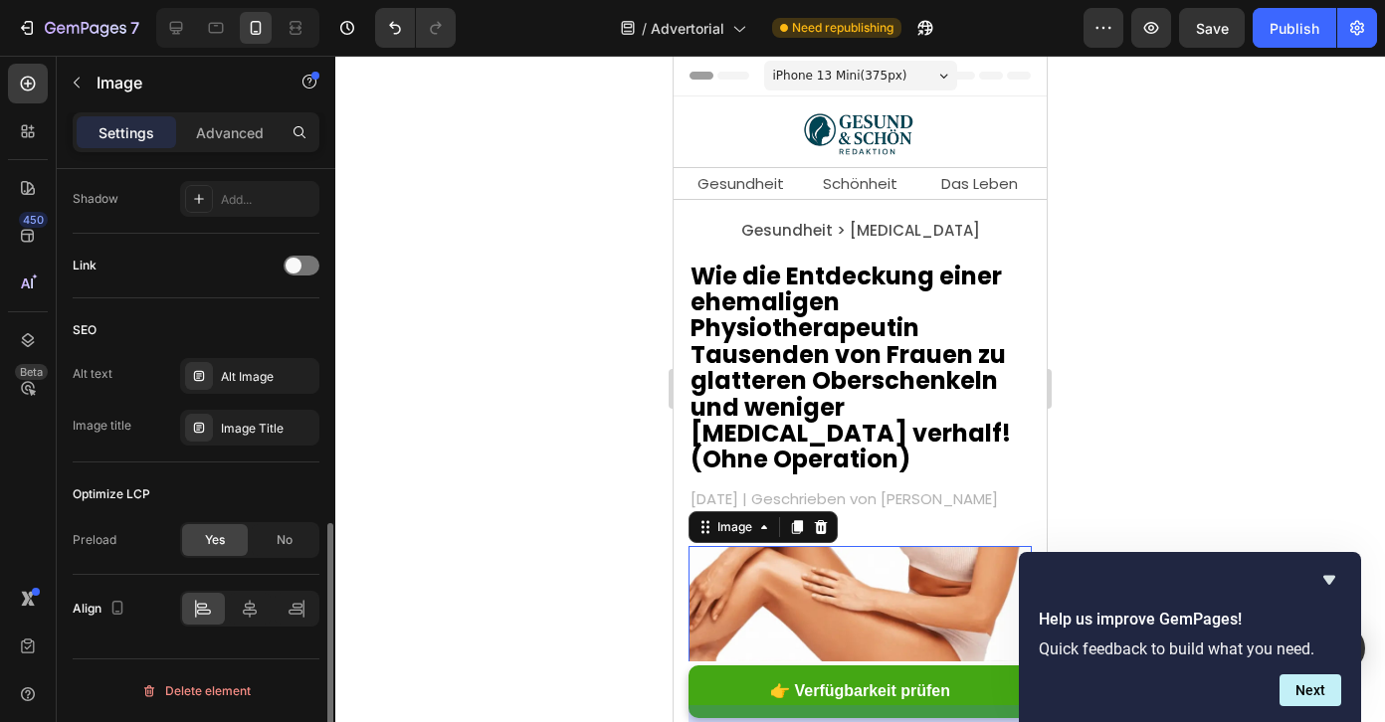
click at [250, 540] on div "Yes No" at bounding box center [249, 540] width 139 height 36
click at [274, 540] on div "No" at bounding box center [285, 540] width 66 height 32
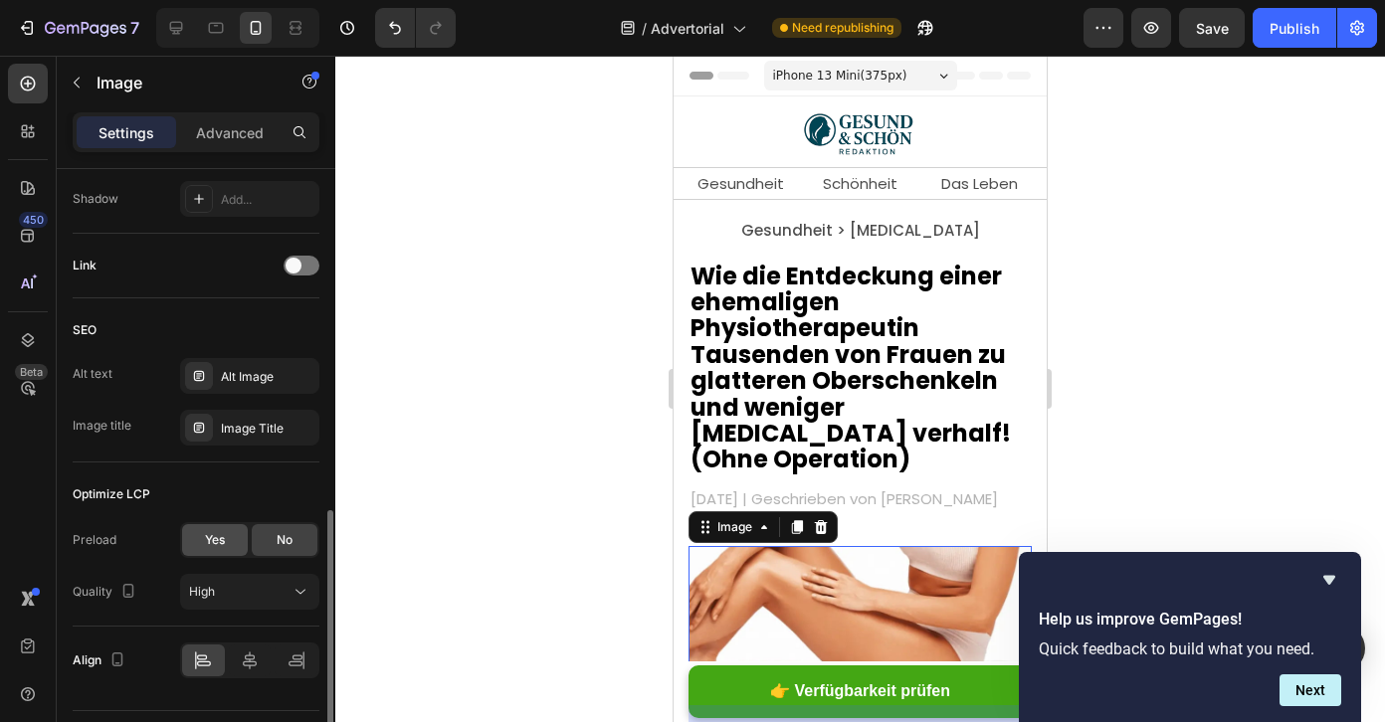
click at [187, 535] on div "Yes" at bounding box center [215, 540] width 66 height 32
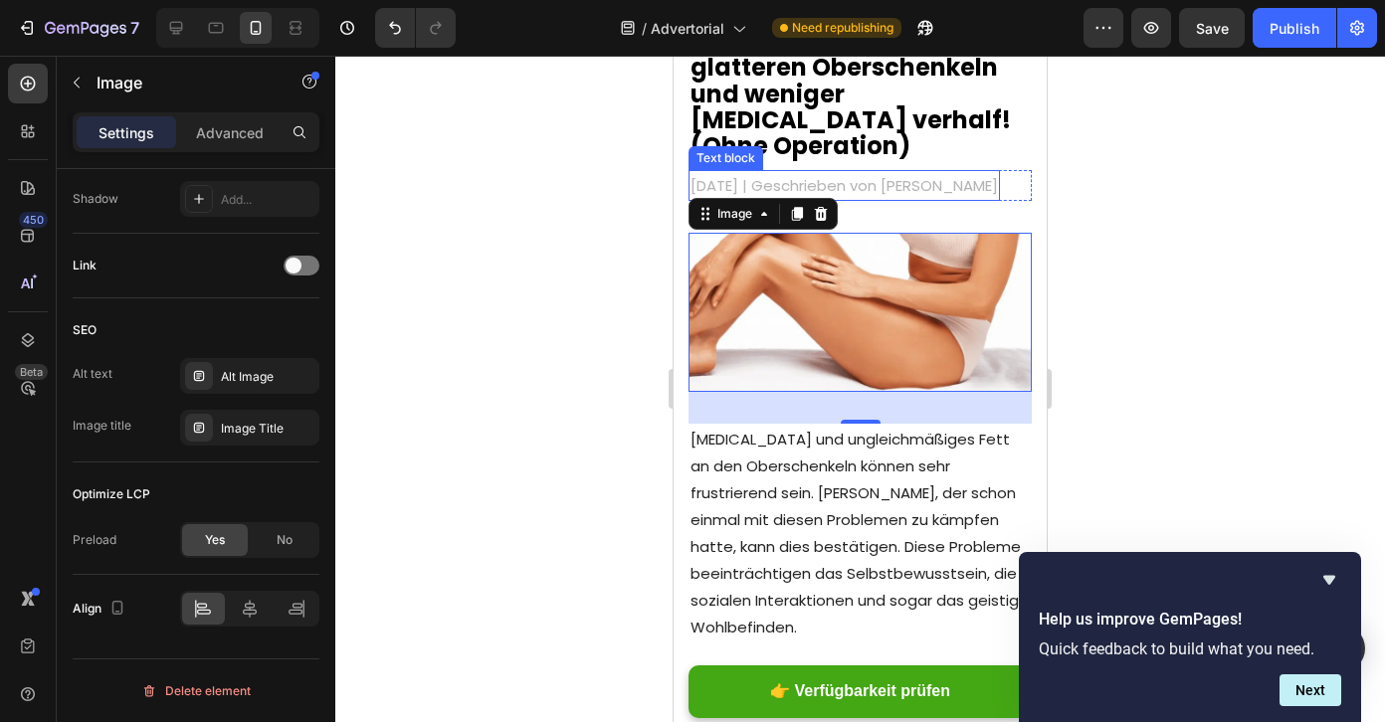
scroll to position [370, 0]
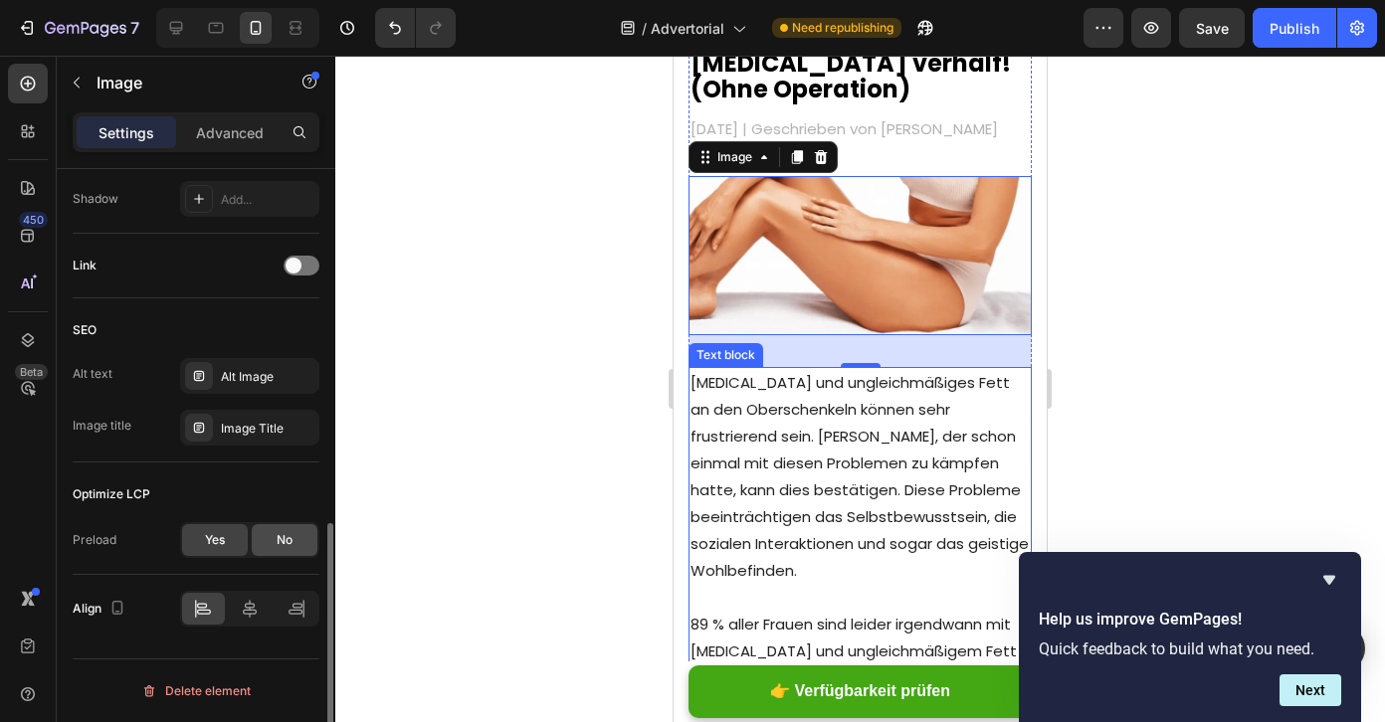
click at [277, 532] on span "No" at bounding box center [285, 540] width 16 height 18
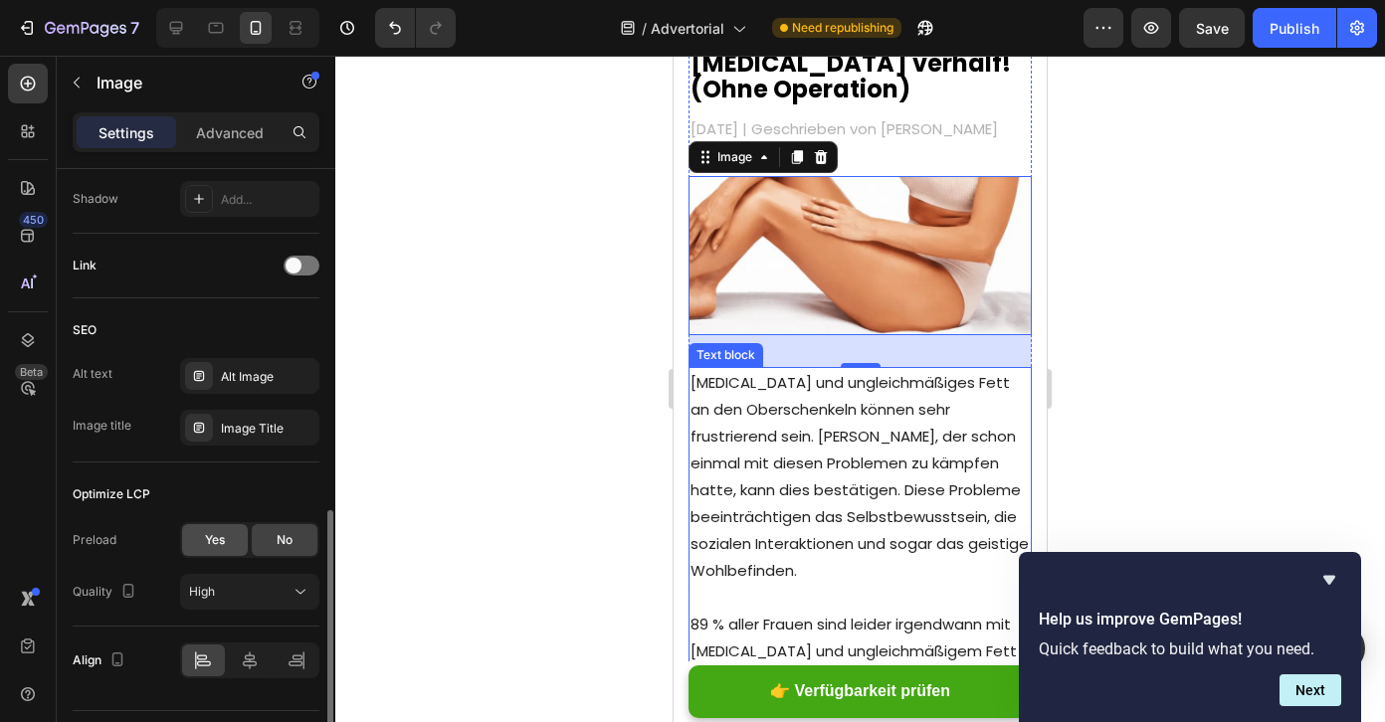
click at [224, 539] on span "Yes" at bounding box center [215, 540] width 20 height 18
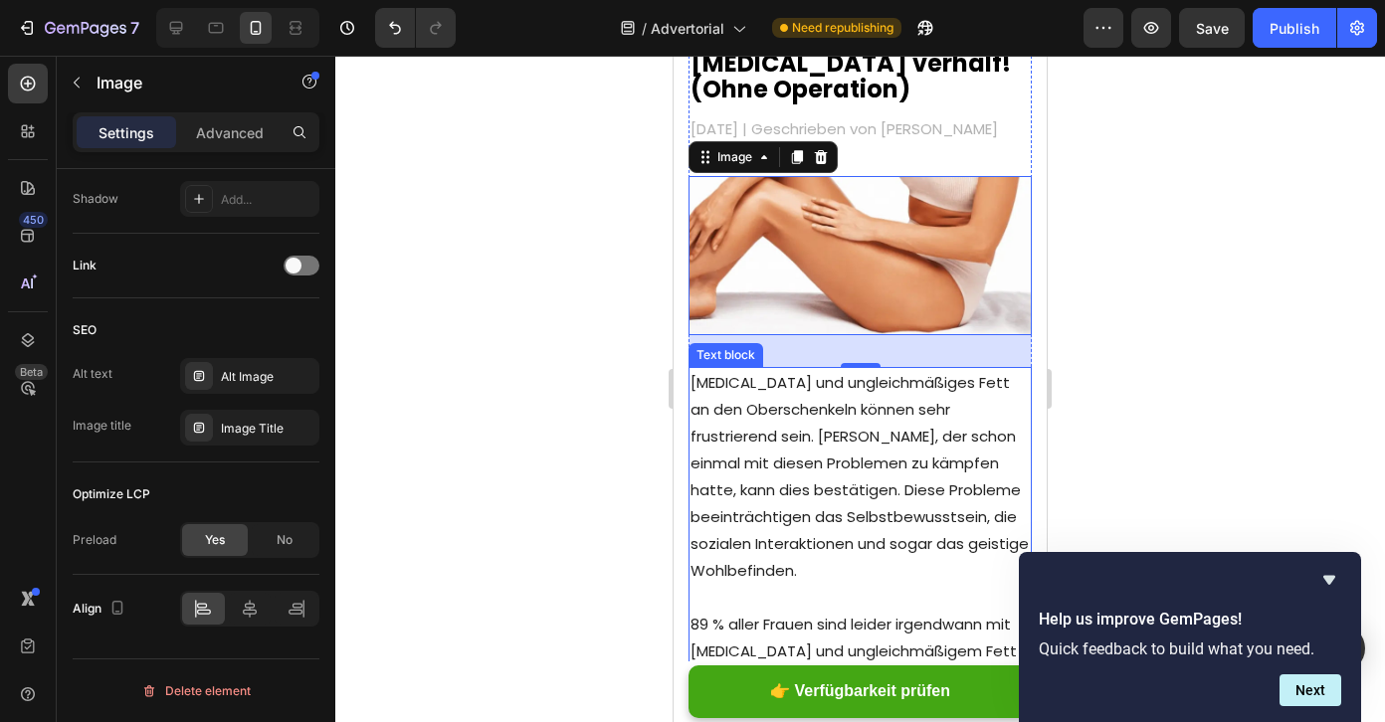
click at [632, 352] on div at bounding box center [860, 389] width 1050 height 667
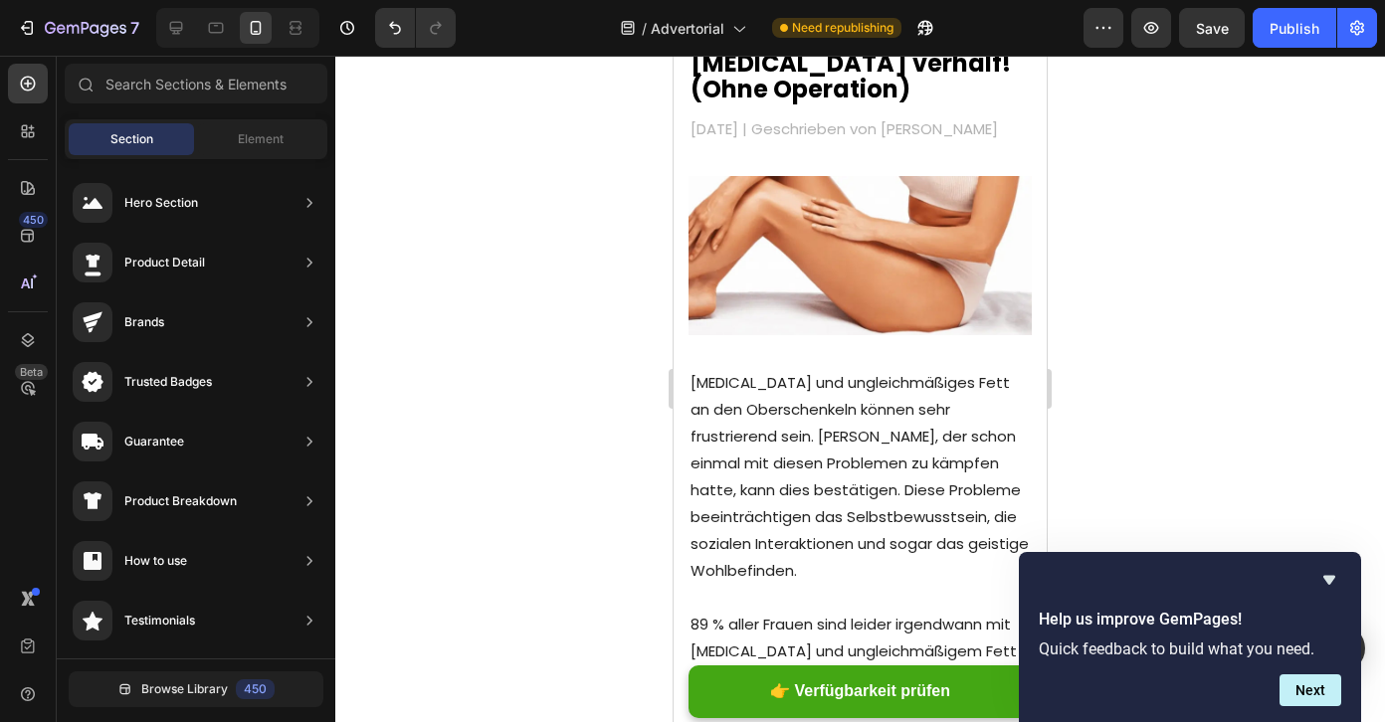
click at [595, 293] on div at bounding box center [860, 389] width 1050 height 667
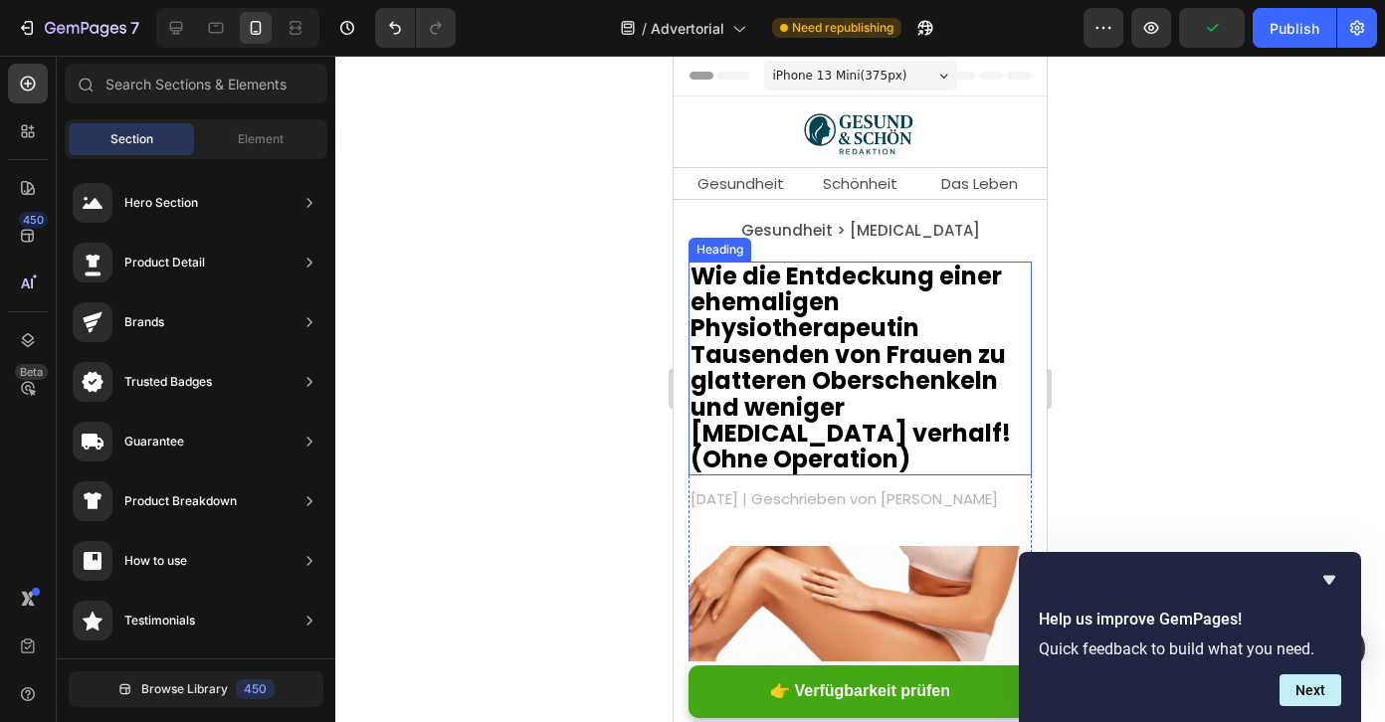
scroll to position [198, 0]
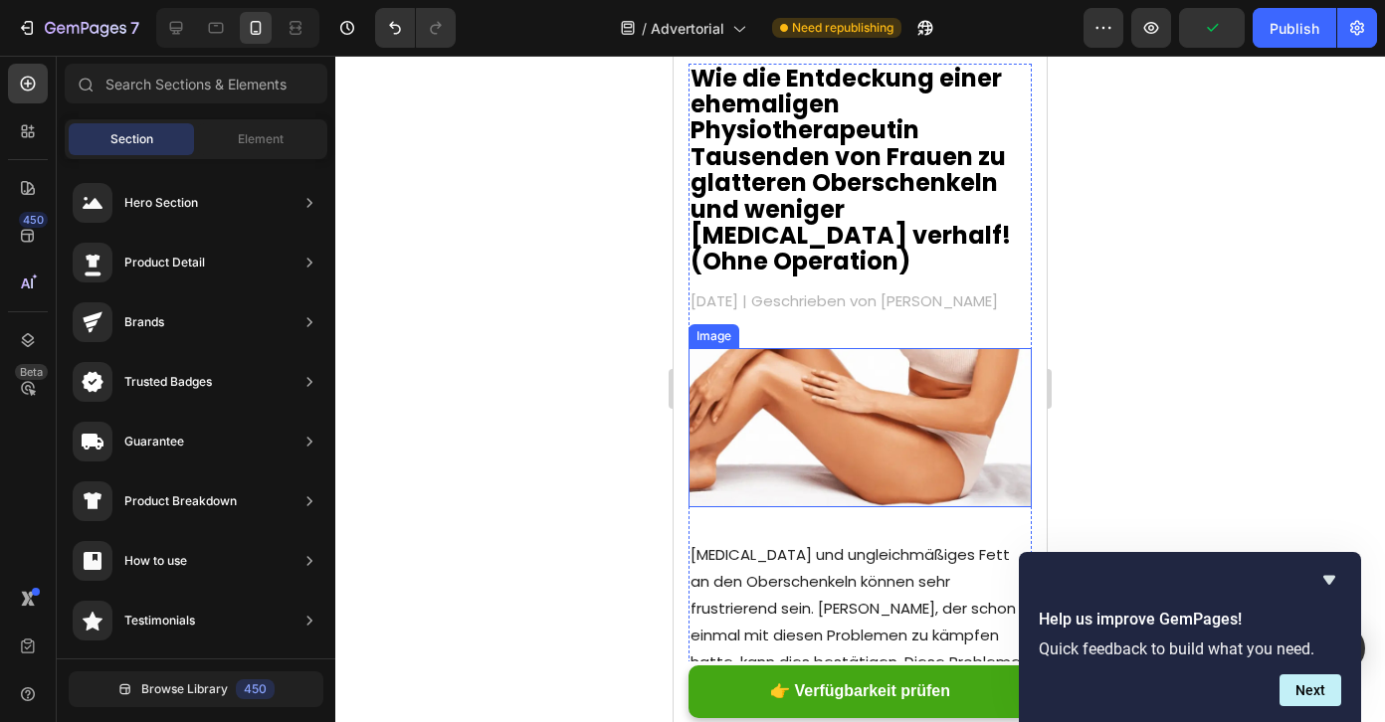
click at [871, 354] on img at bounding box center [860, 428] width 343 height 160
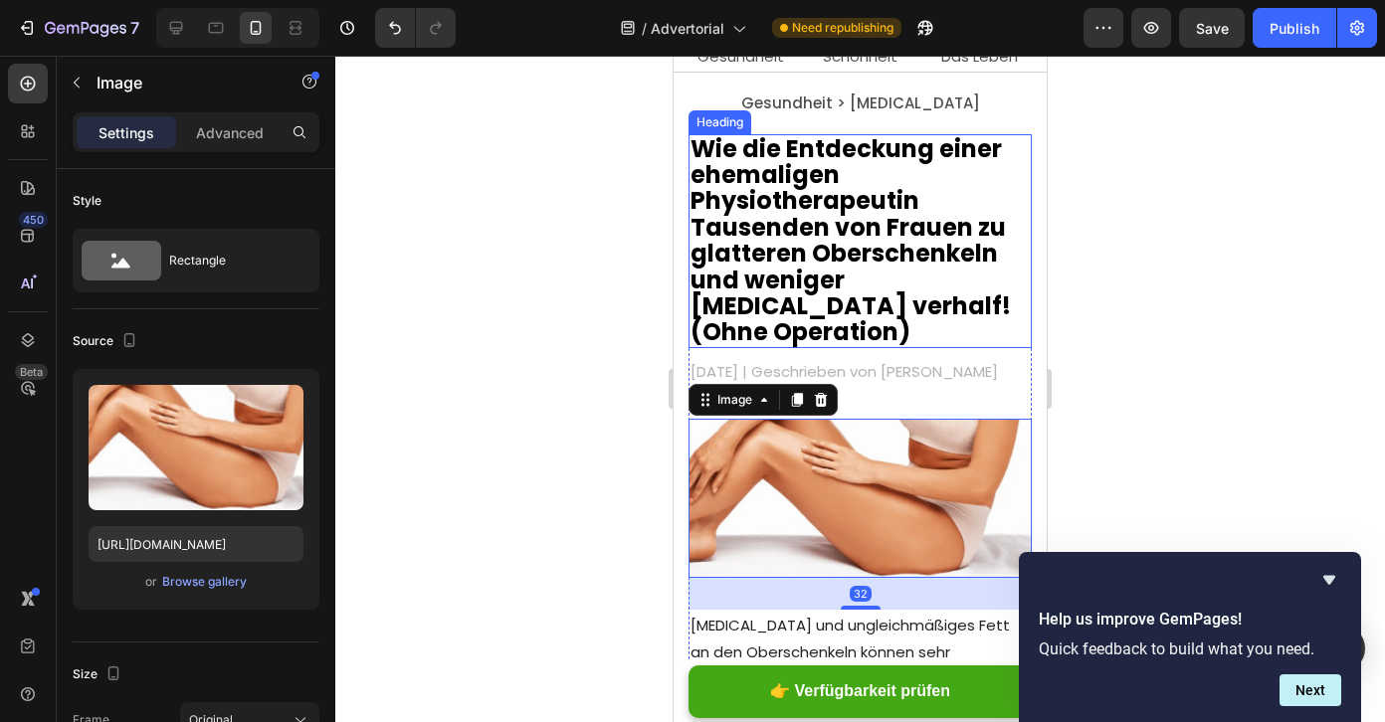
scroll to position [12, 0]
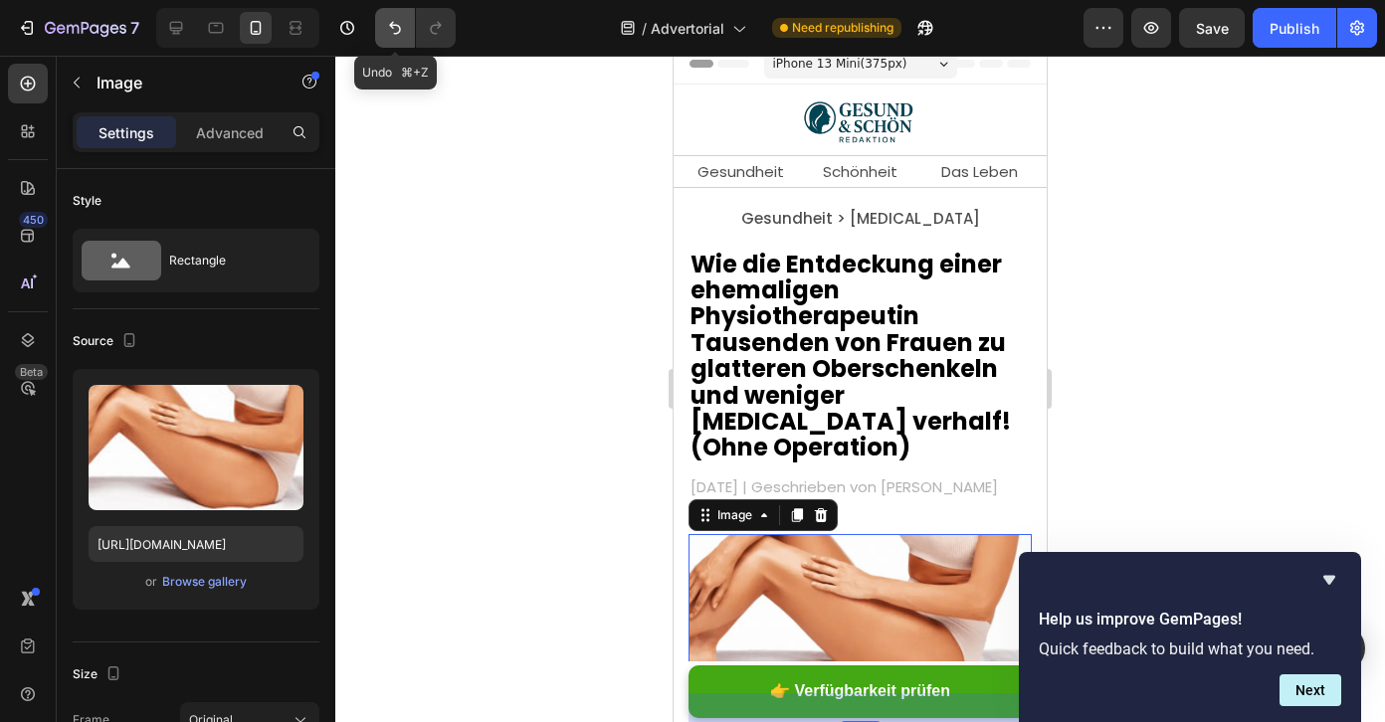
click at [397, 32] on icon "Undo/Redo" at bounding box center [395, 28] width 20 height 20
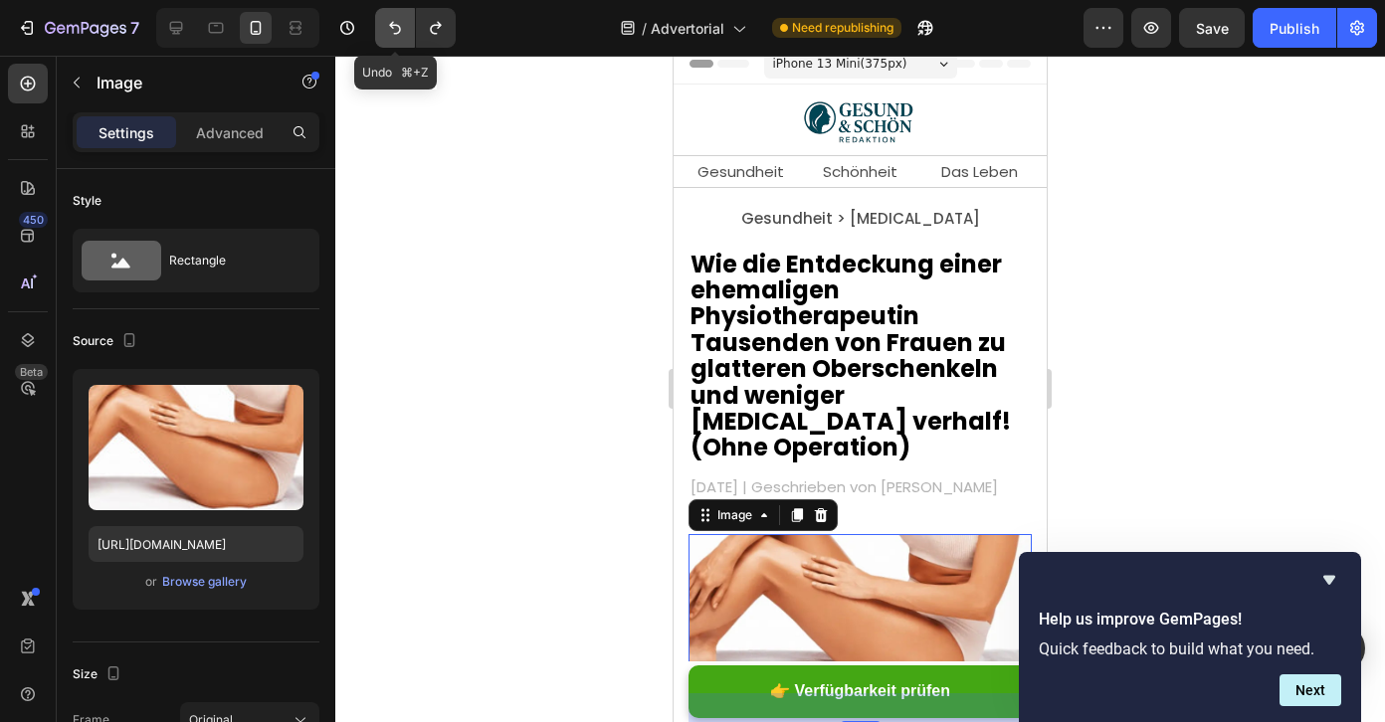
click at [397, 32] on icon "Undo/Redo" at bounding box center [395, 28] width 20 height 20
click at [438, 28] on icon "Undo/Redo" at bounding box center [435, 28] width 11 height 13
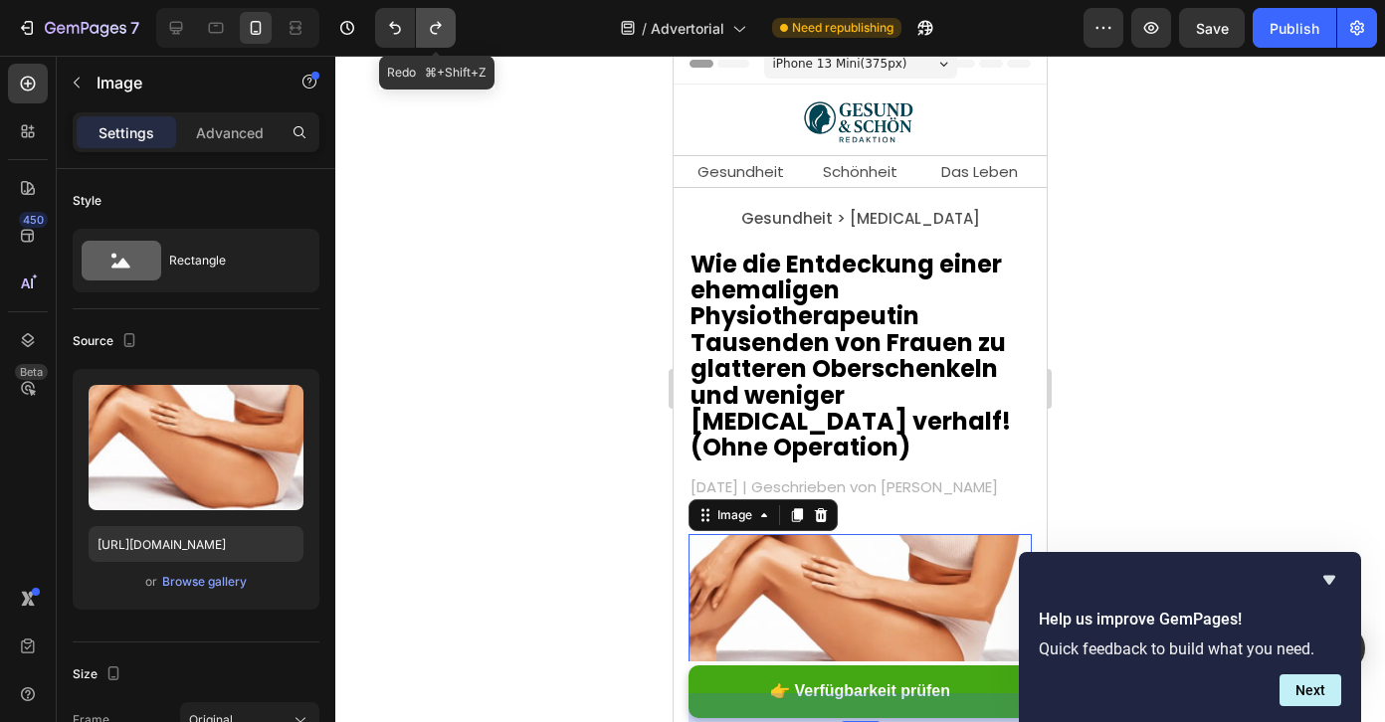
click at [438, 28] on icon "Undo/Redo" at bounding box center [435, 28] width 11 height 13
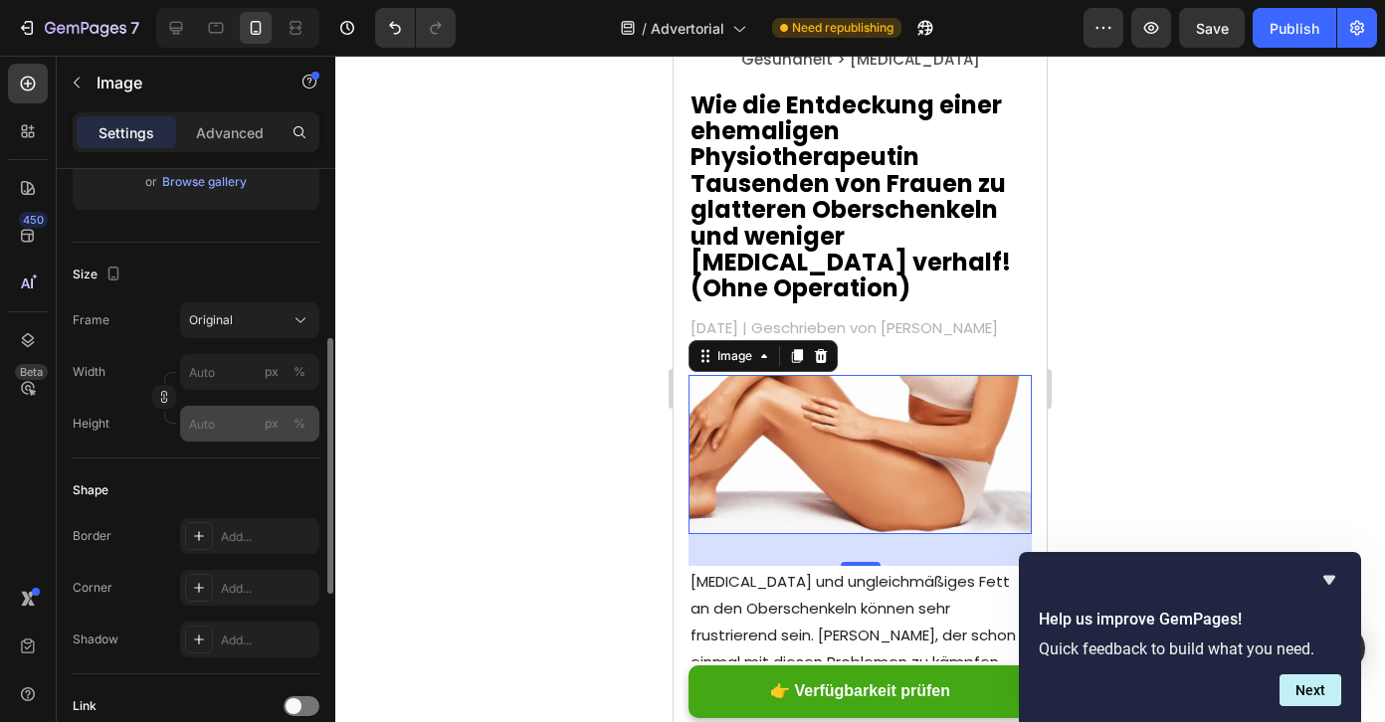
scroll to position [401, 0]
click at [785, 260] on h2 "Wie die Entdeckung einer ehemaligen Physiotherapeutin Tausenden von Frauen zu g…" at bounding box center [860, 198] width 343 height 214
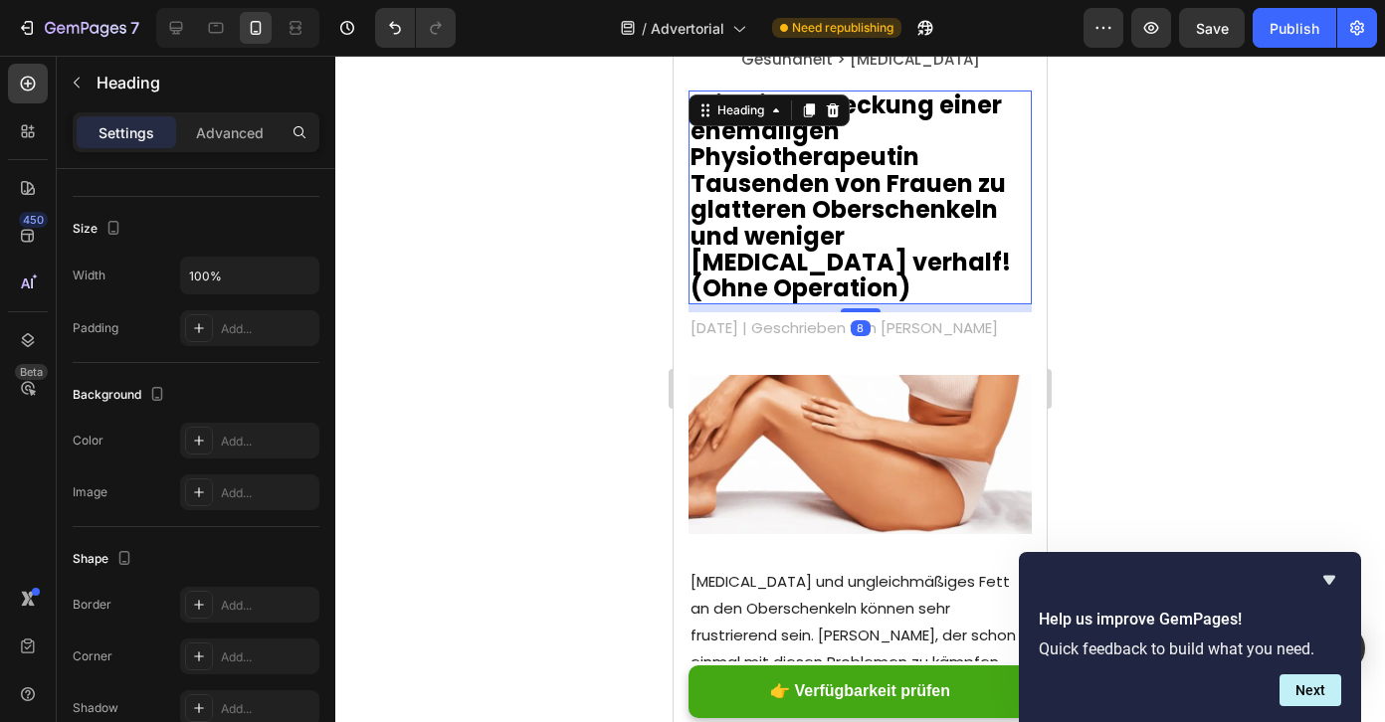
scroll to position [0, 0]
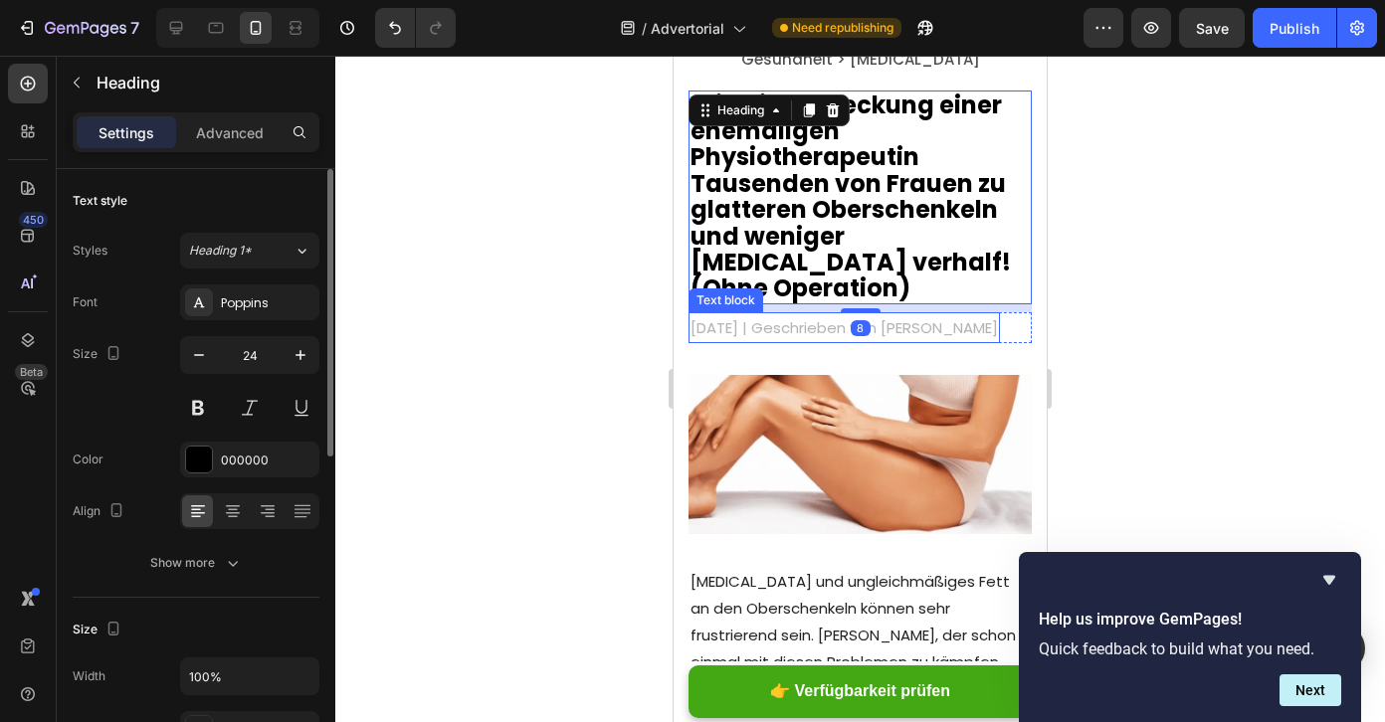
click at [741, 314] on p "[DATE] | Geschrieben von [PERSON_NAME]" at bounding box center [844, 327] width 307 height 27
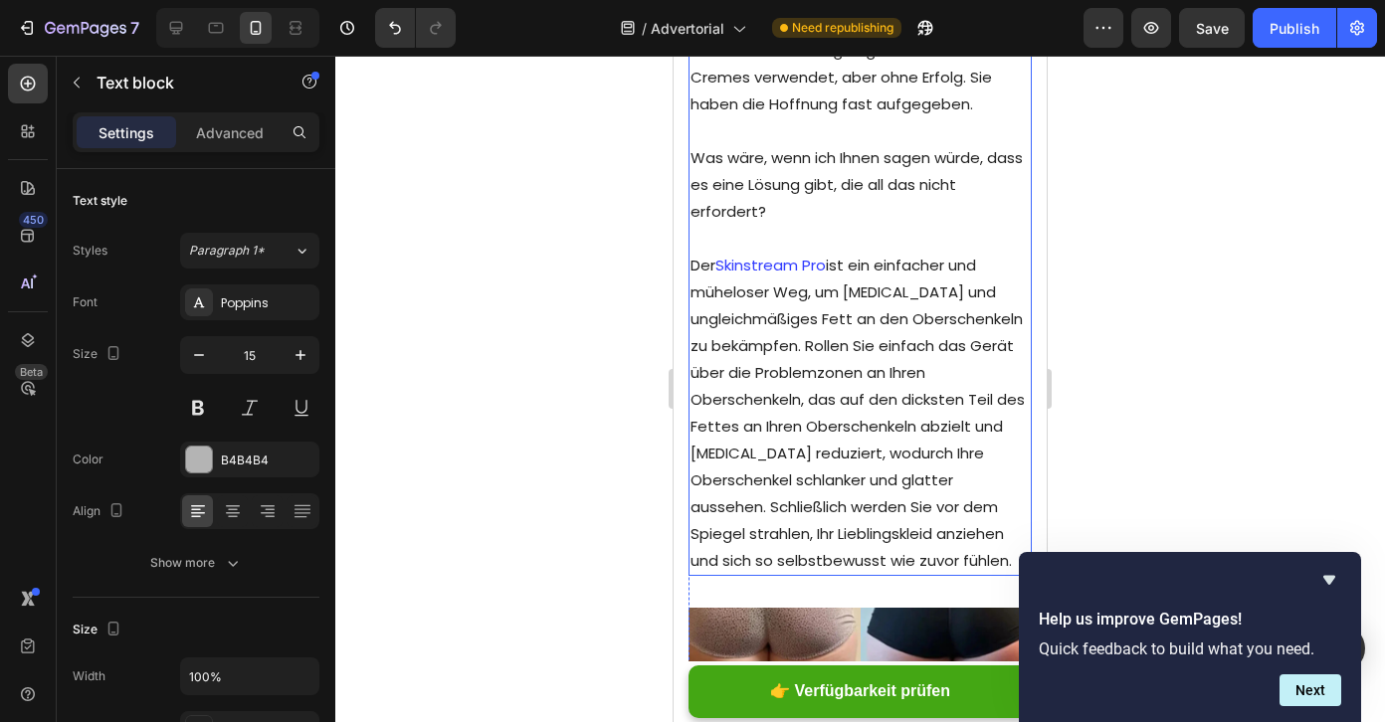
scroll to position [3693, 0]
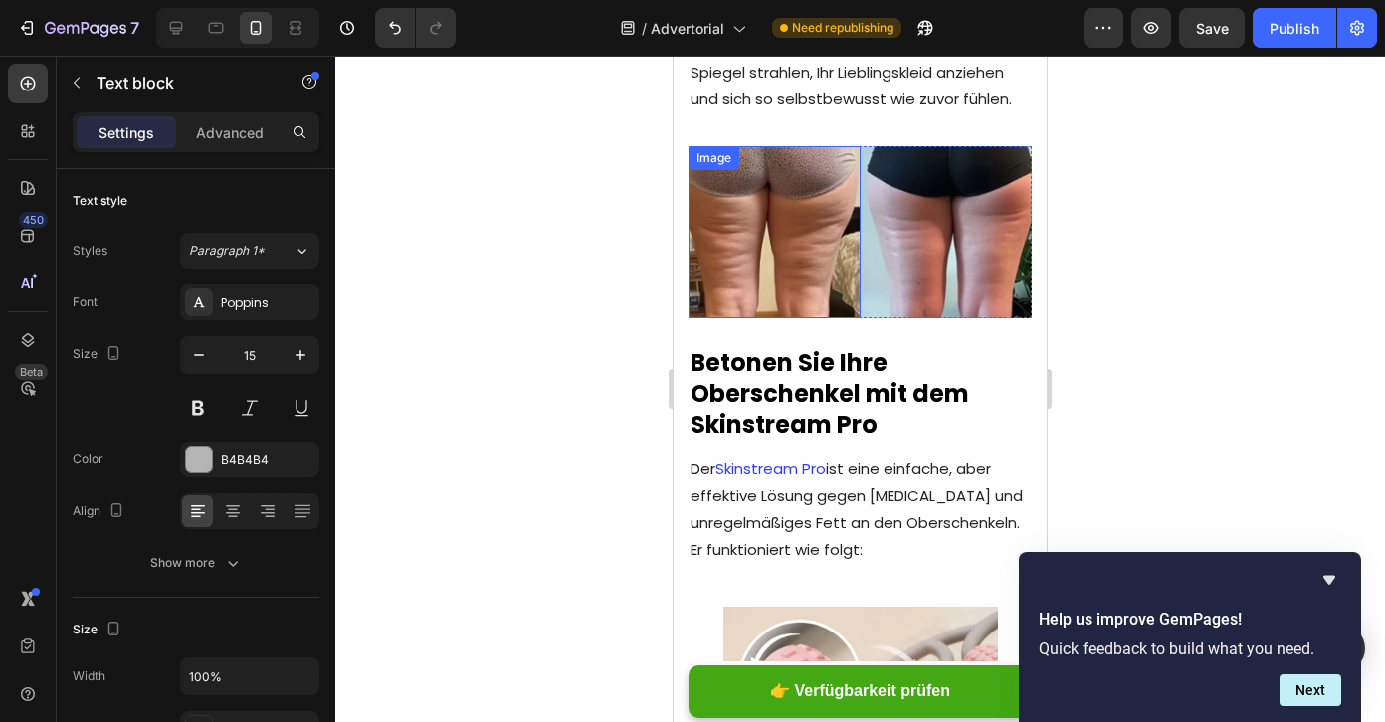
click at [784, 204] on img at bounding box center [775, 232] width 172 height 172
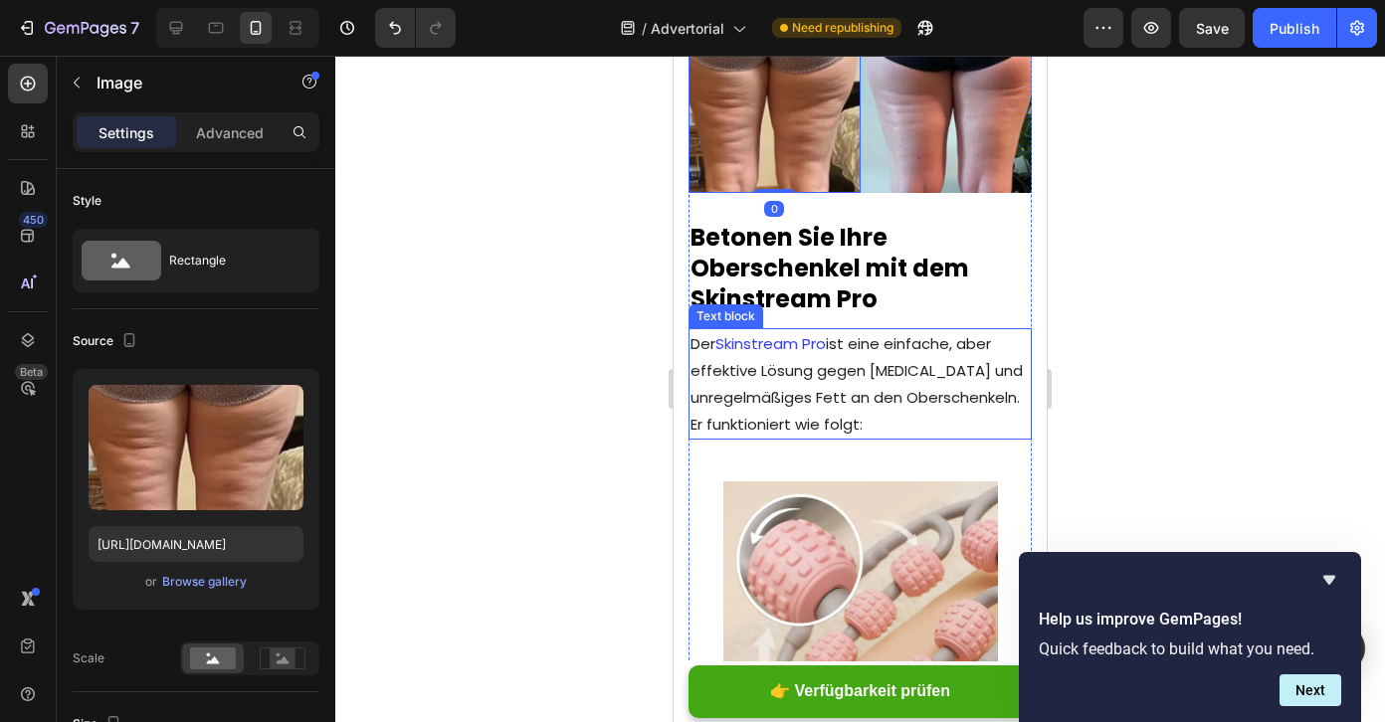
scroll to position [3973, 0]
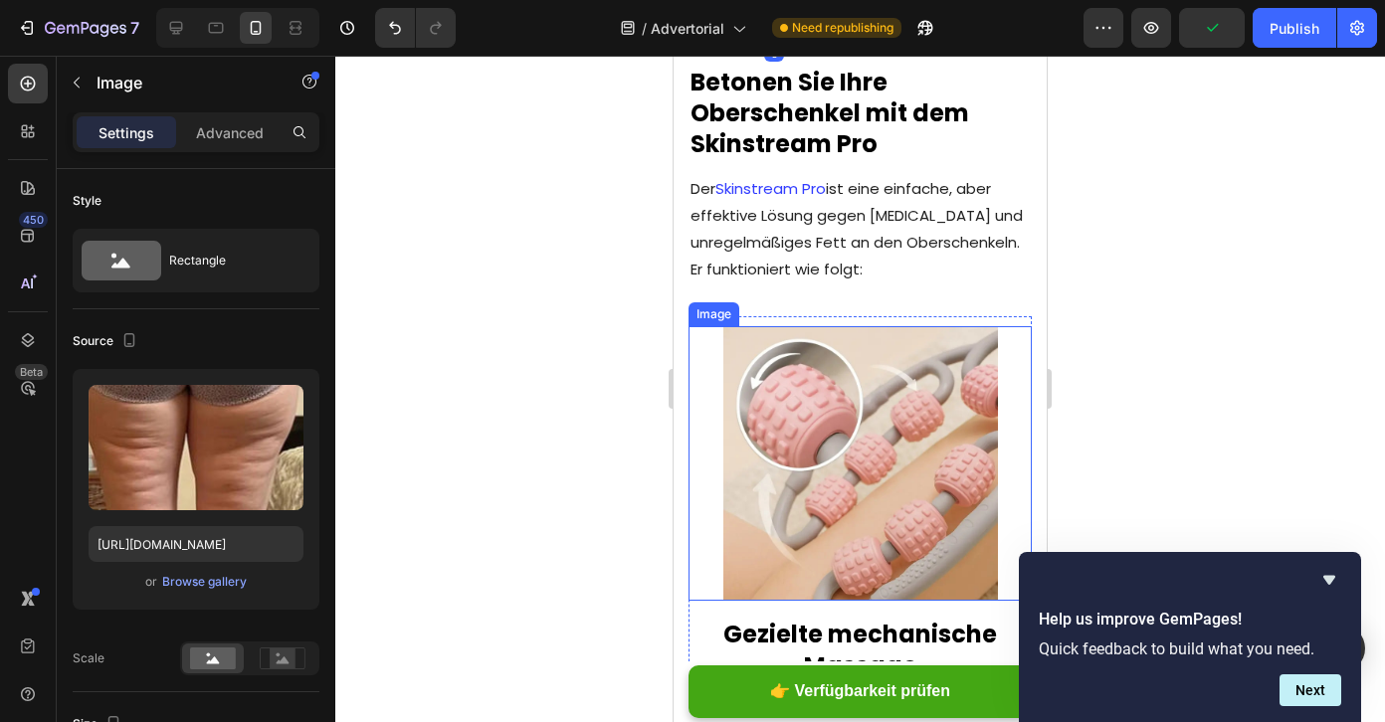
click at [889, 430] on img at bounding box center [860, 463] width 275 height 275
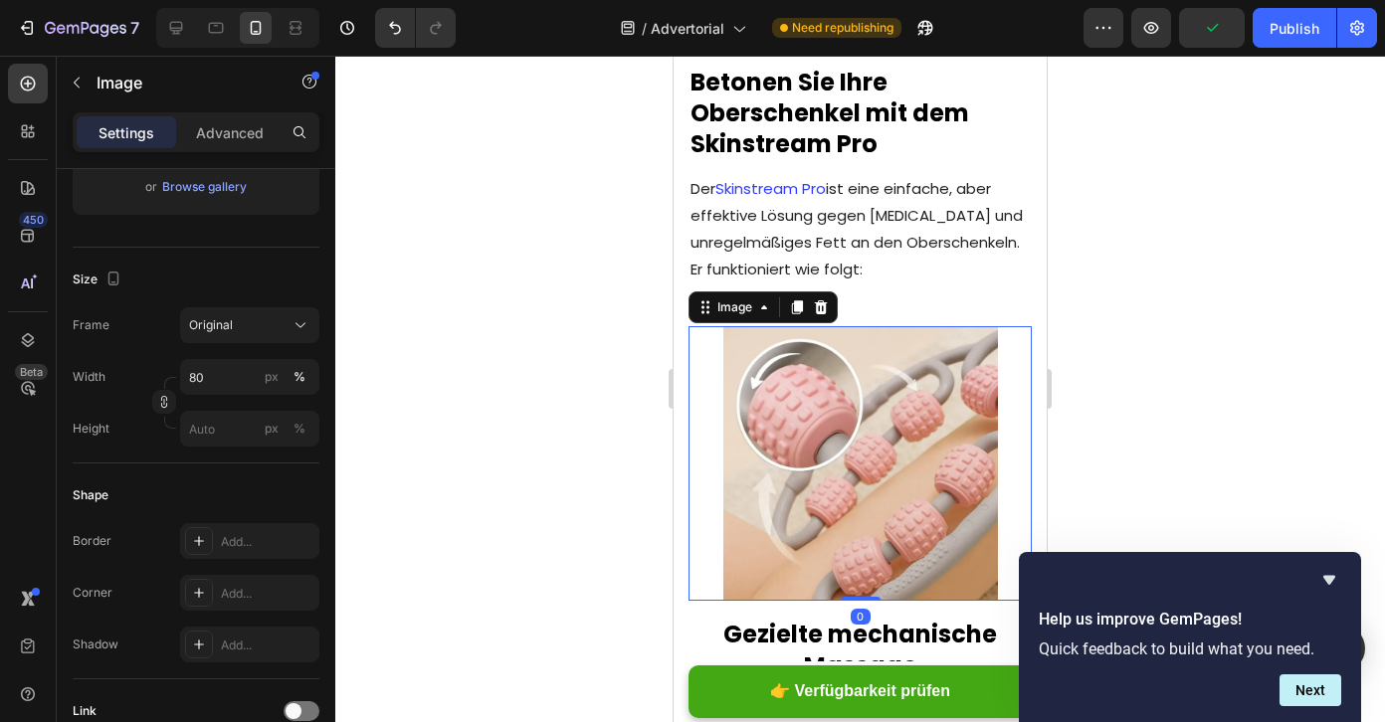
scroll to position [893, 0]
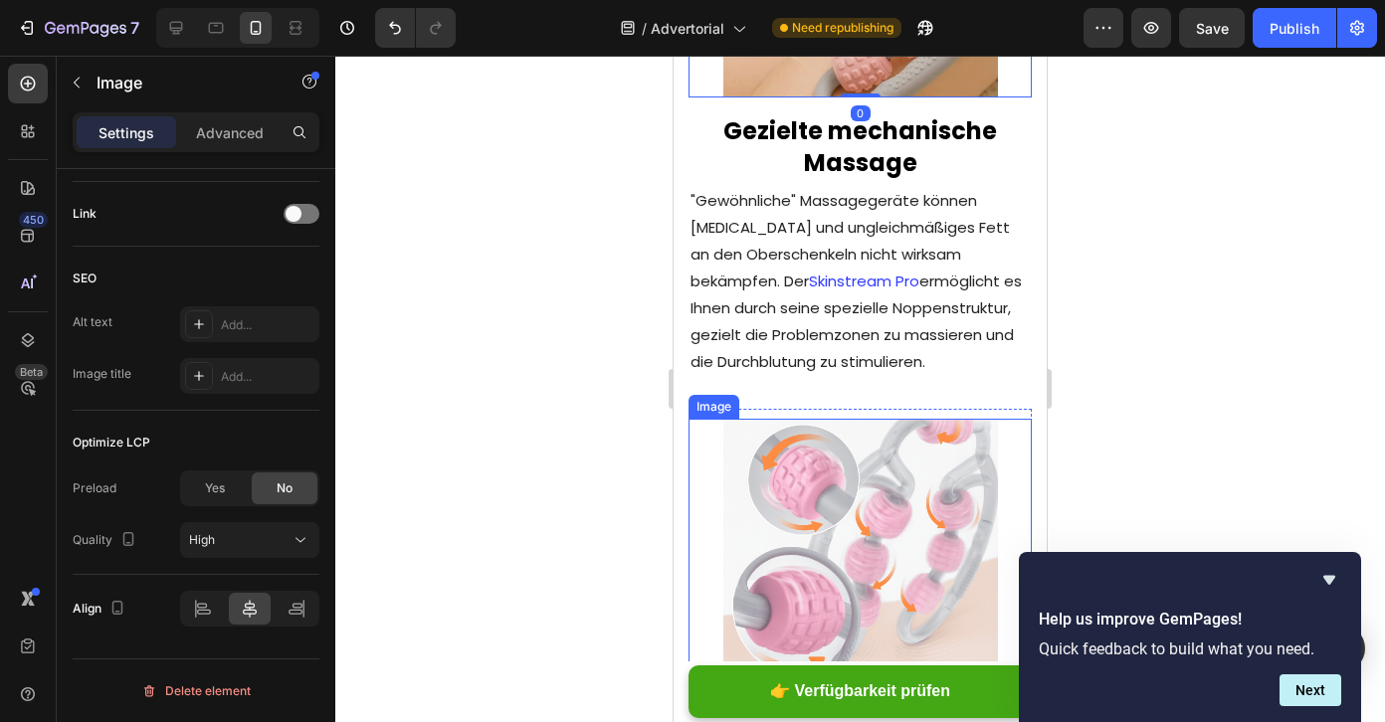
click at [906, 493] on img at bounding box center [860, 556] width 275 height 275
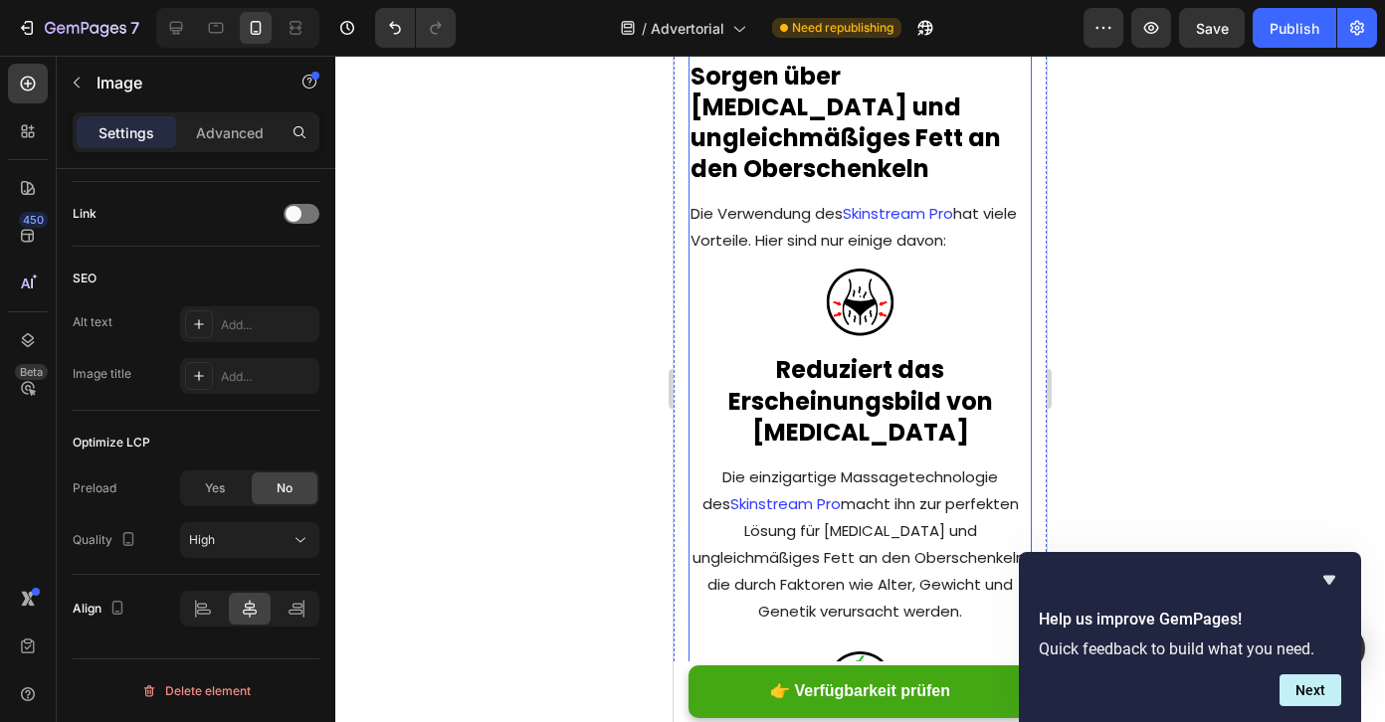
scroll to position [5529, 0]
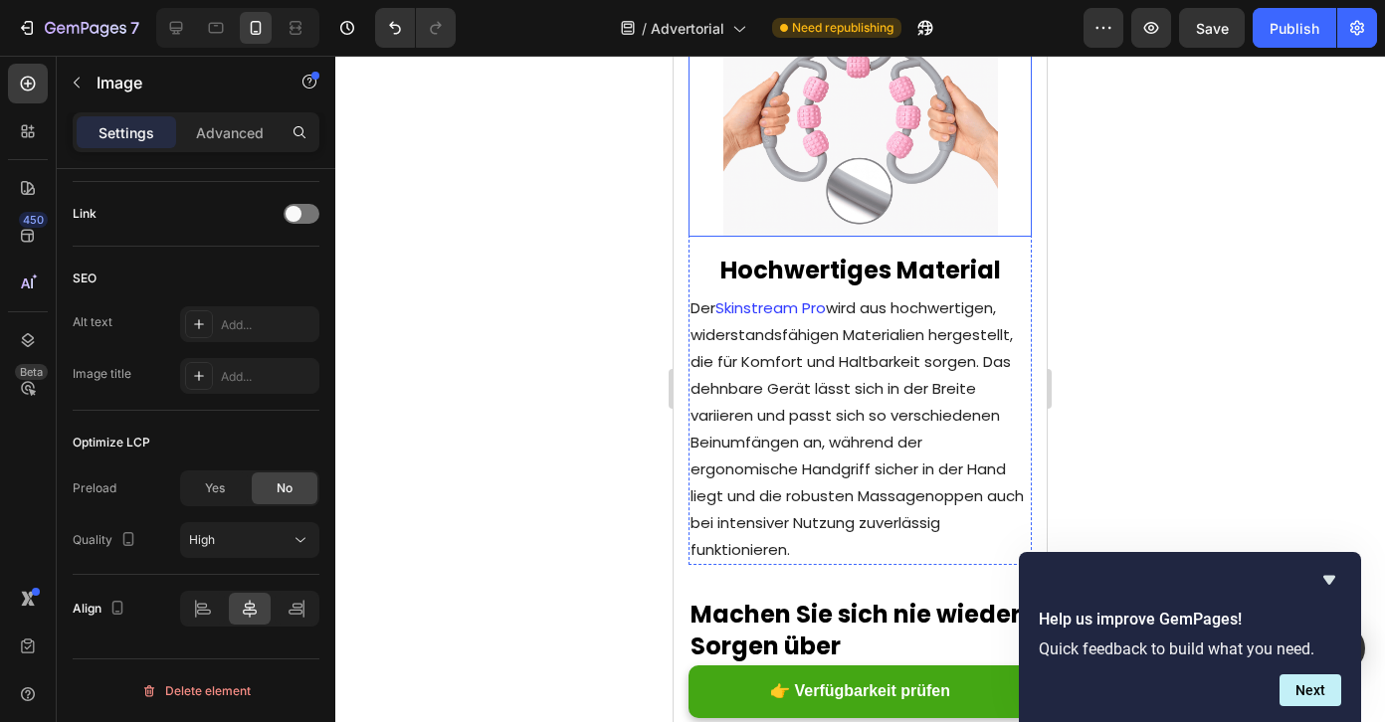
click at [833, 91] on img at bounding box center [860, 99] width 275 height 275
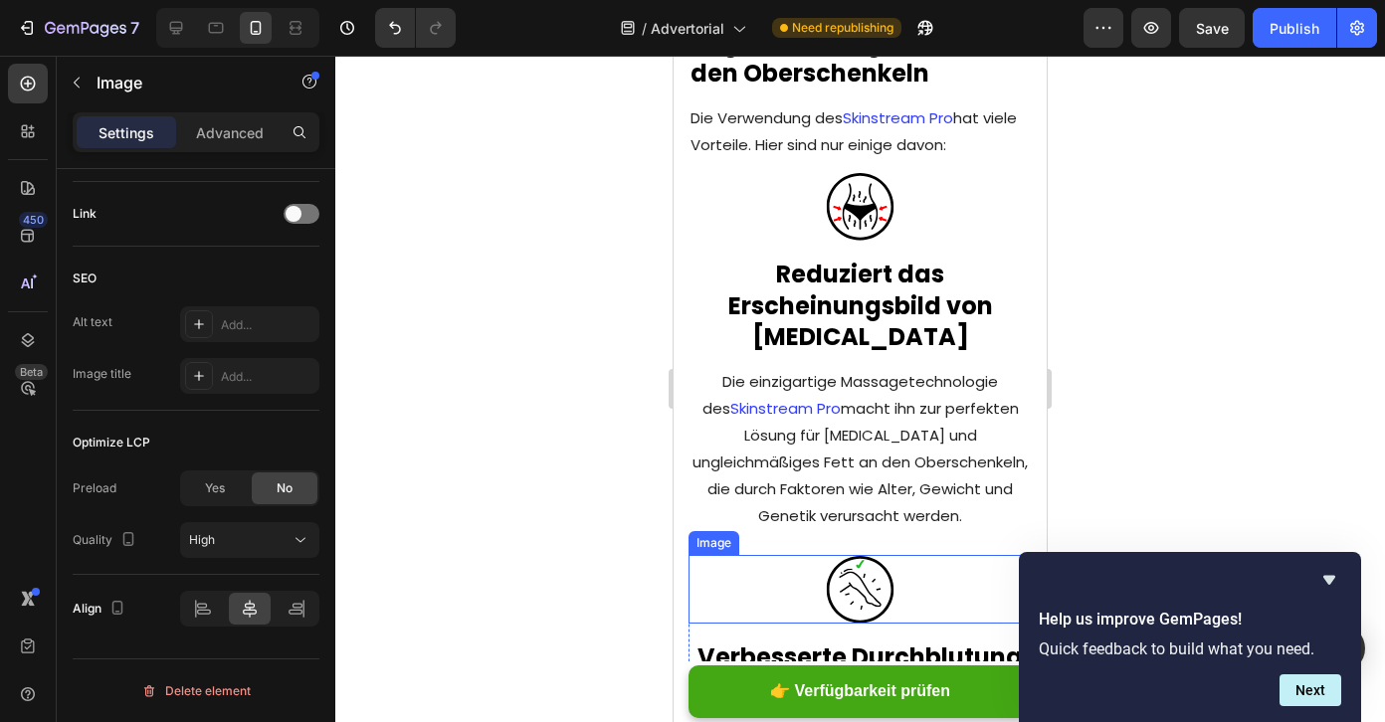
click at [824, 555] on div at bounding box center [860, 589] width 343 height 69
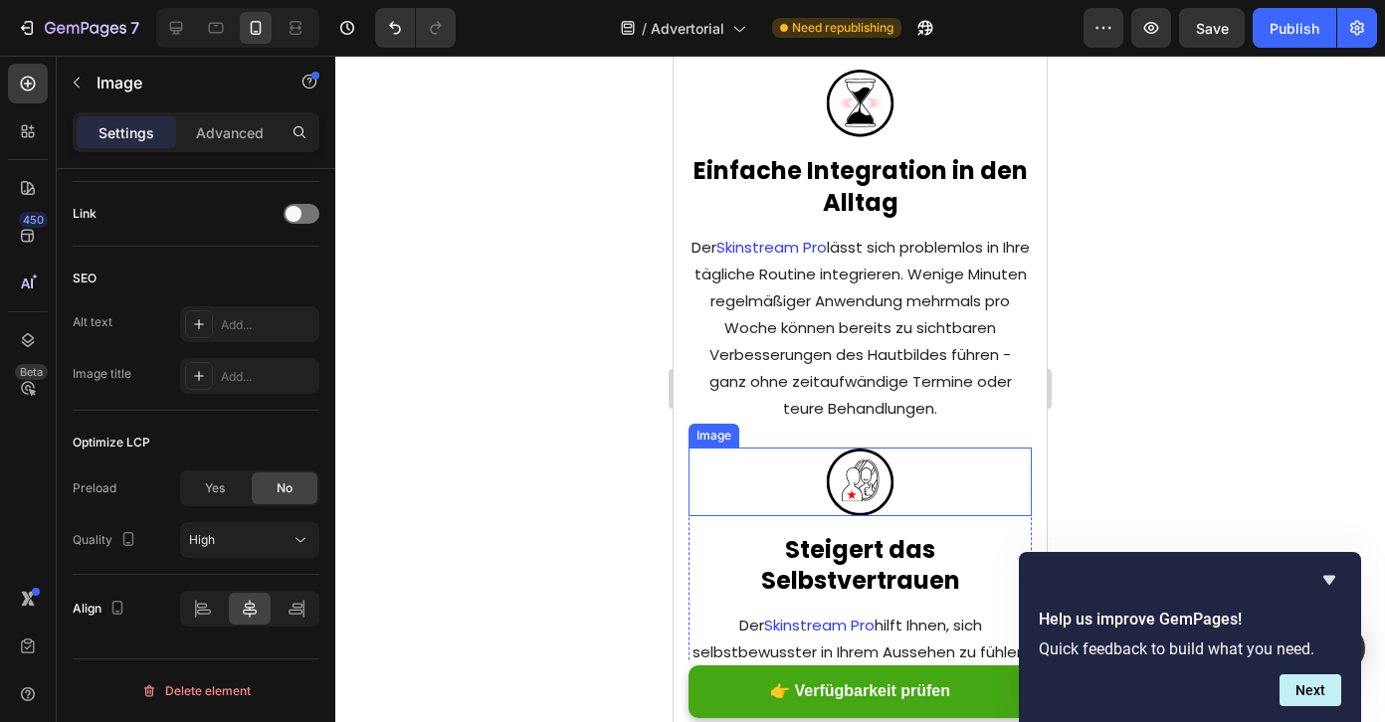
click at [860, 448] on img at bounding box center [860, 482] width 69 height 69
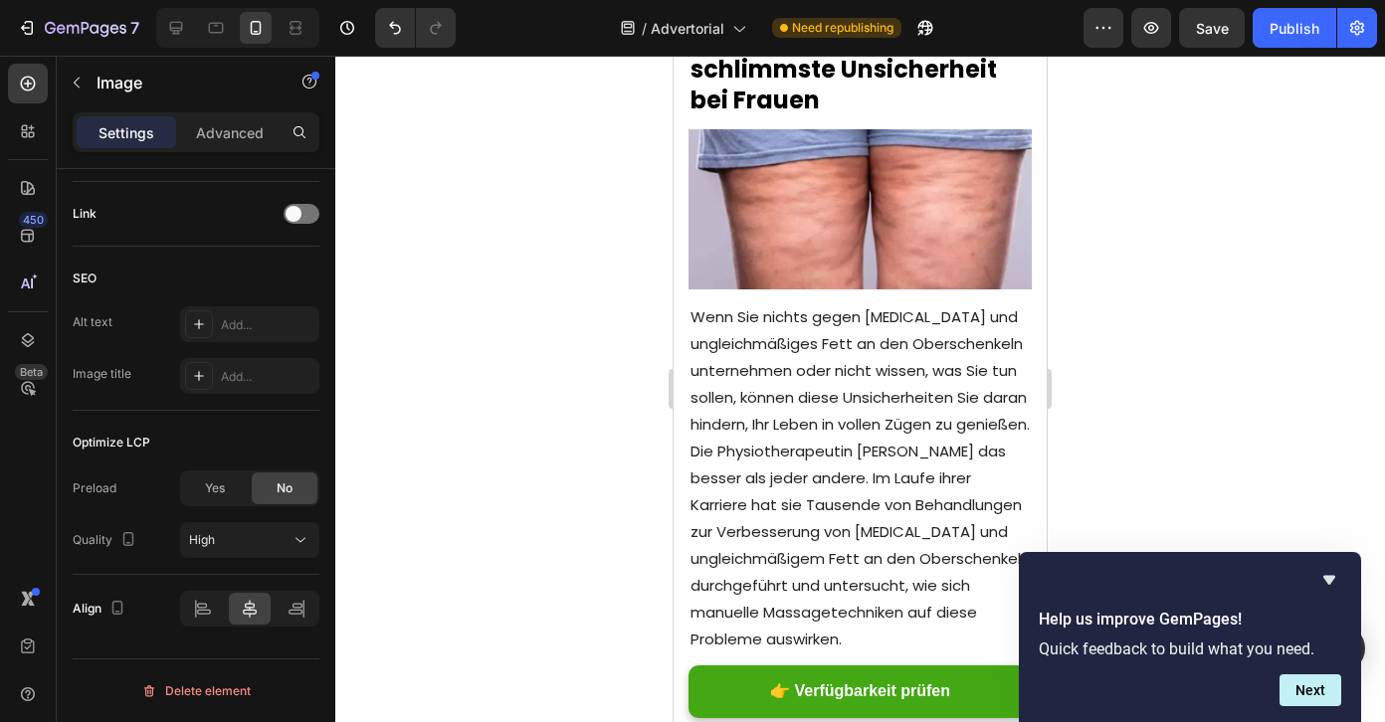
scroll to position [424, 0]
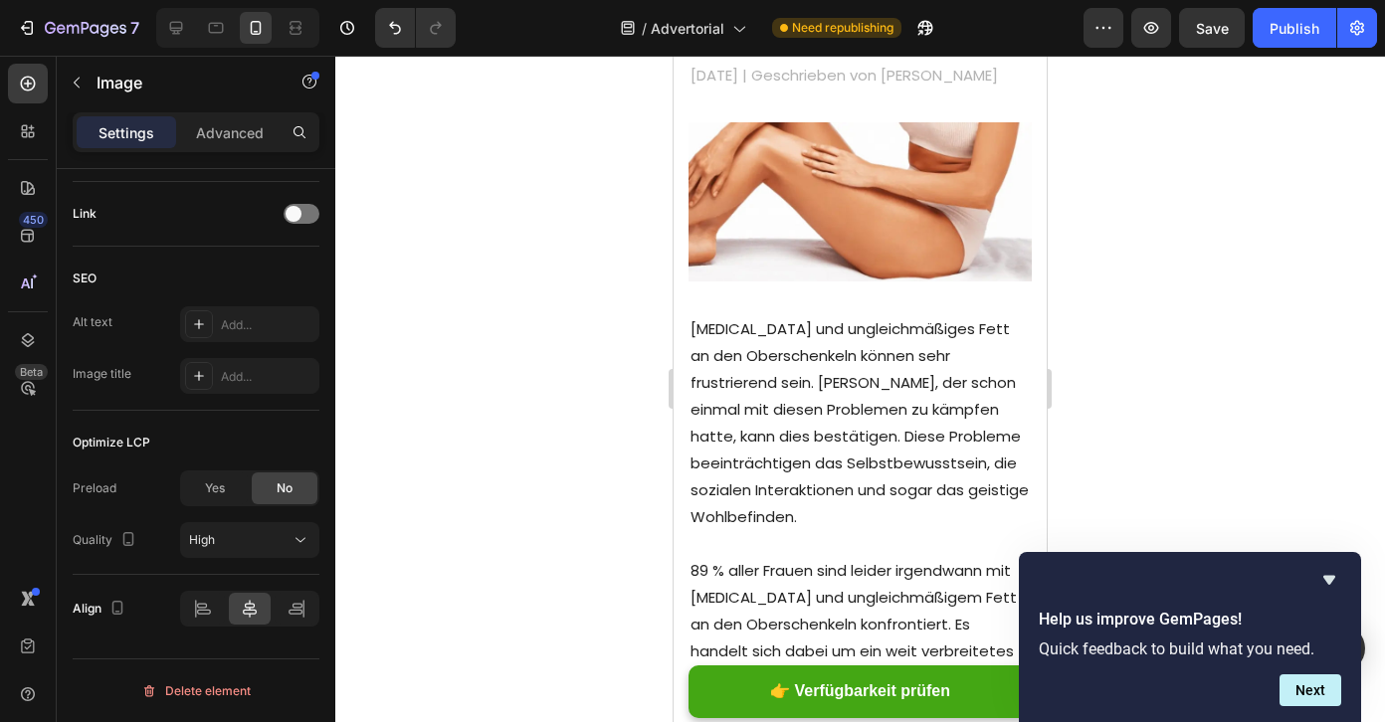
click at [1077, 36] on div "/ Advertorial Need republishing" at bounding box center [778, 28] width 612 height 40
click at [1087, 36] on button "button" at bounding box center [1104, 28] width 40 height 40
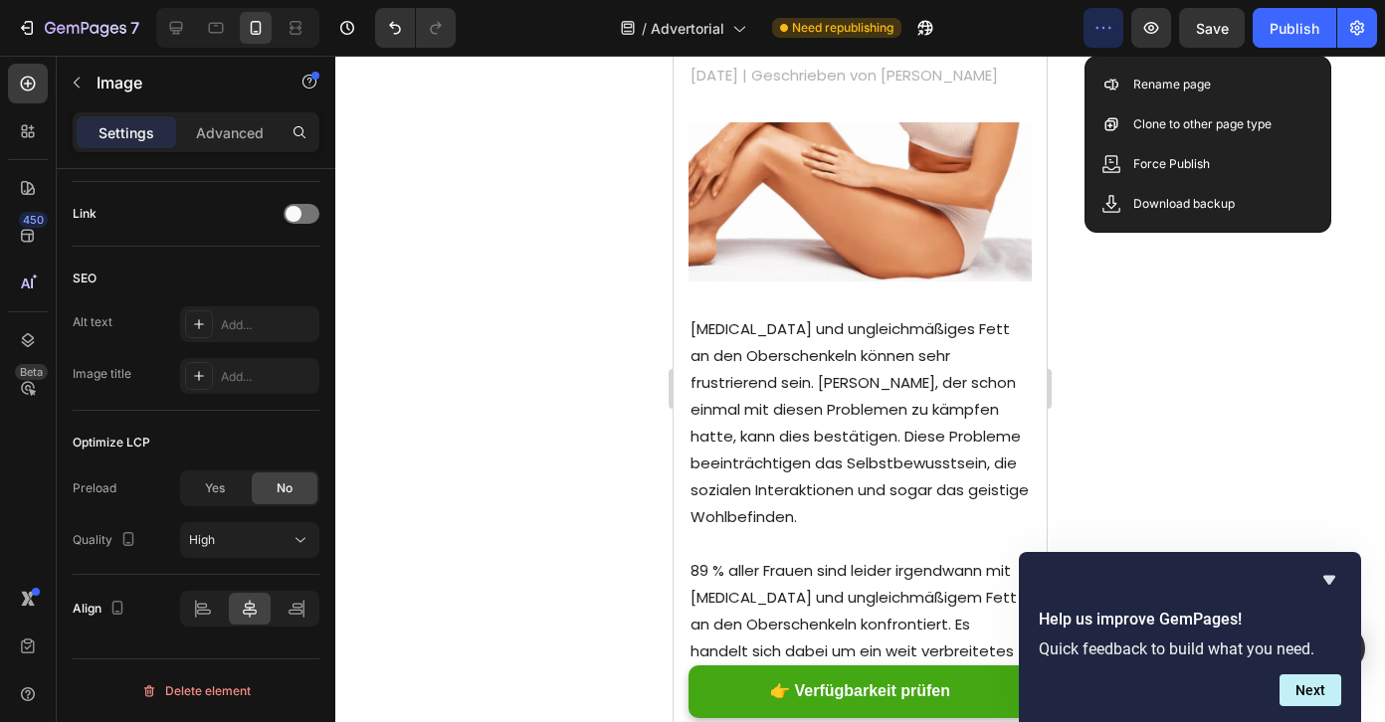
click at [1102, 29] on icon "button" at bounding box center [1104, 28] width 20 height 20
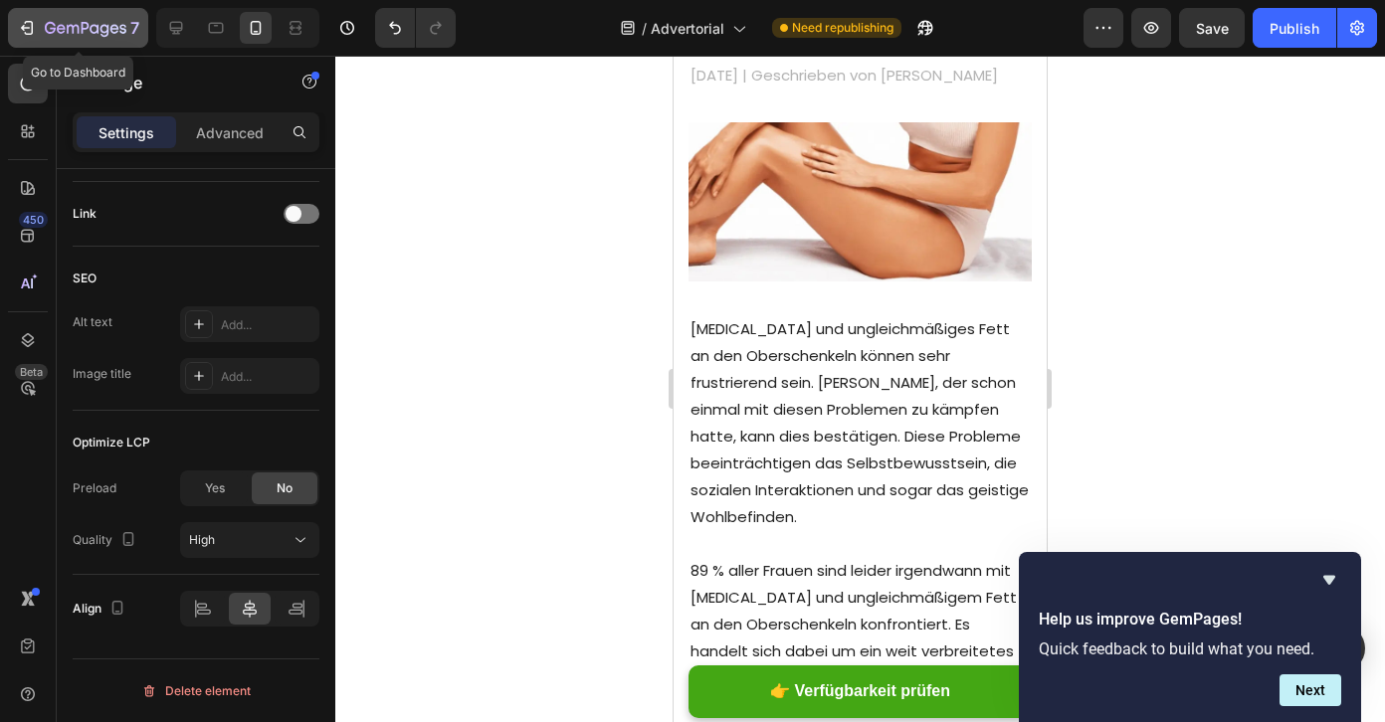
click at [27, 24] on icon "button" at bounding box center [27, 28] width 20 height 20
